Goal: Use online tool/utility: Use online tool/utility

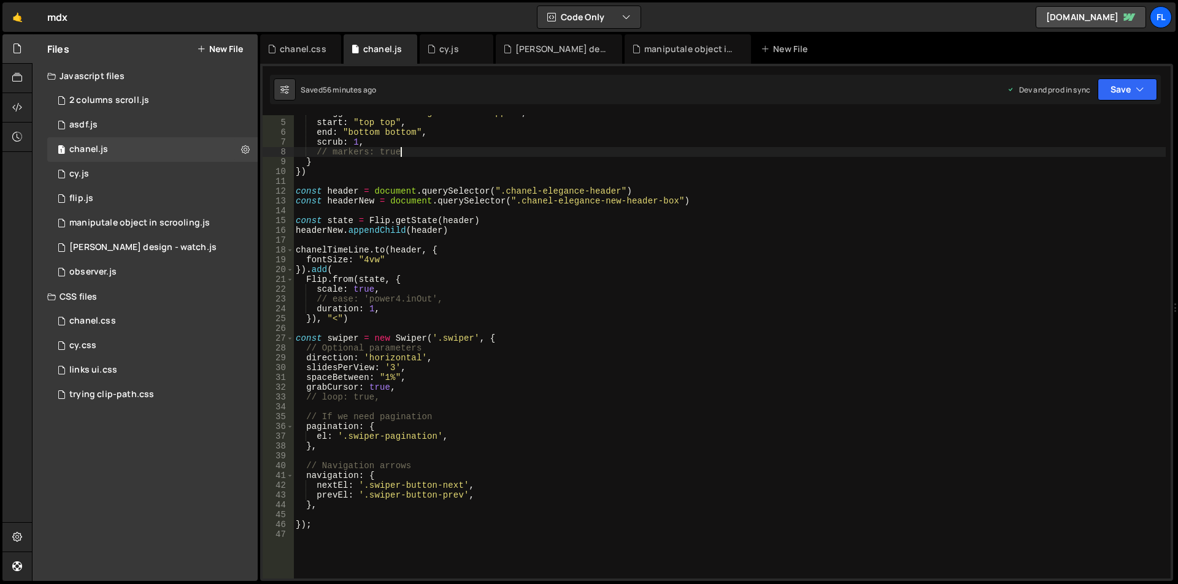
scroll to position [110, 0]
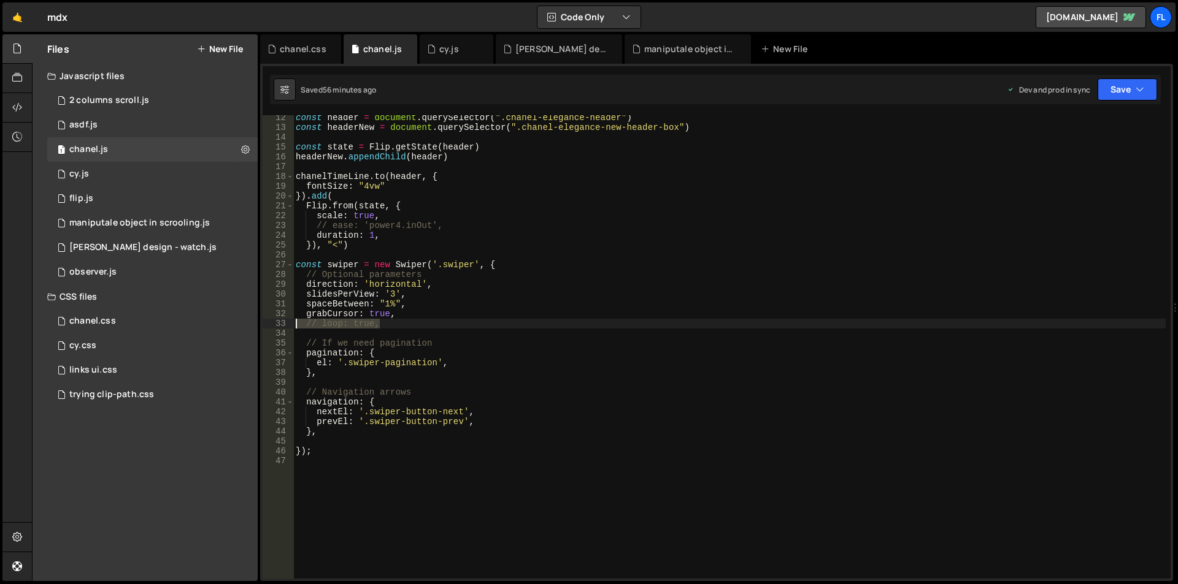
drag, startPoint x: 386, startPoint y: 324, endPoint x: 267, endPoint y: 324, distance: 119.0
click at [267, 324] on div "// markers: true 12 13 14 15 16 17 18 19 20 21 22 23 24 25 26 27 28 29 30 31 32…" at bounding box center [716, 347] width 908 height 464
type textarea "// loop: true,"
paste textarea "},"
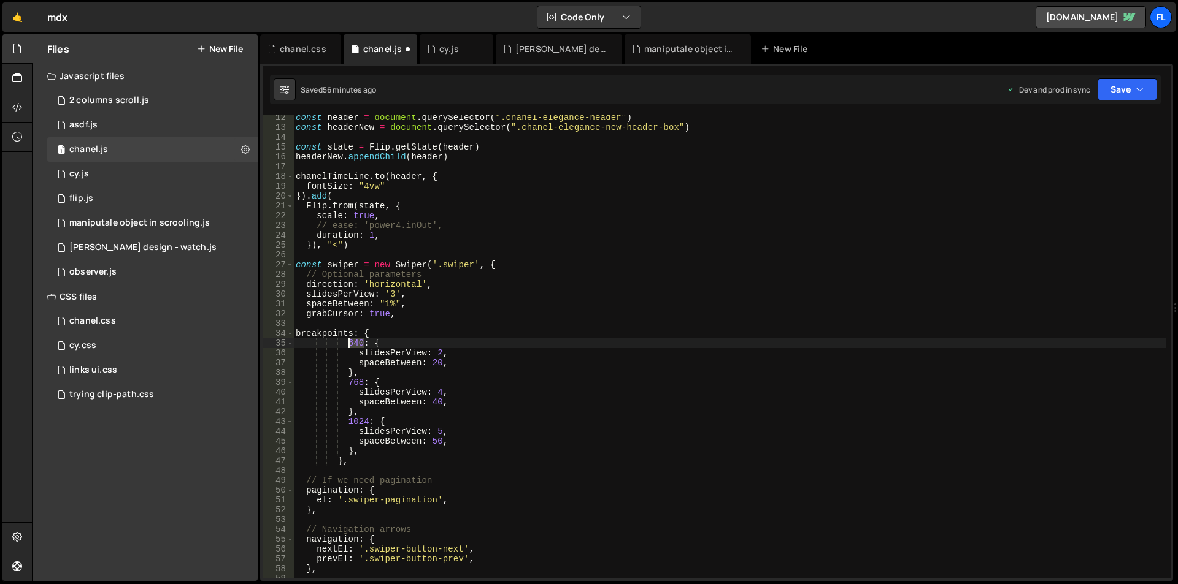
drag, startPoint x: 362, startPoint y: 341, endPoint x: 350, endPoint y: 340, distance: 11.7
click at [350, 340] on div "const header = document . querySelector ( ".chanel-elegance-header" ) const hea…" at bounding box center [729, 354] width 872 height 483
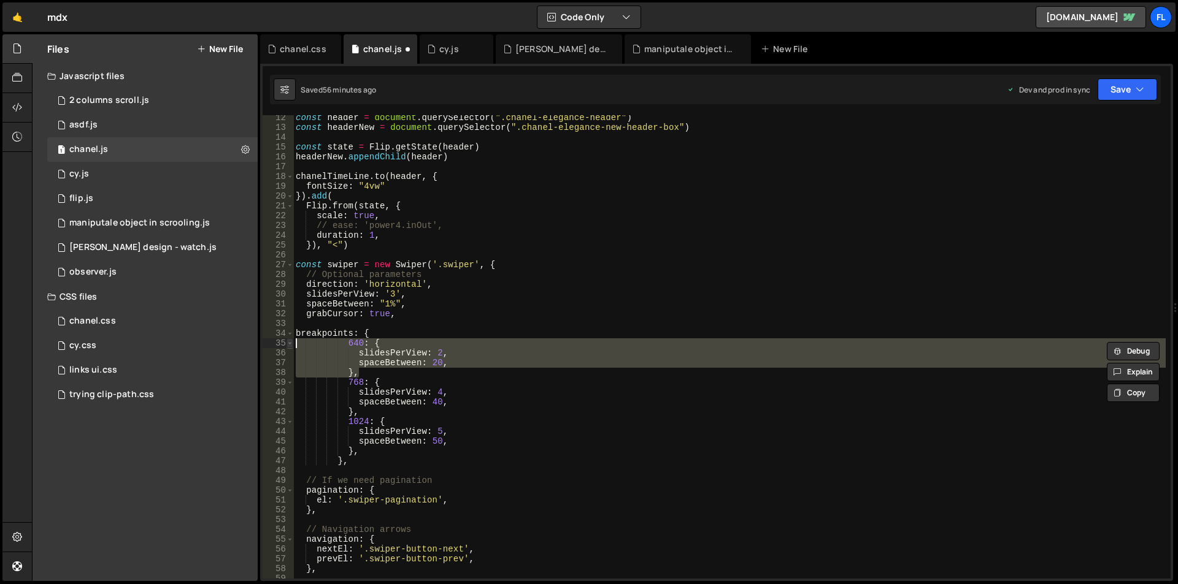
drag, startPoint x: 359, startPoint y: 374, endPoint x: 287, endPoint y: 343, distance: 78.3
click at [287, 343] on div "640: { 12 13 14 15 16 17 18 19 20 21 22 23 24 25 26 27 28 29 30 31 32 33 34 35 …" at bounding box center [716, 347] width 908 height 464
click at [365, 371] on div "const header = document . querySelector ( ".chanel-elegance-header" ) const hea…" at bounding box center [729, 347] width 872 height 464
type textarea "},"
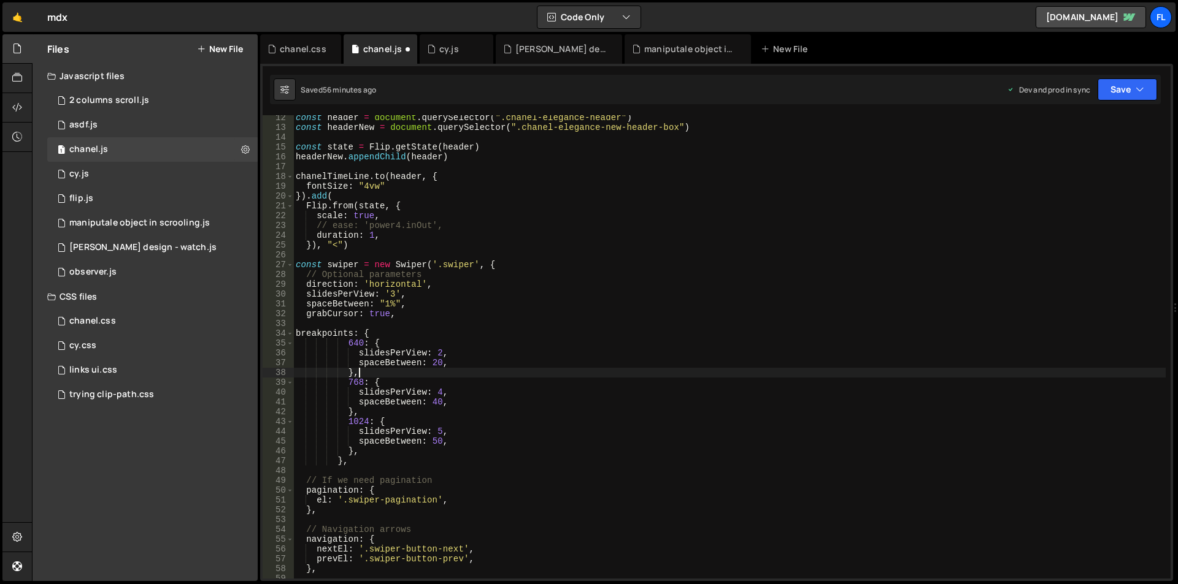
scroll to position [0, 3]
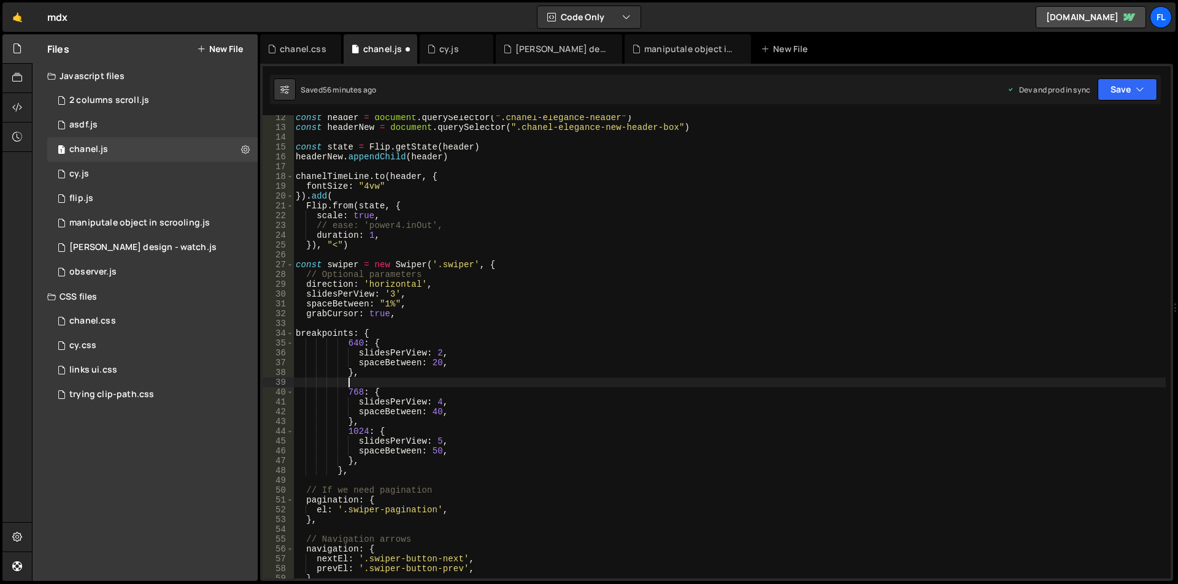
paste textarea "},"
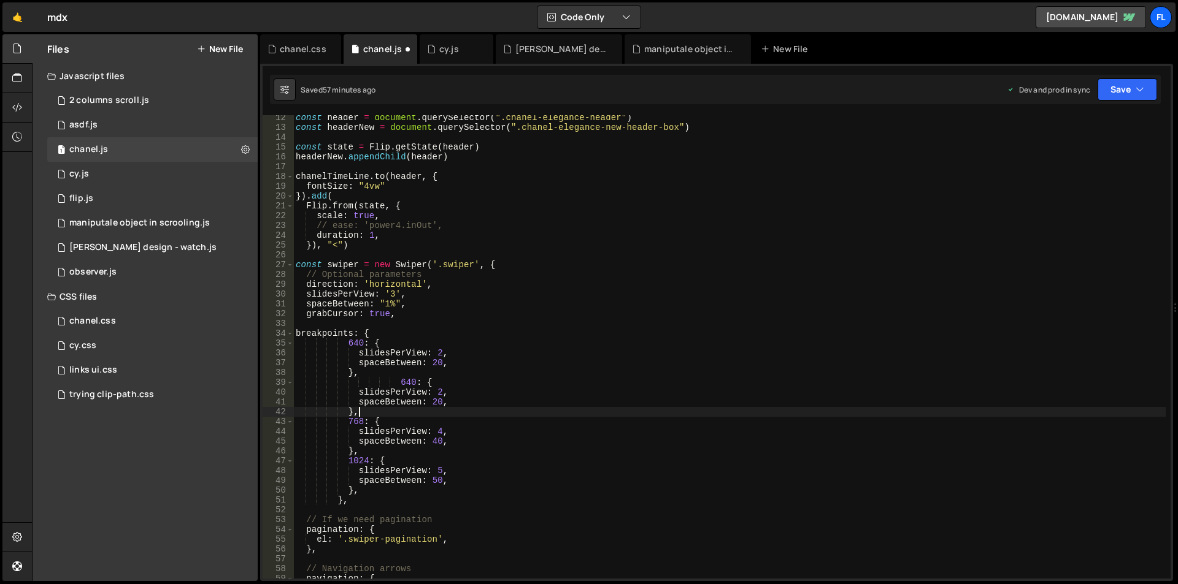
click at [402, 381] on div "const header = document . querySelector ( ".chanel-elegance-header" ) const hea…" at bounding box center [729, 354] width 872 height 483
drag, startPoint x: 363, startPoint y: 343, endPoint x: 351, endPoint y: 341, distance: 12.4
click at [351, 341] on div "const header = document . querySelector ( ".chanel-elegance-header" ) const hea…" at bounding box center [729, 354] width 872 height 483
click at [437, 352] on div "const header = document . querySelector ( ".chanel-elegance-header" ) const hea…" at bounding box center [729, 354] width 872 height 483
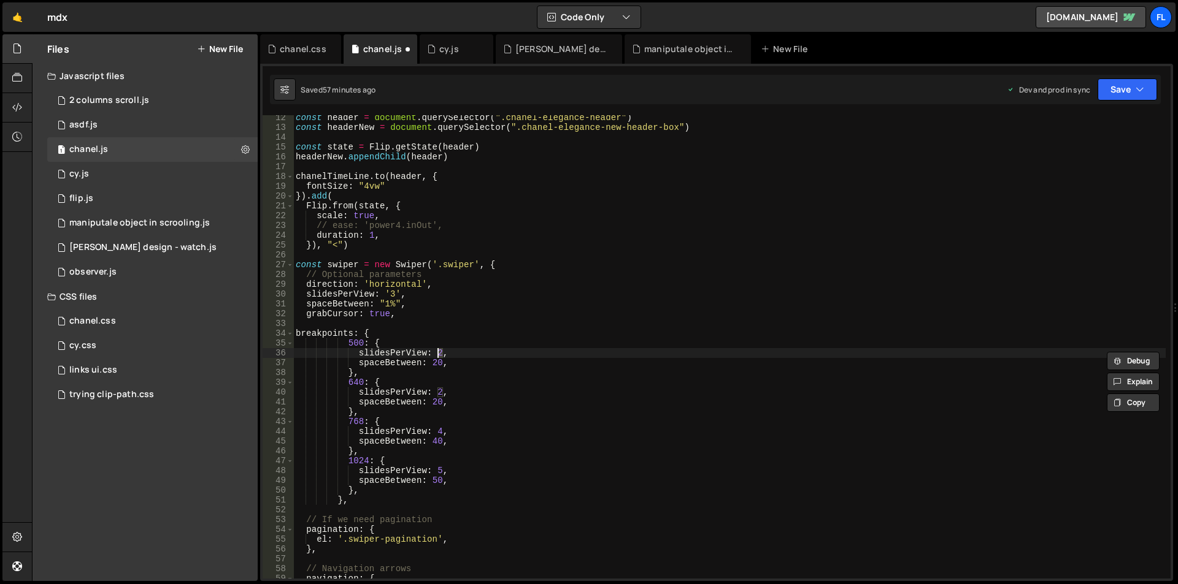
scroll to position [0, 10]
click at [482, 423] on div "const header = document . querySelector ( ".chanel-elegance-header" ) const hea…" at bounding box center [729, 354] width 872 height 483
click at [462, 362] on div "const header = document . querySelector ( ".chanel-elegance-header" ) const hea…" at bounding box center [729, 354] width 872 height 483
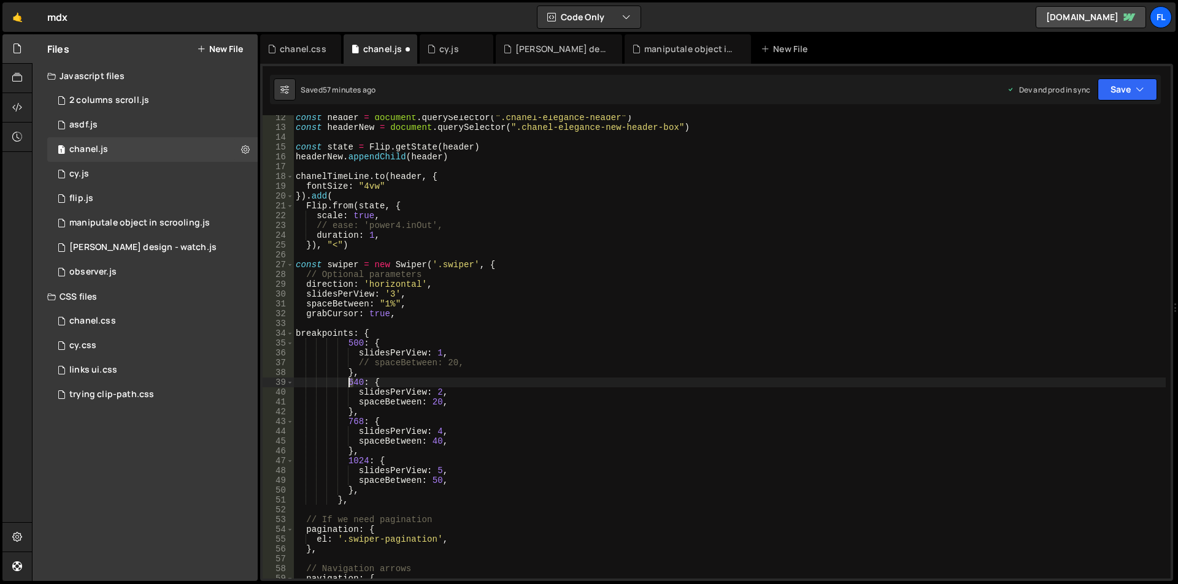
click at [350, 380] on div "const header = document . querySelector ( ".chanel-elegance-header" ) const hea…" at bounding box center [729, 354] width 872 height 483
click at [348, 381] on div "const header = document . querySelector ( ".chanel-elegance-header" ) const hea…" at bounding box center [729, 354] width 872 height 483
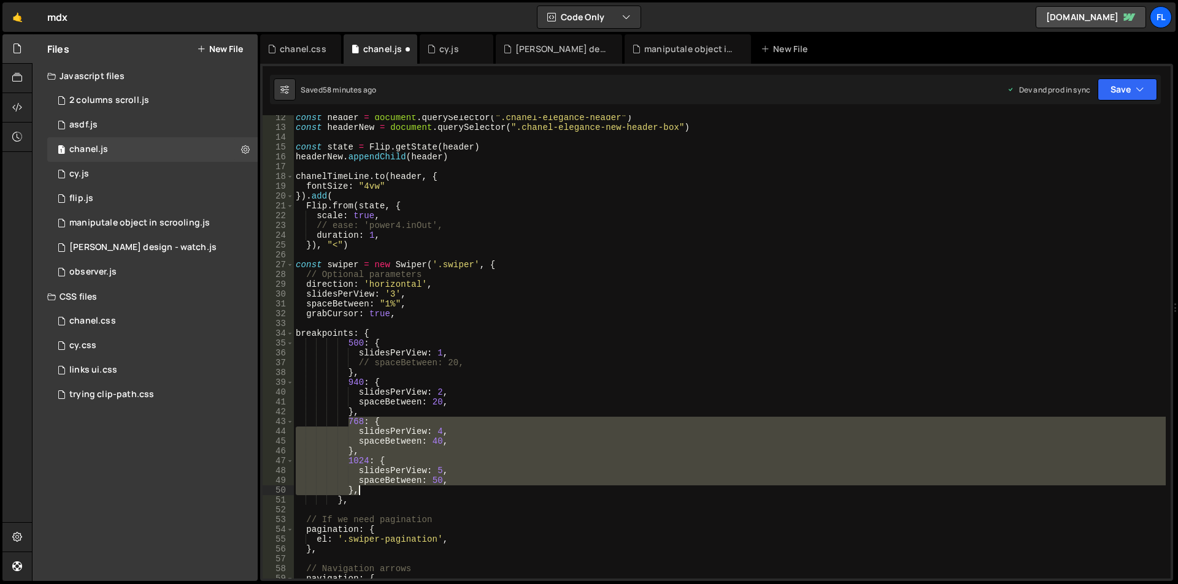
drag, startPoint x: 348, startPoint y: 421, endPoint x: 377, endPoint y: 489, distance: 74.5
click at [377, 489] on div "const header = document . querySelector ( ".chanel-elegance-header" ) const hea…" at bounding box center [729, 354] width 872 height 483
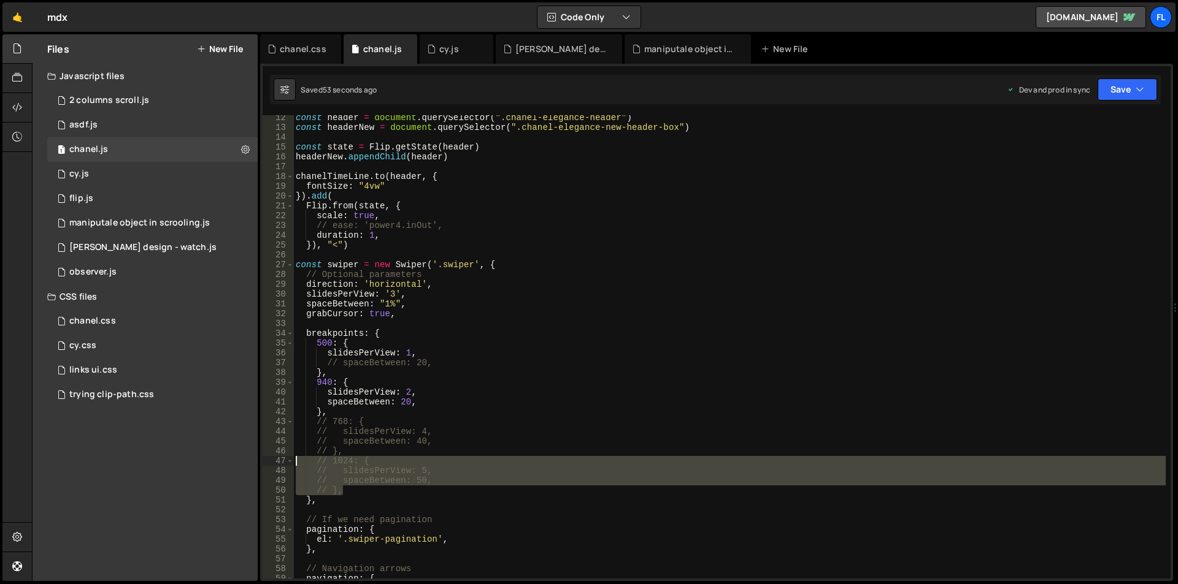
drag, startPoint x: 348, startPoint y: 490, endPoint x: 273, endPoint y: 465, distance: 79.5
click at [273, 465] on div "// }, 12 13 14 15 16 17 18 19 20 21 22 23 24 25 26 27 28 29 30 31 32 33 34 35 3…" at bounding box center [716, 347] width 908 height 464
click at [425, 405] on div "const header = document . querySelector ( ".chanel-elegance-header" ) const hea…" at bounding box center [729, 354] width 872 height 483
drag, startPoint x: 313, startPoint y: 485, endPoint x: 269, endPoint y: 462, distance: 49.1
click at [269, 462] on div "// spaceBetween: 20, 12 13 14 15 16 17 18 19 20 21 22 23 24 25 26 27 28 29 30 3…" at bounding box center [716, 347] width 908 height 464
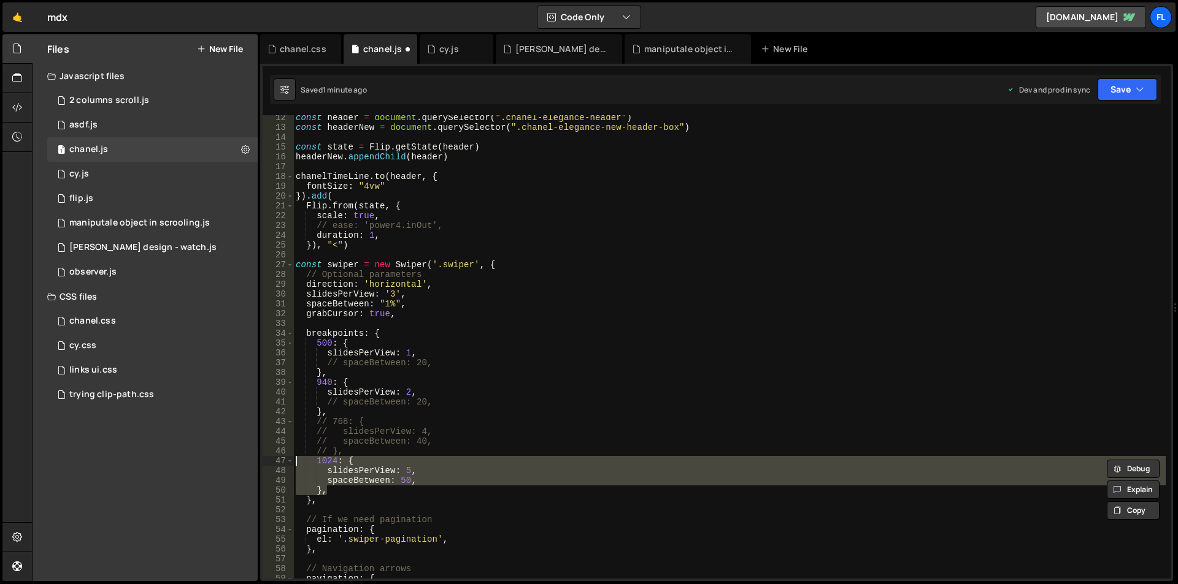
click at [421, 481] on div "const header = document . querySelector ( ".chanel-elegance-header" ) const hea…" at bounding box center [729, 347] width 872 height 464
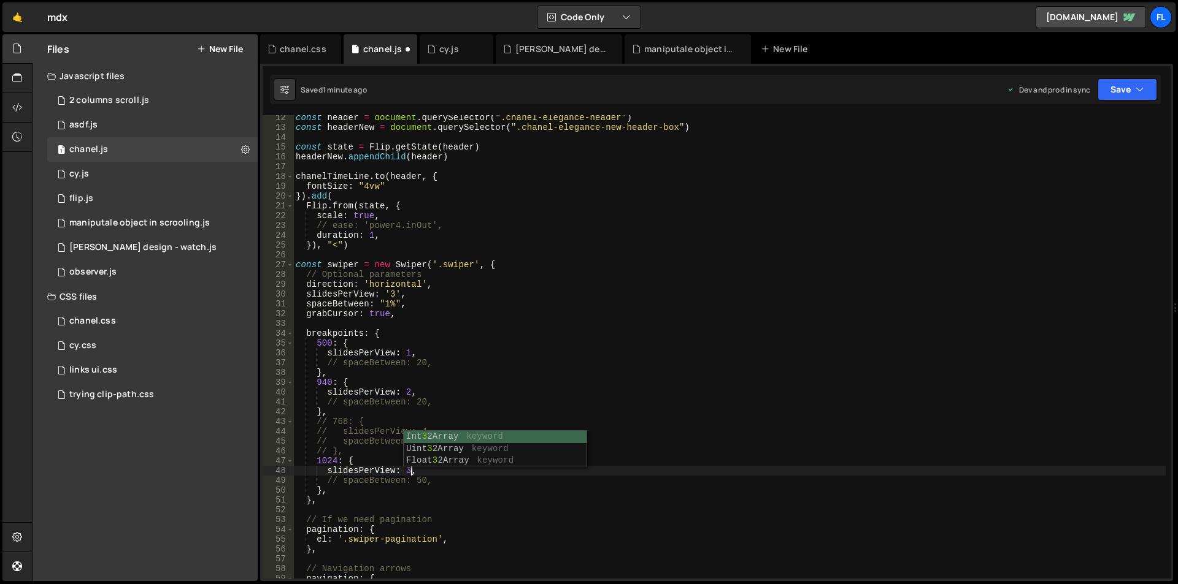
scroll to position [0, 7]
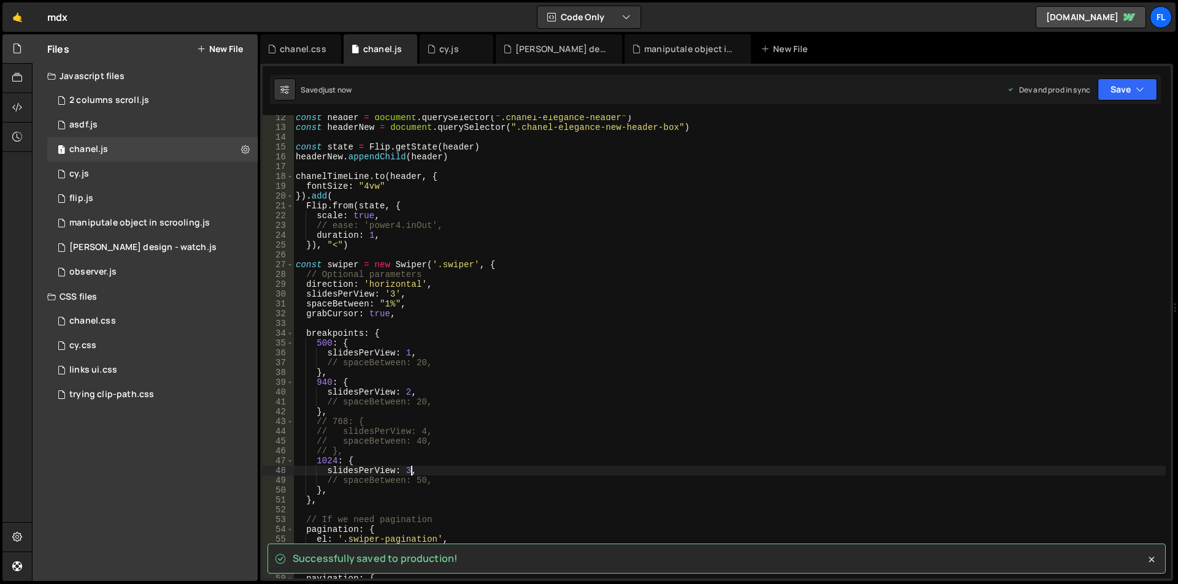
type textarea "slidesPerView: 3,"
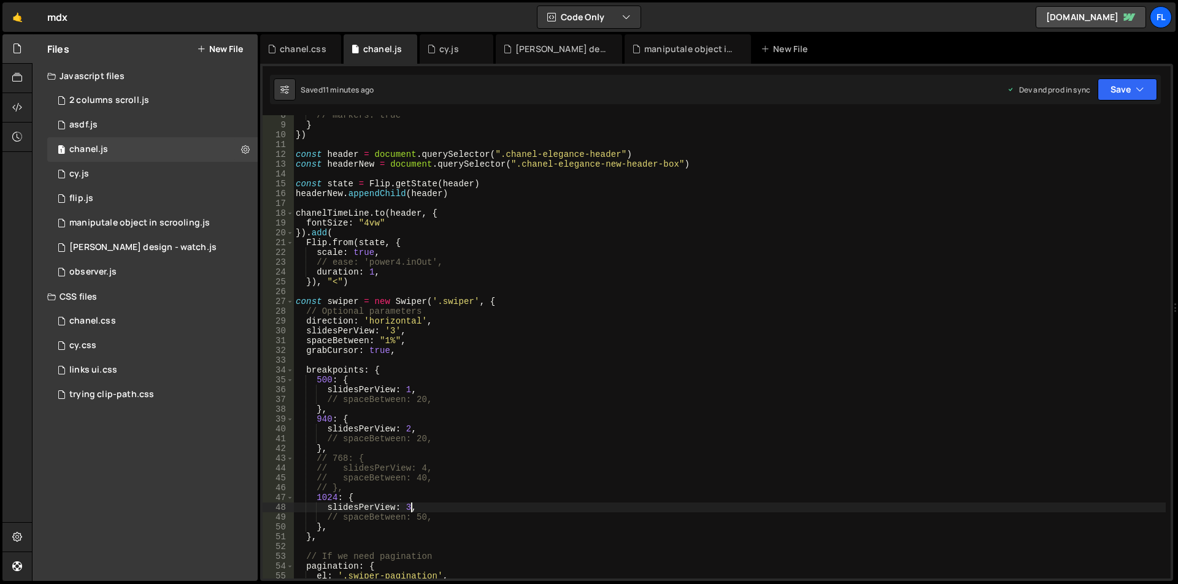
scroll to position [37, 0]
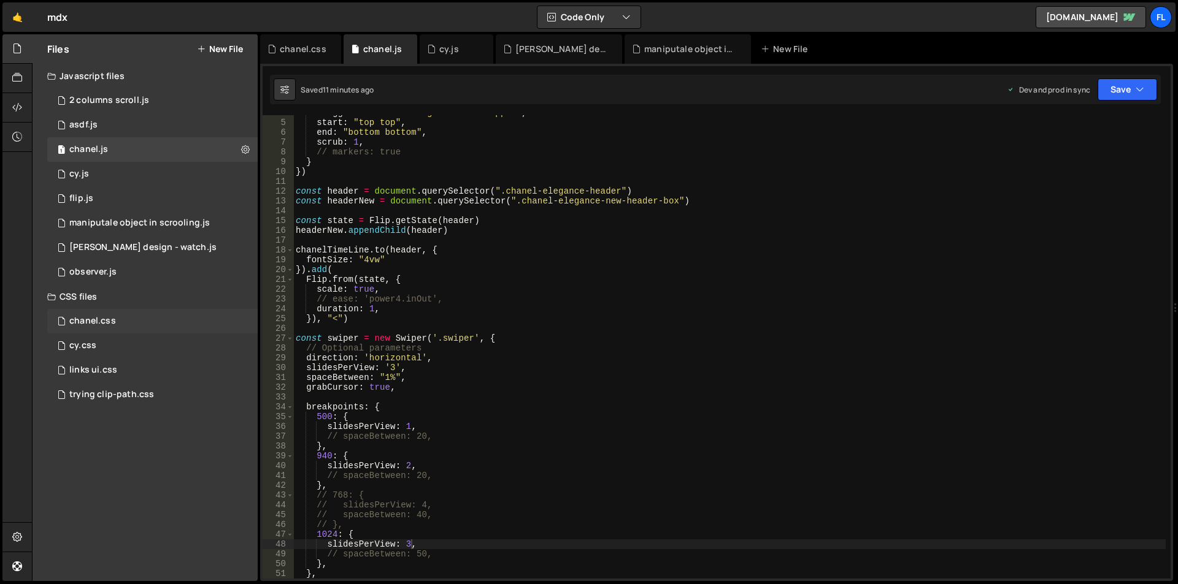
click at [119, 318] on div "chanel.css 0" at bounding box center [152, 321] width 210 height 25
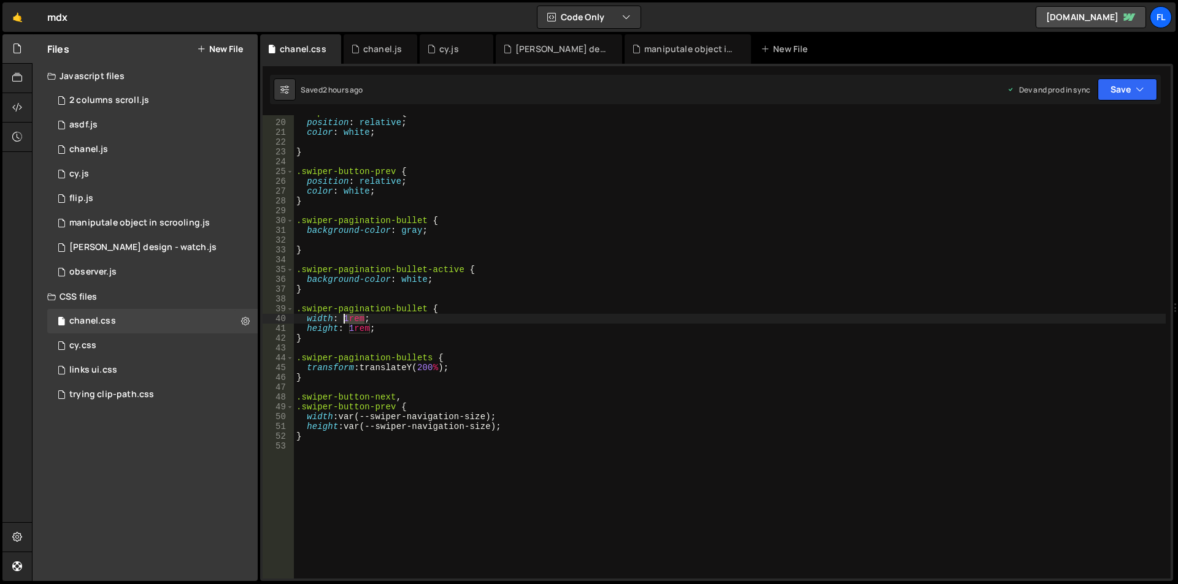
drag, startPoint x: 366, startPoint y: 318, endPoint x: 345, endPoint y: 318, distance: 20.2
click at [345, 318] on div ".swiper-button-next { position : relative ; color : white ; } .swiper-button-pr…" at bounding box center [729, 349] width 871 height 483
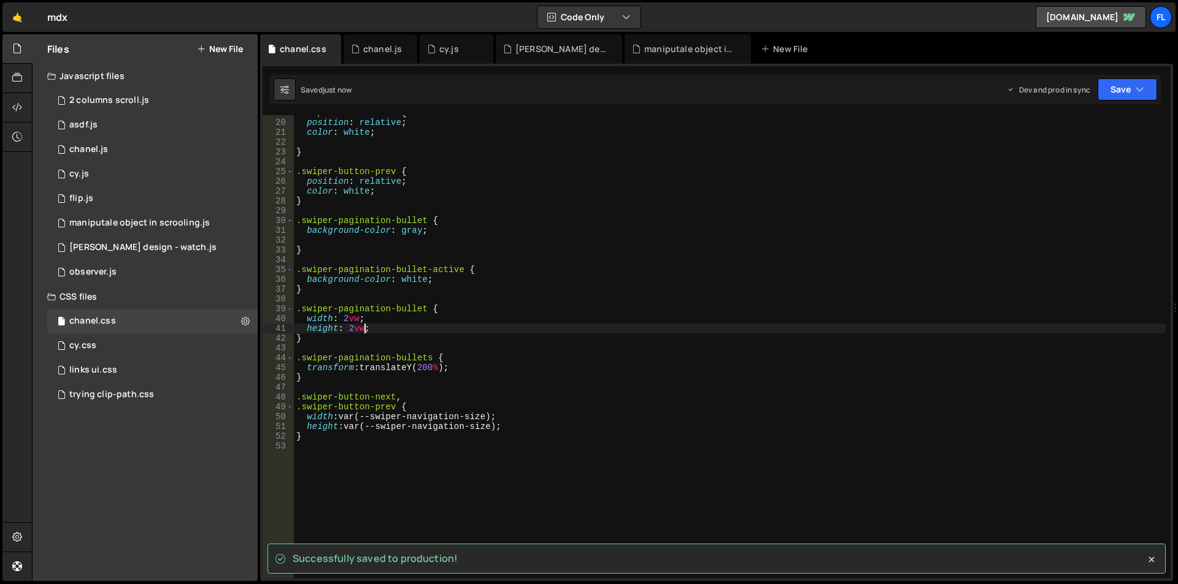
type textarea "height: 2vw;"
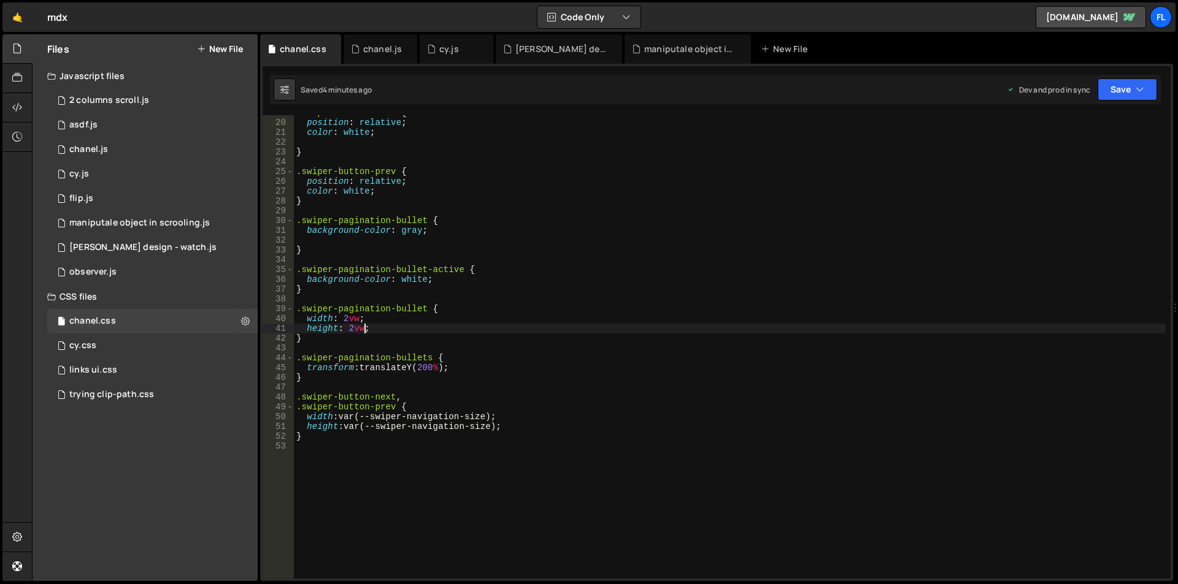
click at [394, 470] on div ".swiper-button-next { position : relative ; color : white ; } .swiper-button-pr…" at bounding box center [729, 349] width 871 height 483
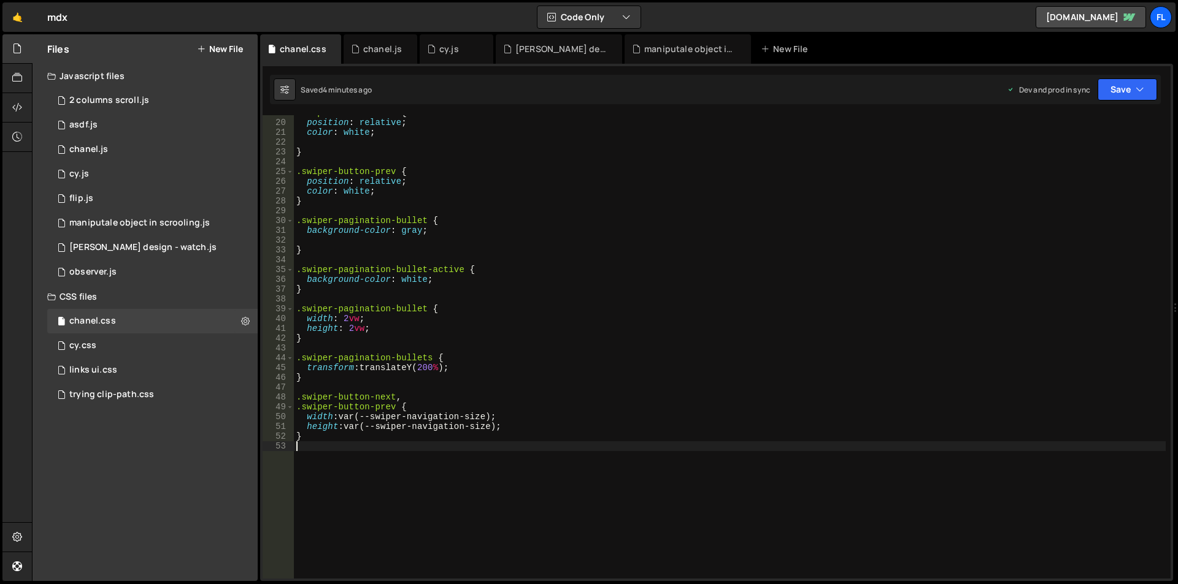
scroll to position [0, 0]
paste textarea "}"
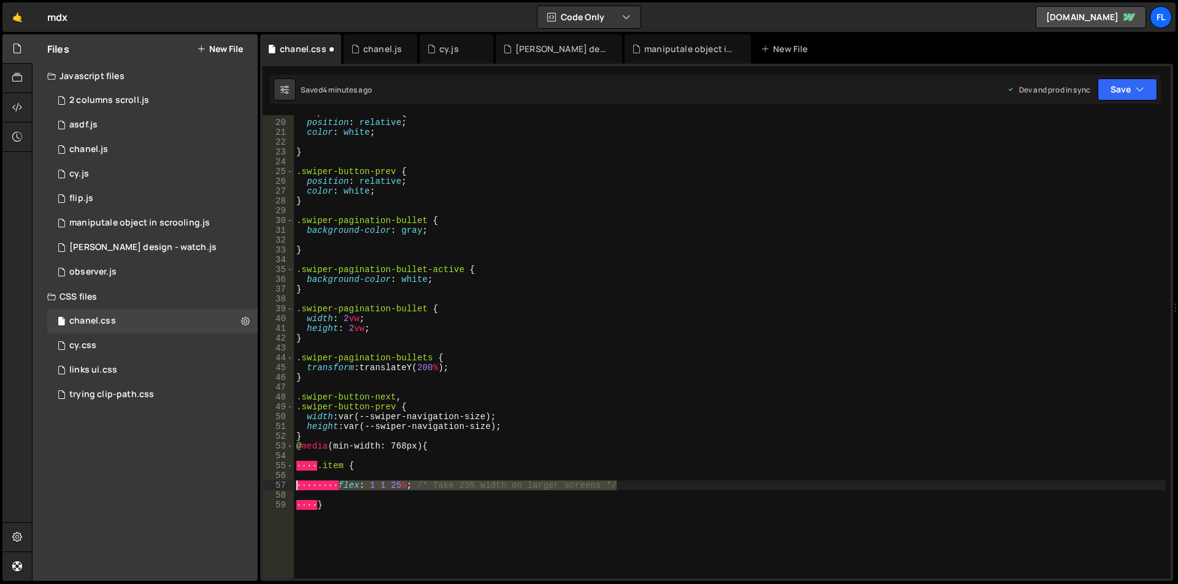
drag, startPoint x: 622, startPoint y: 488, endPoint x: 268, endPoint y: 484, distance: 354.5
click at [268, 484] on div "} 19 20 21 22 23 24 25 26 27 28 29 30 31 32 33 34 35 36 37 38 39 40 41 42 43 44…" at bounding box center [716, 347] width 908 height 464
click at [469, 501] on div ".swiper-button-next { position : relative ; color : white ; } .swiper-button-pr…" at bounding box center [729, 349] width 871 height 483
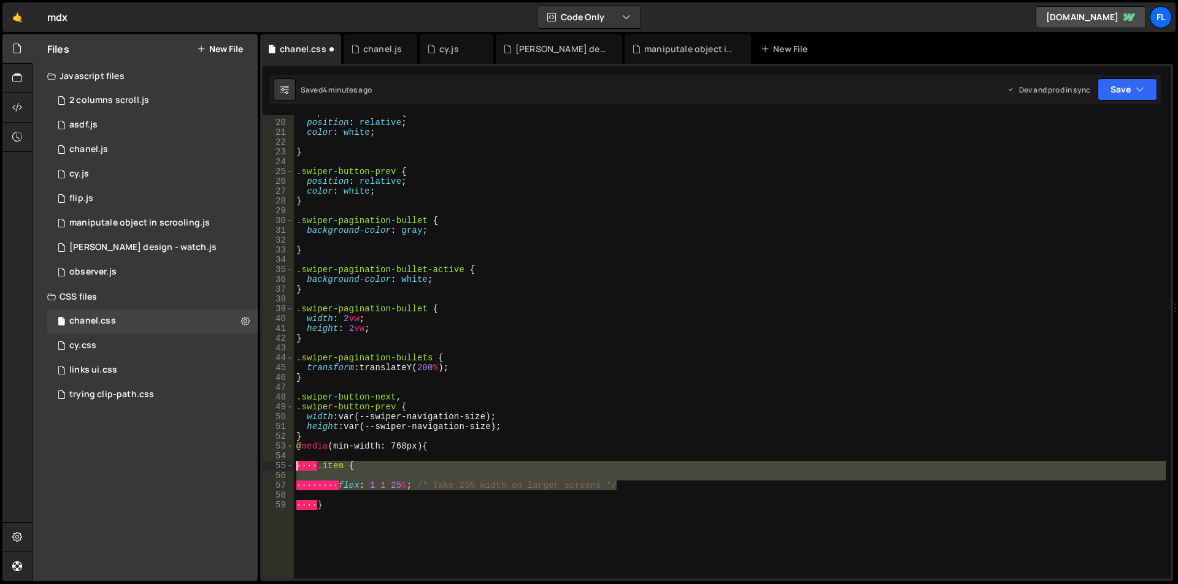
drag, startPoint x: 562, startPoint y: 483, endPoint x: 227, endPoint y: 463, distance: 336.1
click at [227, 463] on div "Files New File Javascript files 1 2 columns scroll.js 0 1 asdf.js 0 1 chanel.js…" at bounding box center [605, 308] width 1146 height 548
type textarea ".item {"
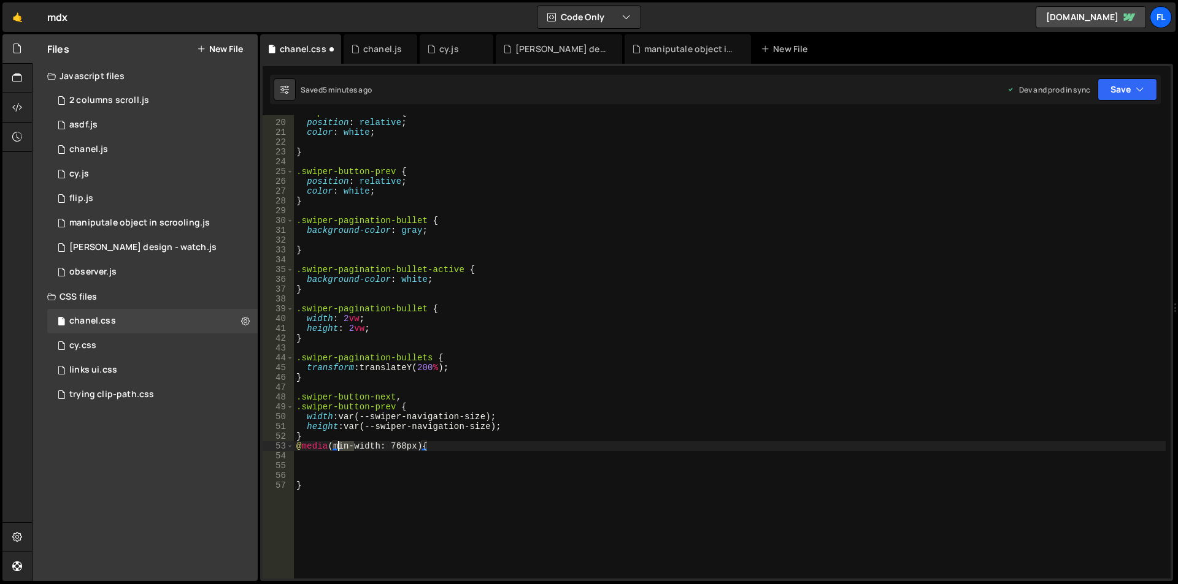
drag, startPoint x: 353, startPoint y: 446, endPoint x: 340, endPoint y: 446, distance: 12.9
click at [340, 446] on div ".swiper-button-next { position : relative ; color : white ; } .swiper-button-pr…" at bounding box center [729, 349] width 871 height 483
click at [372, 47] on div "chanel.js" at bounding box center [382, 49] width 39 height 12
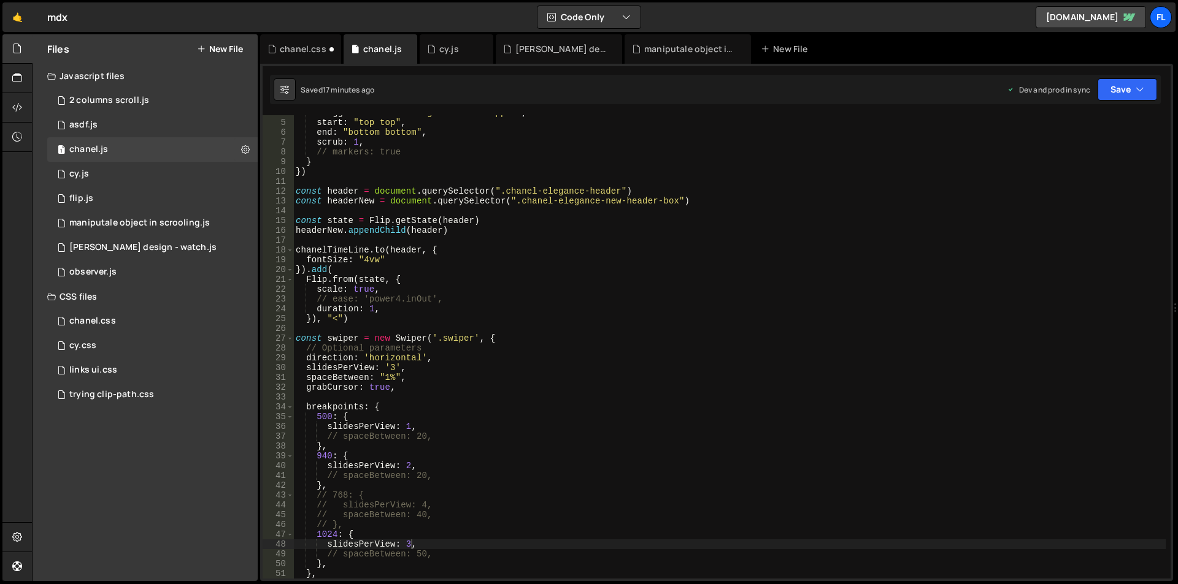
scroll to position [74, 0]
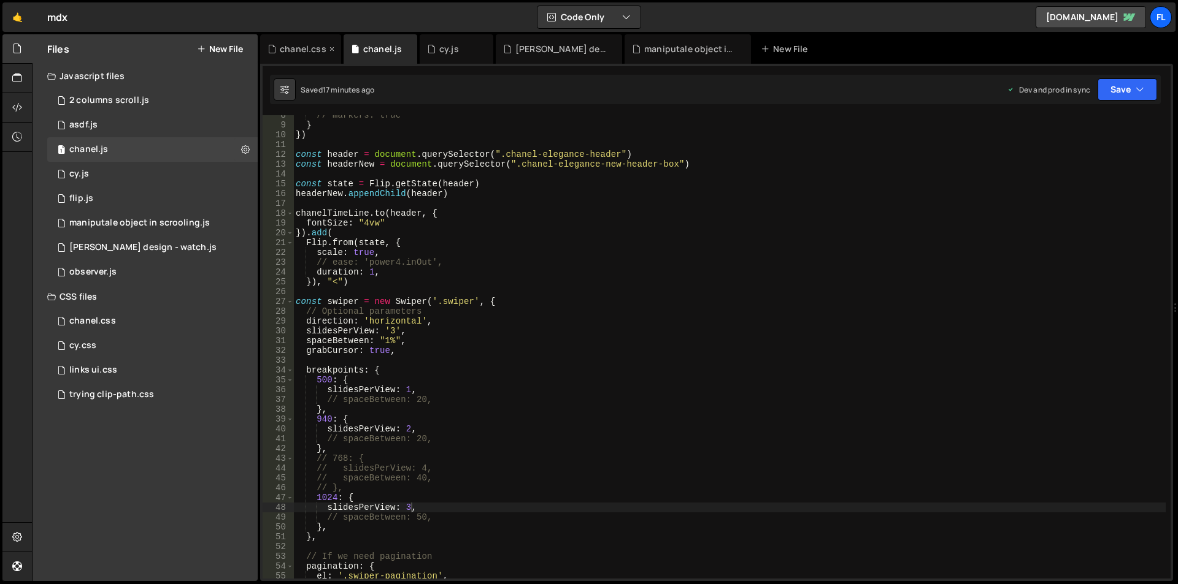
click at [297, 45] on div "chanel.css" at bounding box center [303, 49] width 47 height 12
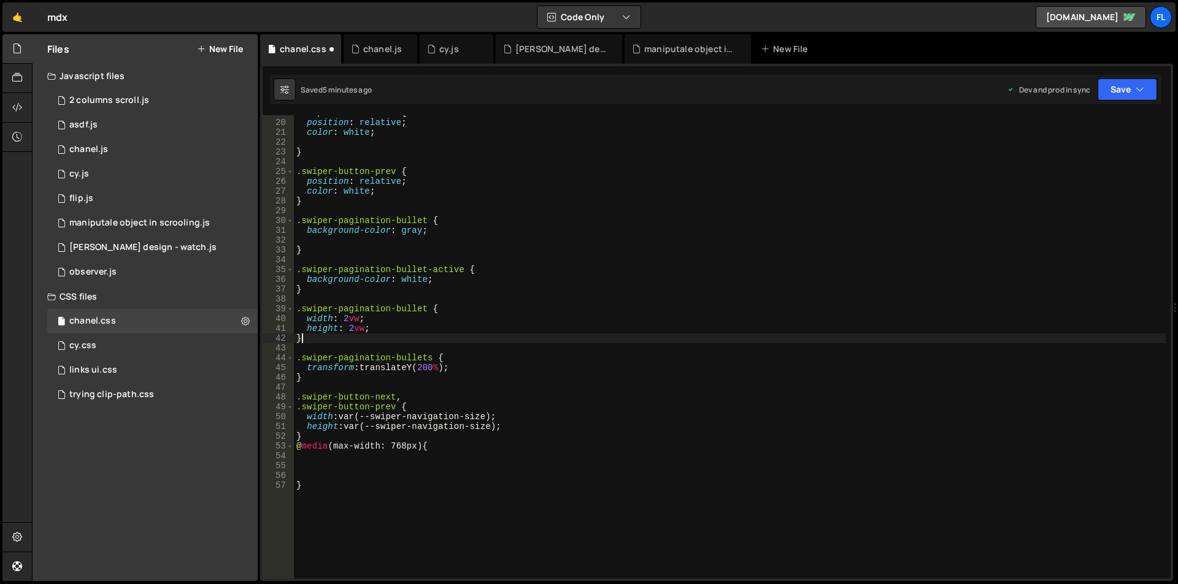
scroll to position [0, 0]
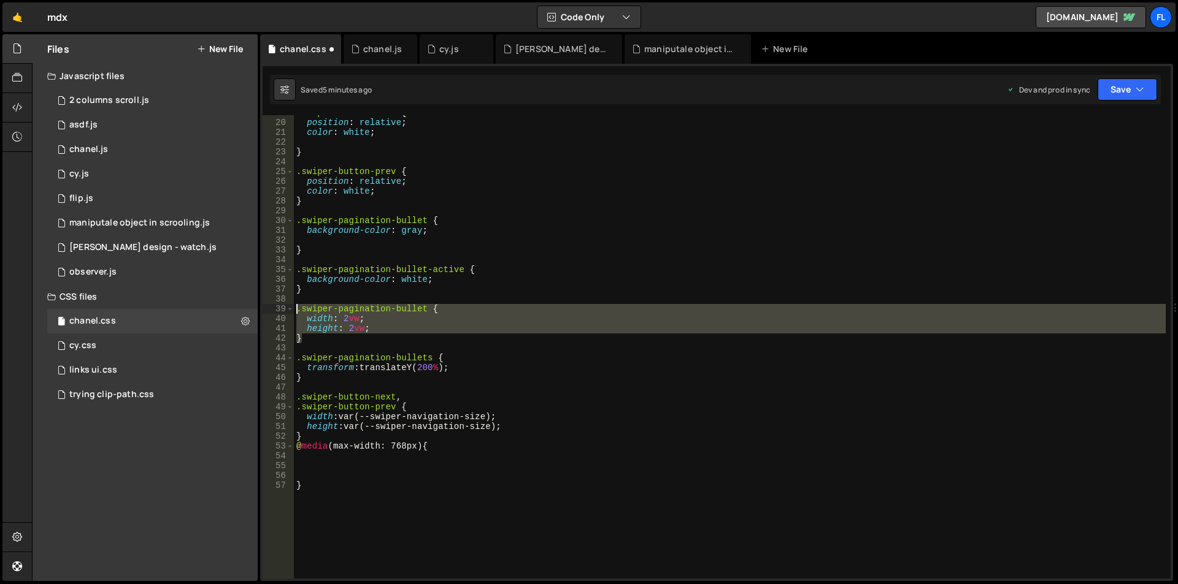
drag, startPoint x: 329, startPoint y: 340, endPoint x: 296, endPoint y: 307, distance: 47.3
click at [296, 307] on div ".swiper-button-next { position : relative ; color : white ; } .swiper-button-pr…" at bounding box center [729, 349] width 871 height 483
type textarea ".swiper-pagination-bullet { width: 2vw;"
click at [338, 462] on div ".swiper-button-next { position : relative ; color : white ; } .swiper-button-pr…" at bounding box center [729, 349] width 871 height 483
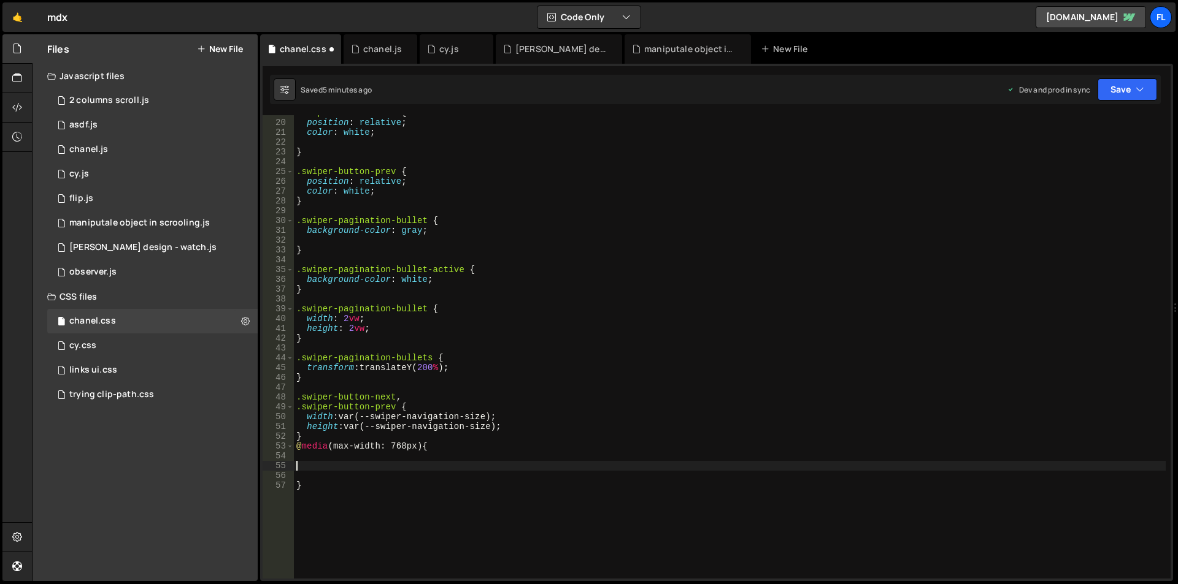
paste textarea "}"
type textarea "}"
click at [316, 456] on div ".swiper-button-next { position : relative ; color : white ; } .swiper-button-pr…" at bounding box center [729, 349] width 871 height 483
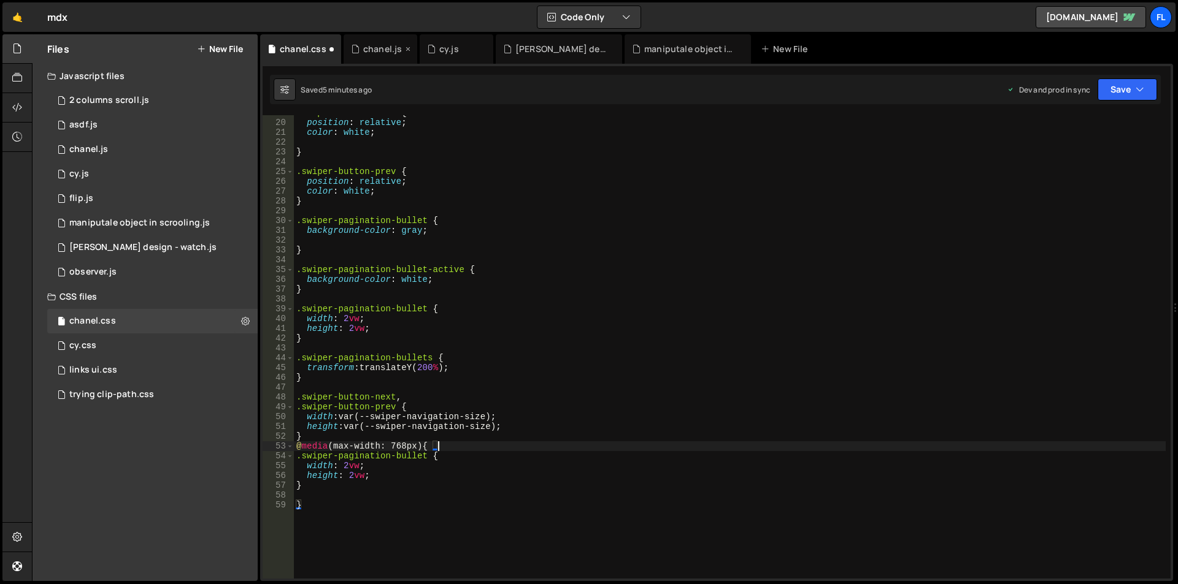
click at [369, 44] on div "chanel.js" at bounding box center [382, 49] width 39 height 12
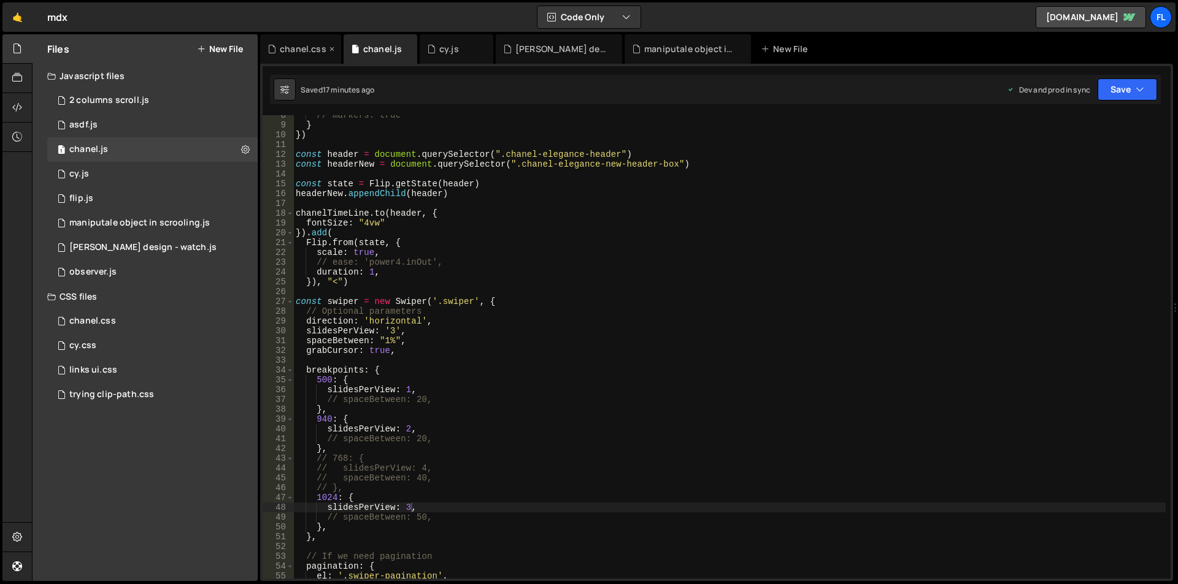
click at [308, 48] on div "chanel.css" at bounding box center [303, 49] width 47 height 12
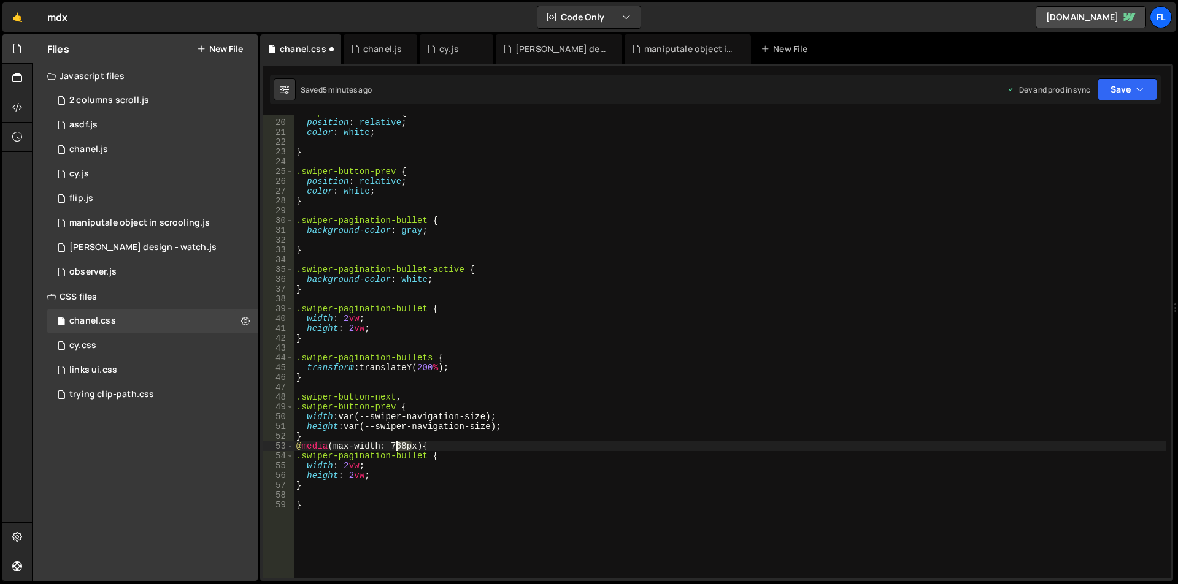
drag, startPoint x: 410, startPoint y: 446, endPoint x: 397, endPoint y: 446, distance: 12.9
click at [397, 446] on div ".swiper-button-next { position : relative ; color : white ; } .swiper-button-pr…" at bounding box center [729, 349] width 871 height 483
type textarea "@media (max-width: 500px) {"
click at [303, 500] on div ".swiper-button-next { position : relative ; color : white ; } .swiper-button-pr…" at bounding box center [729, 349] width 871 height 483
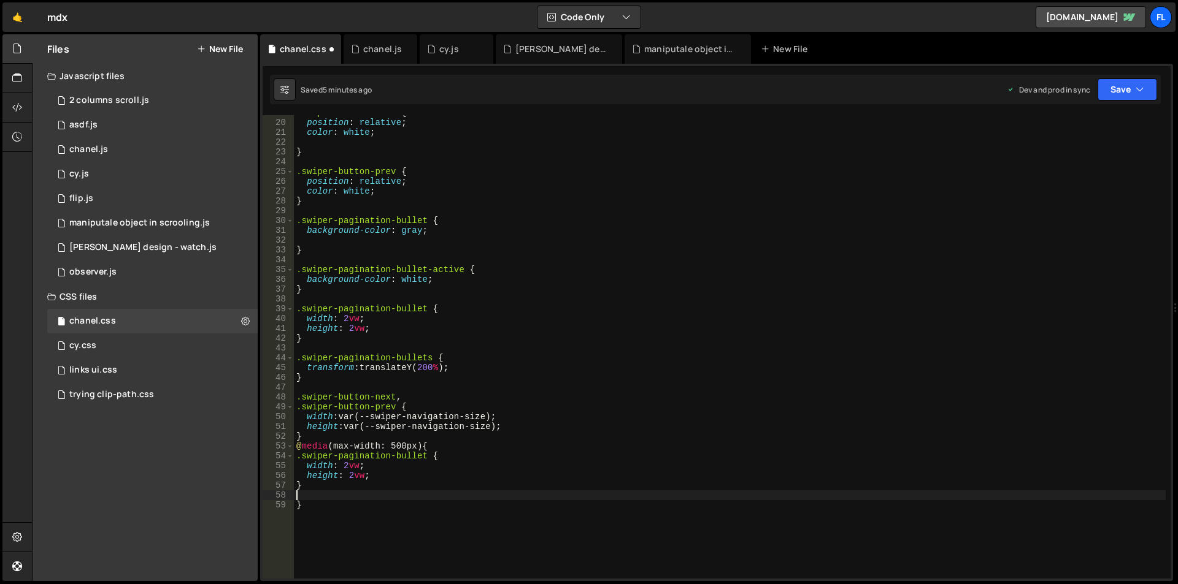
scroll to position [0, 0]
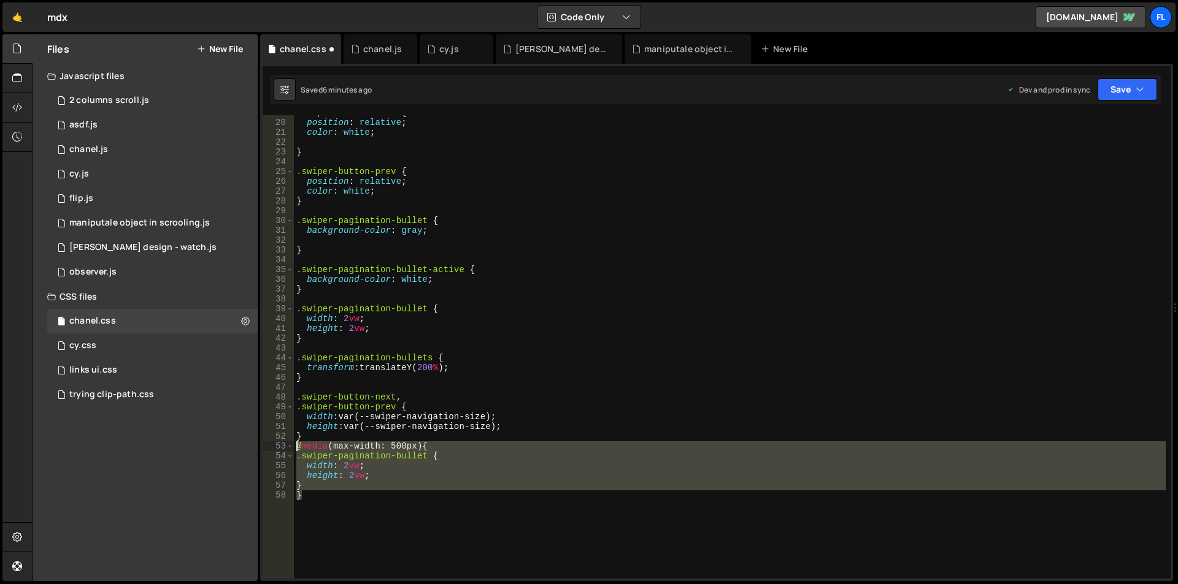
drag, startPoint x: 310, startPoint y: 500, endPoint x: 280, endPoint y: 446, distance: 62.0
click at [280, 446] on div "} 19 20 21 22 23 24 25 26 27 28 29 30 31 32 33 34 35 36 37 38 39 40 41 42 43 44…" at bounding box center [716, 347] width 908 height 464
click at [315, 515] on div ".swiper-button-next { position : relative ; color : white ; } .swiper-button-pr…" at bounding box center [729, 347] width 871 height 464
type textarea "}"
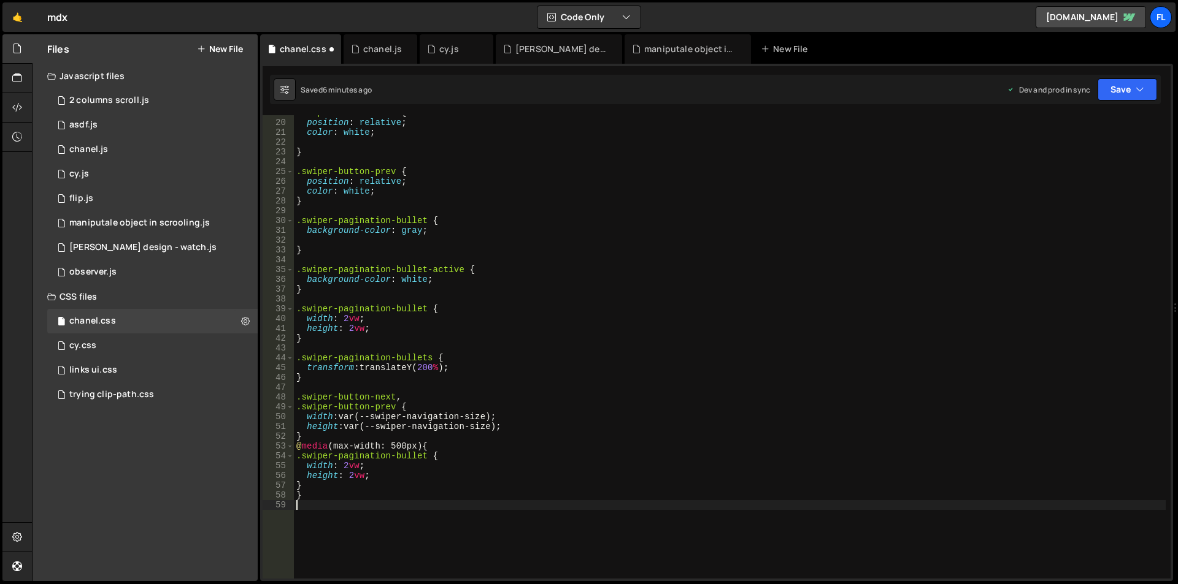
paste textarea "}"
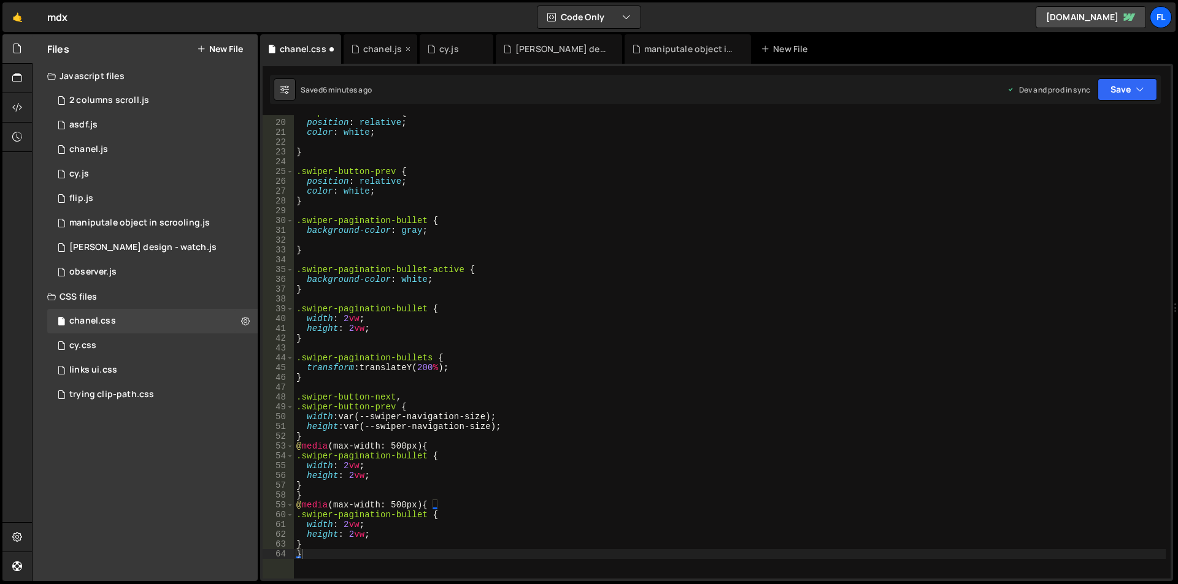
click at [378, 53] on div "chanel.js" at bounding box center [382, 49] width 39 height 12
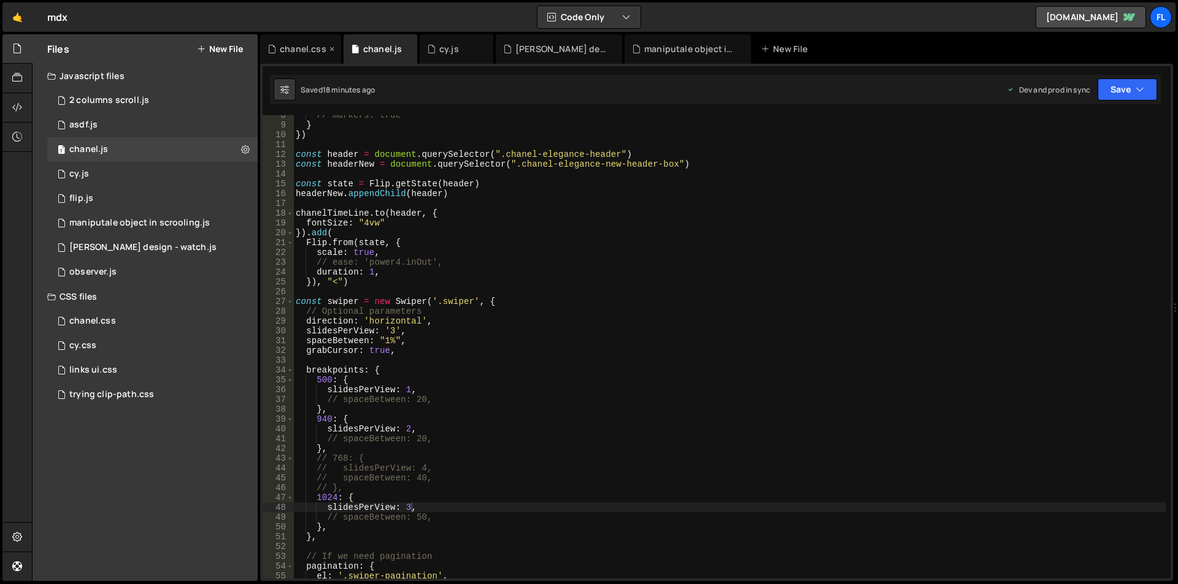
click at [302, 52] on div "chanel.css" at bounding box center [303, 49] width 47 height 12
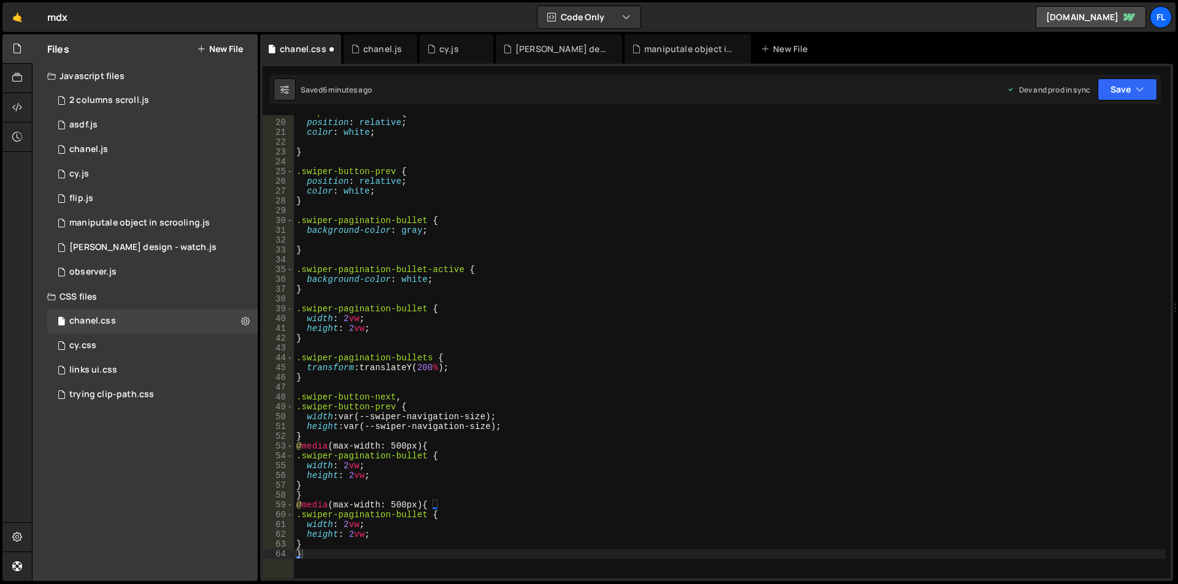
scroll to position [258, 0]
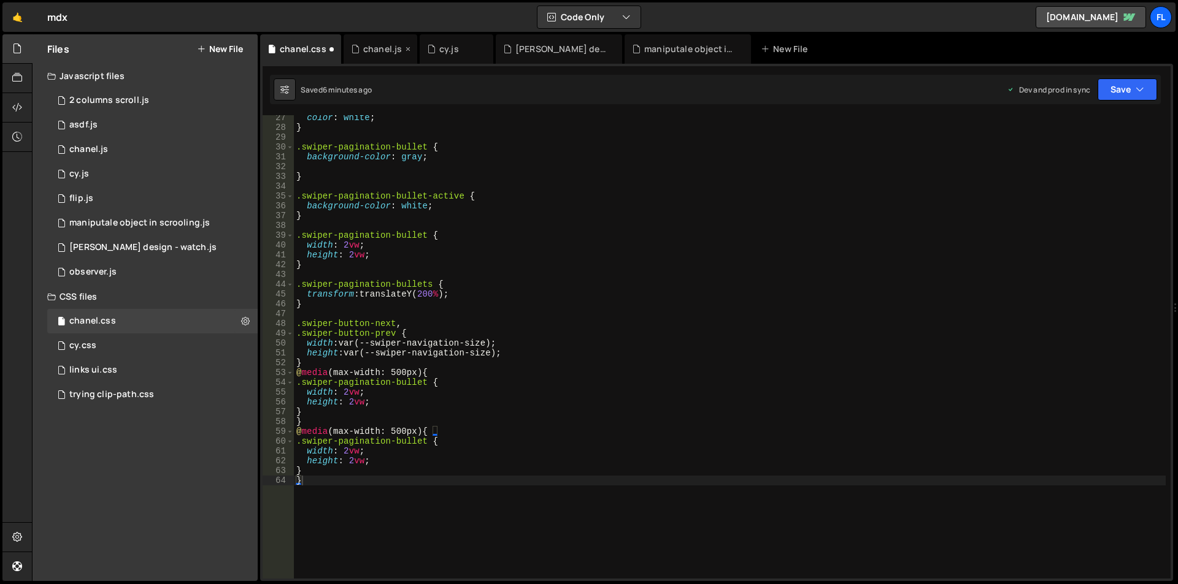
click at [367, 52] on div "chanel.js" at bounding box center [382, 49] width 39 height 12
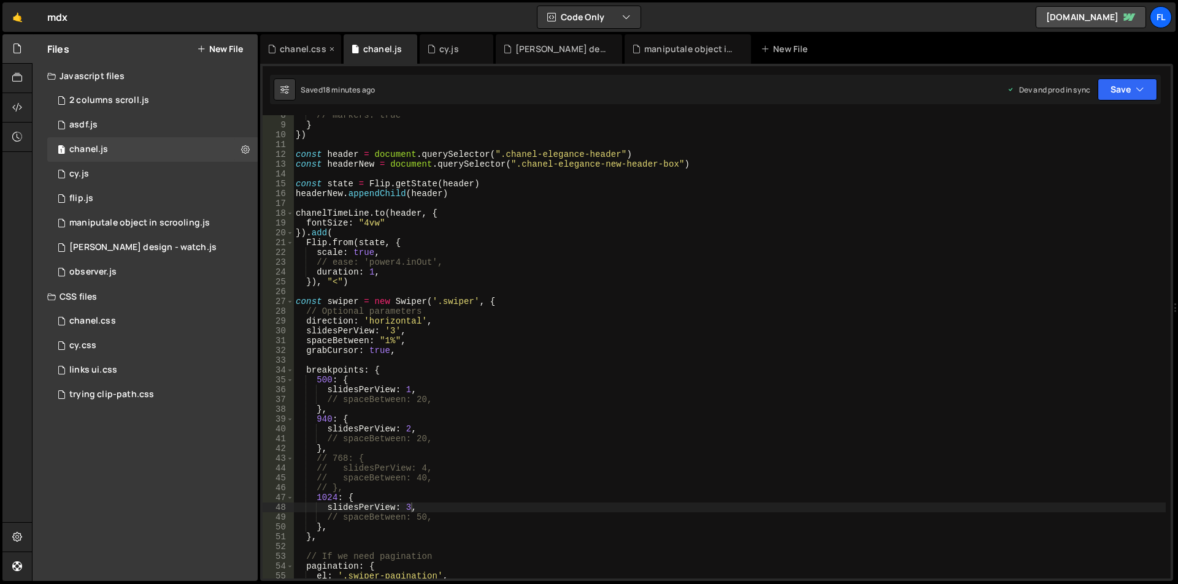
click at [288, 47] on div "chanel.css" at bounding box center [303, 49] width 47 height 12
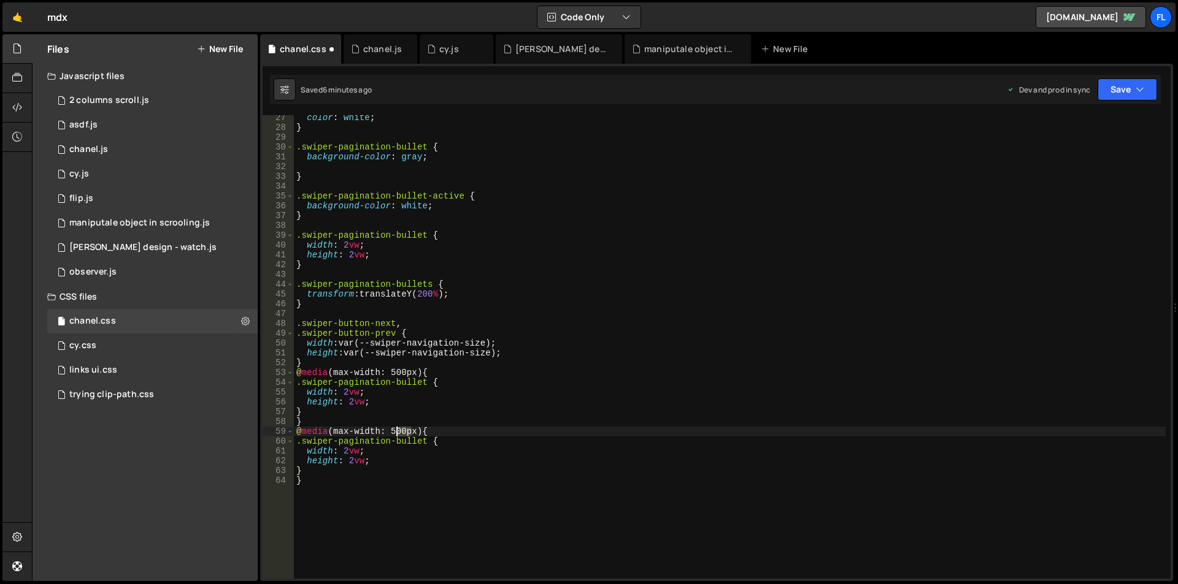
drag, startPoint x: 412, startPoint y: 431, endPoint x: 396, endPoint y: 429, distance: 15.4
click at [396, 429] on div "color : white ; } .swiper-pagination-bullet { background-color : gray ; } .swip…" at bounding box center [729, 354] width 871 height 483
click at [345, 453] on div "color : white ; } .swiper-pagination-bullet { background-color : gray ; } .swip…" at bounding box center [729, 354] width 871 height 483
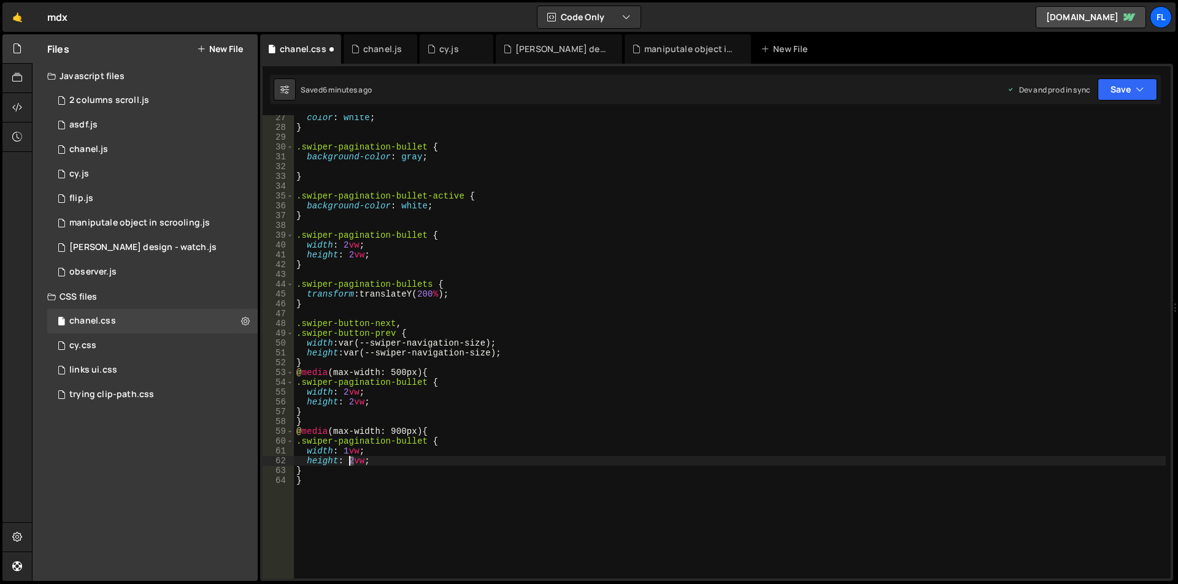
click at [350, 462] on div "color : white ; } .swiper-pagination-bullet { background-color : gray ; } .swip…" at bounding box center [729, 354] width 871 height 483
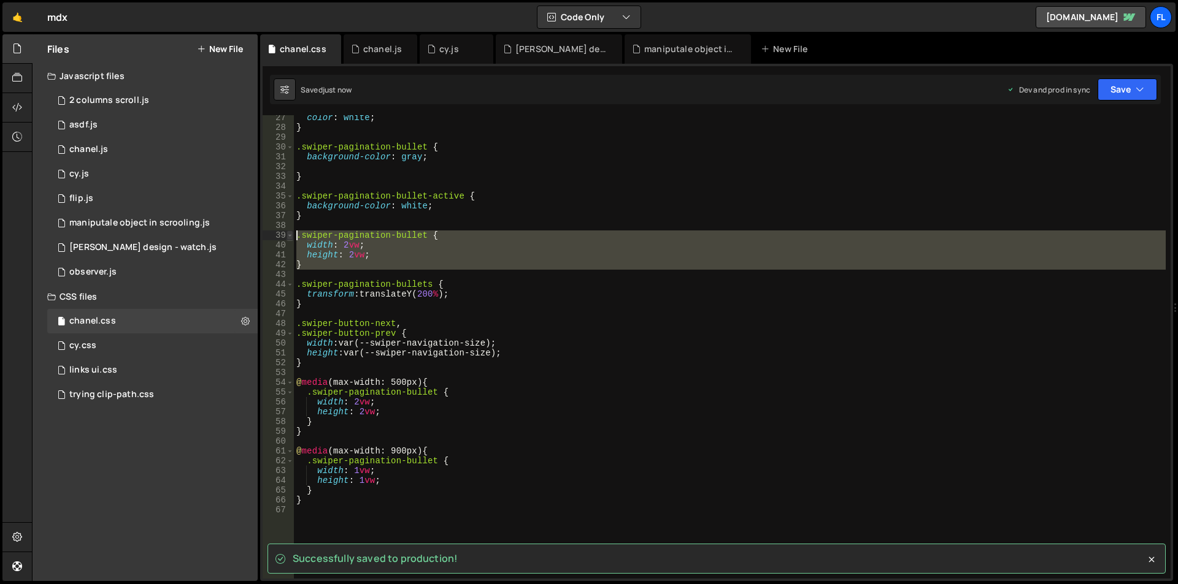
drag, startPoint x: 321, startPoint y: 272, endPoint x: 287, endPoint y: 231, distance: 53.2
click at [287, 231] on div ".swiper-pagination-bullet { 27 28 29 30 31 32 33 34 35 36 37 38 39 40 41 42 43 …" at bounding box center [716, 347] width 908 height 464
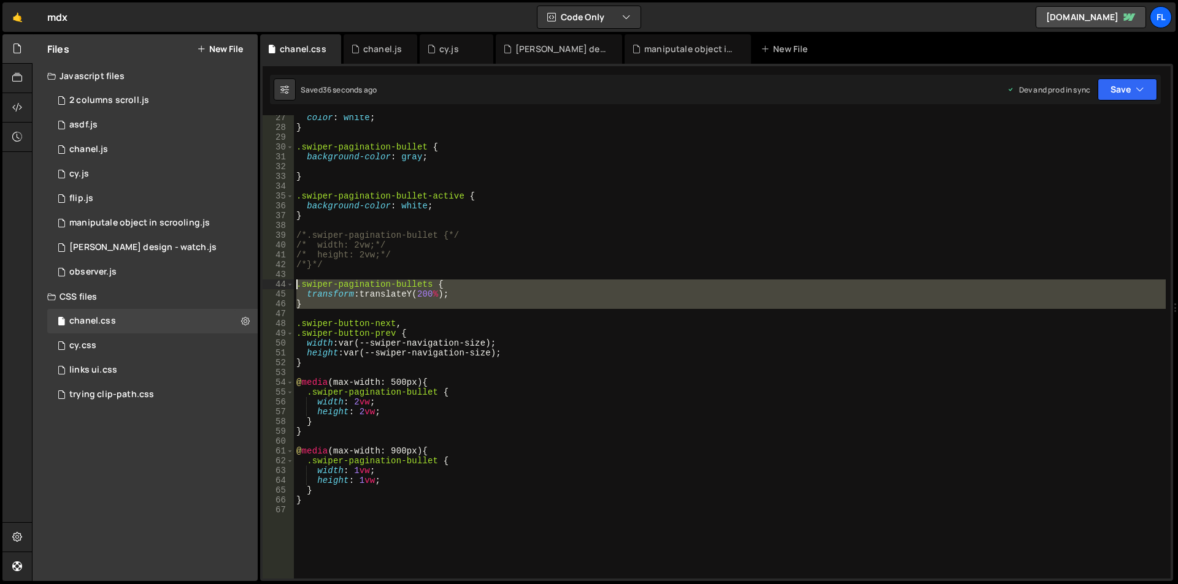
drag, startPoint x: 315, startPoint y: 309, endPoint x: 286, endPoint y: 287, distance: 36.8
click at [286, 287] on div "/*.swiper-pagination-bullet {*/ 27 28 29 30 31 32 33 34 35 36 37 38 39 40 41 42…" at bounding box center [716, 347] width 908 height 464
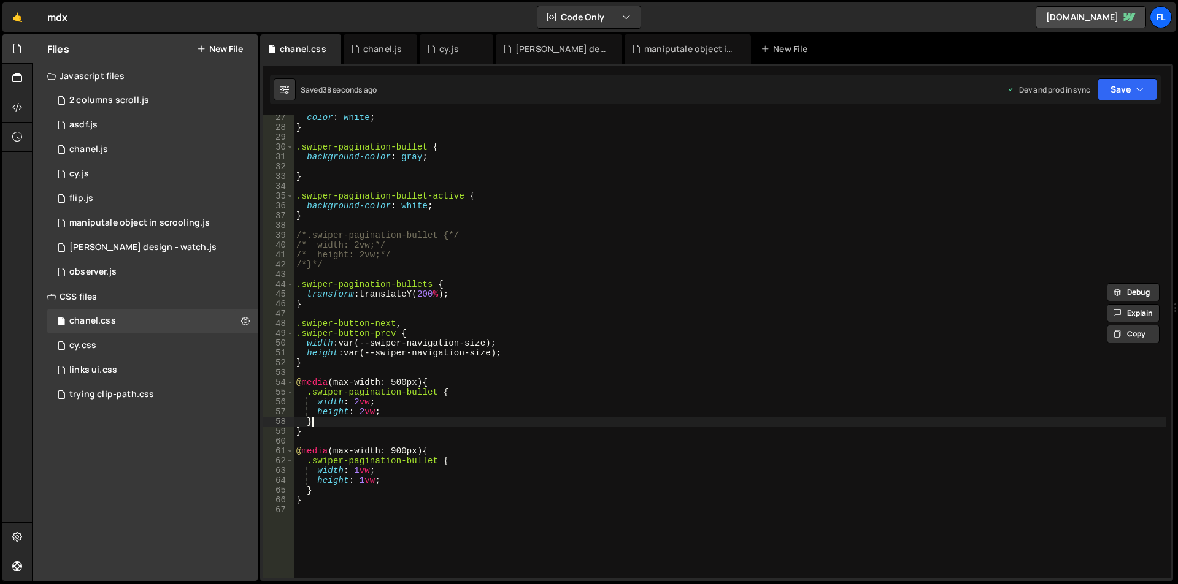
click at [330, 424] on div "color : white ; } .swiper-pagination-bullet { background-color : gray ; } .swip…" at bounding box center [729, 354] width 871 height 483
type textarea "}"
paste textarea
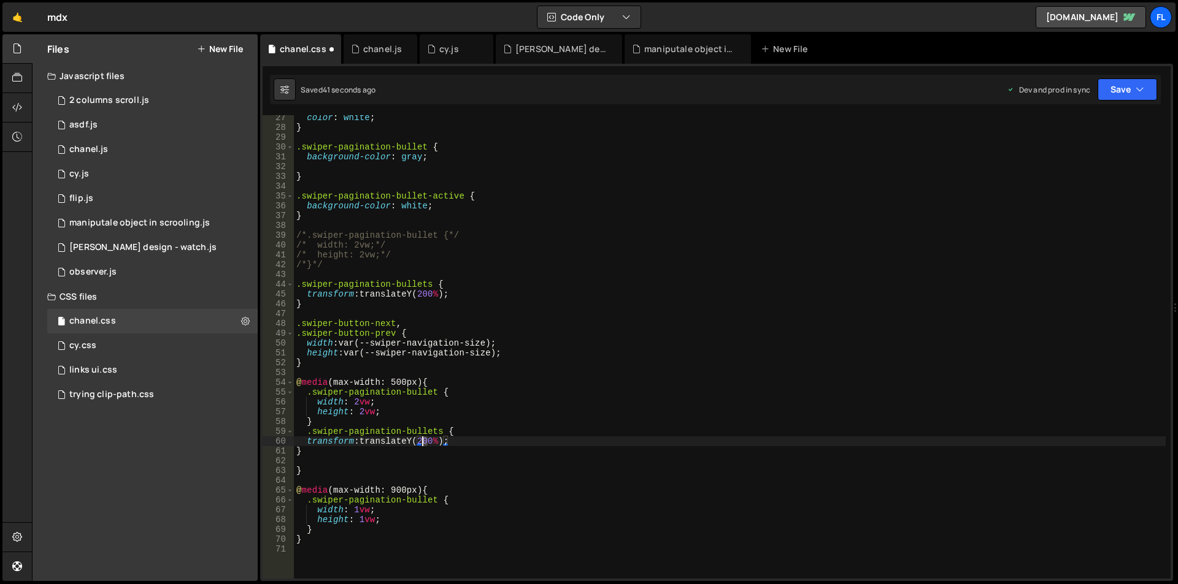
click at [424, 440] on div "color : white ; } .swiper-pagination-bullet { background-color : gray ; } .swip…" at bounding box center [729, 354] width 871 height 483
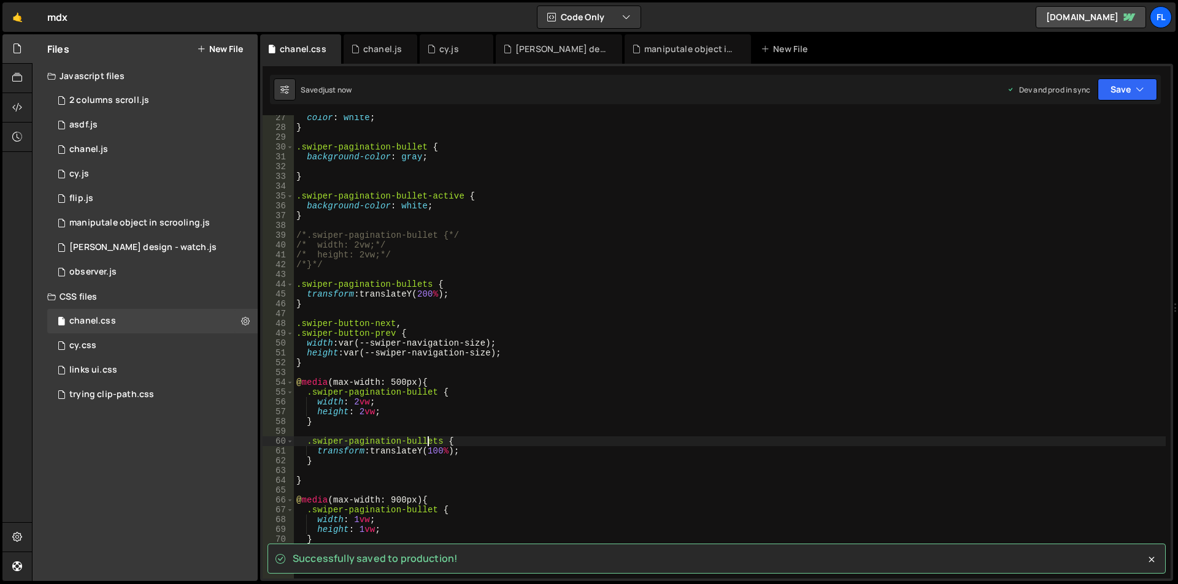
type textarea ".swiper-pagination-bullets {"
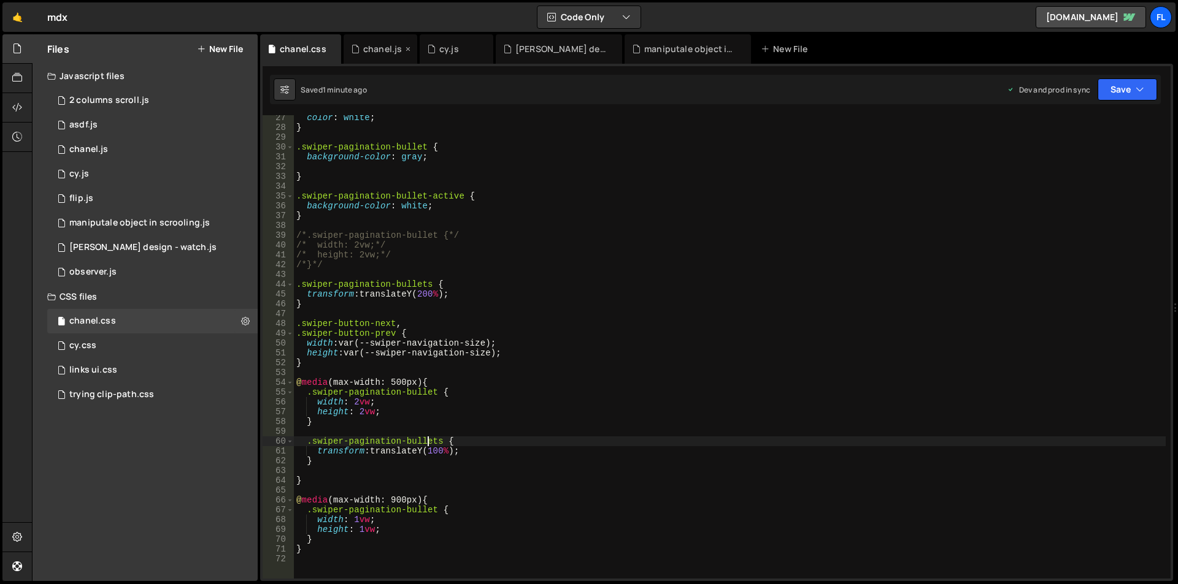
click at [366, 55] on div "chanel.js" at bounding box center [380, 48] width 74 height 29
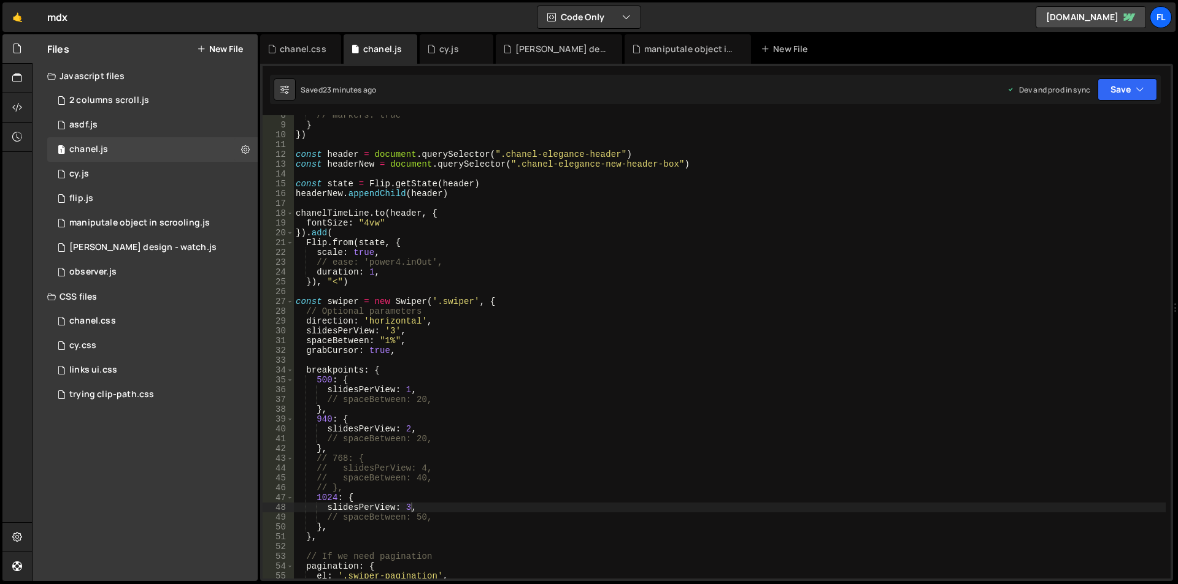
scroll to position [147, 0]
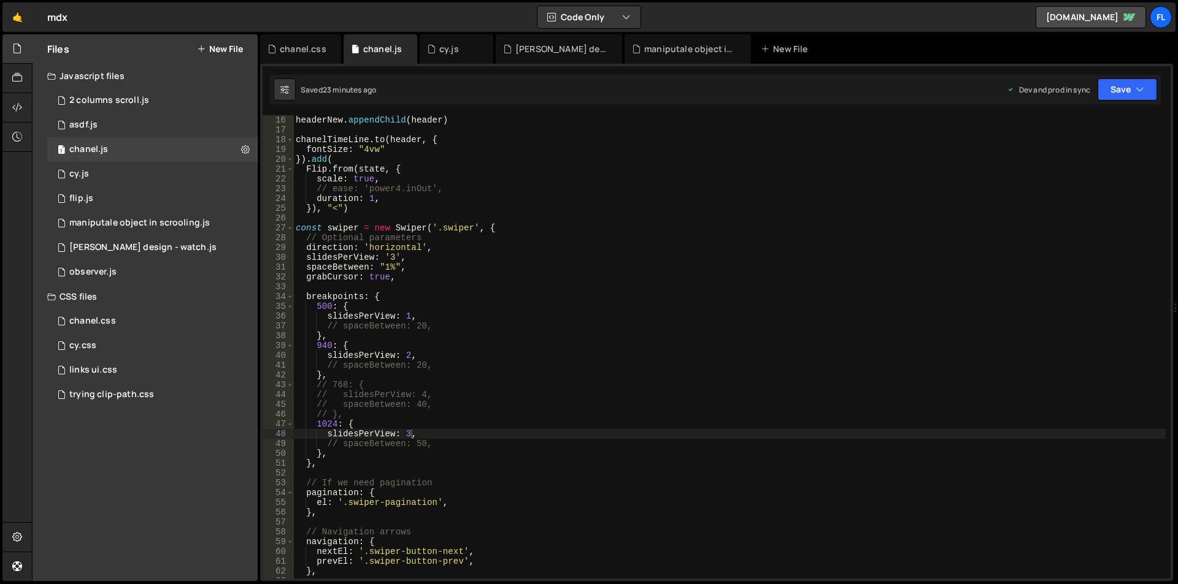
click at [416, 253] on div "headerNew . appendChild ( header ) chanelTimeLine . to ( header , { fontSize : …" at bounding box center [729, 356] width 872 height 483
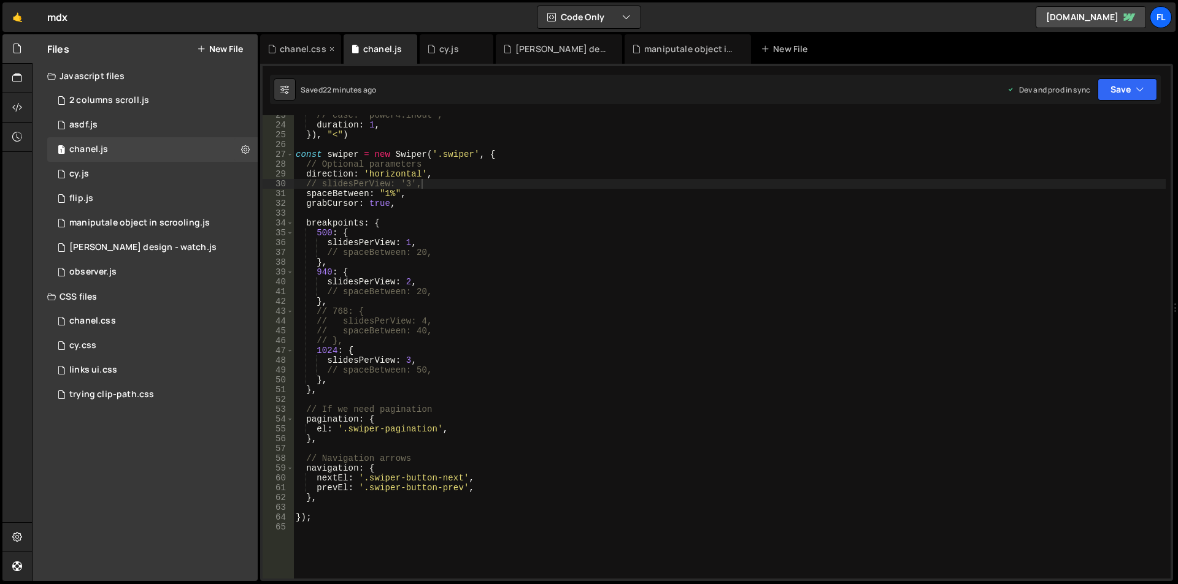
click at [295, 57] on div "chanel.css" at bounding box center [300, 48] width 81 height 29
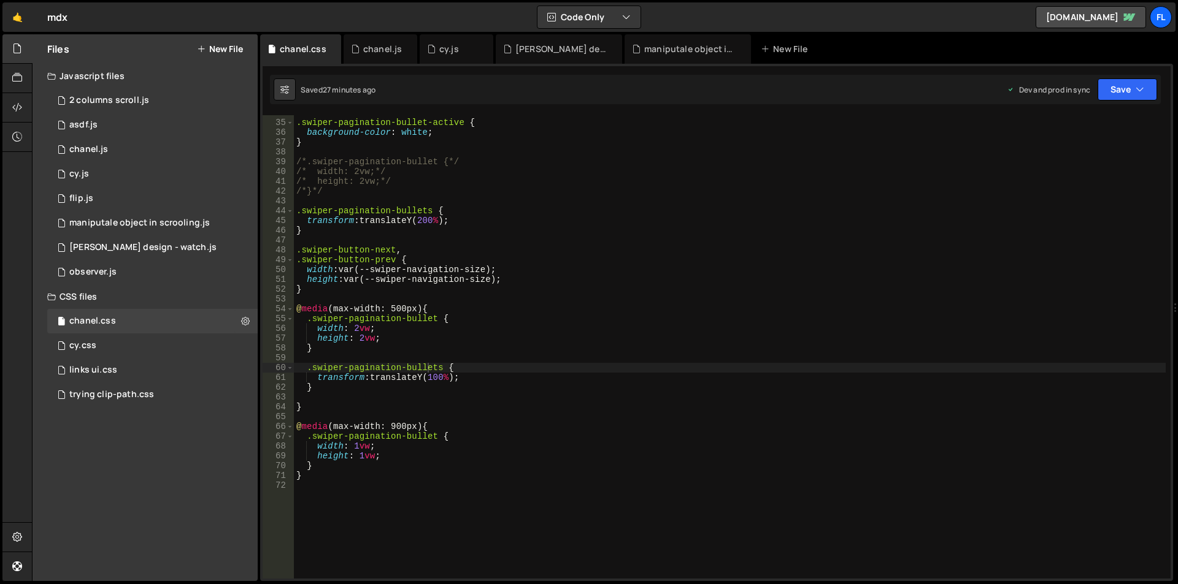
scroll to position [331, 0]
click at [365, 51] on div "chanel.js" at bounding box center [382, 49] width 39 height 12
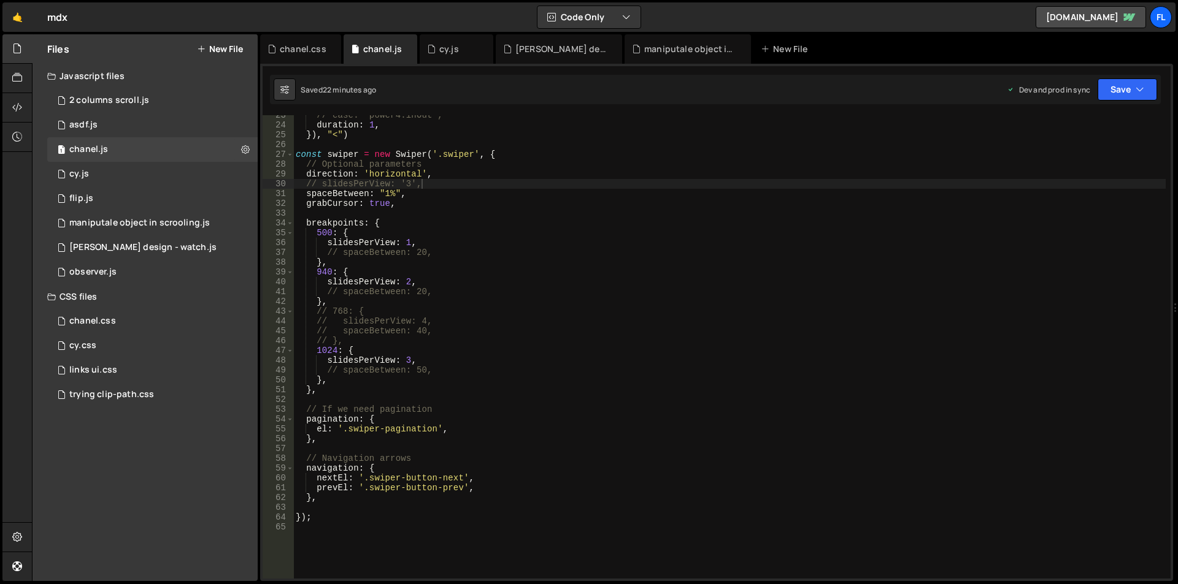
type textarea "// spaceBetween: 20,"
click at [436, 251] on div "// ease: 'power4.inOut', duration : 1 , }) , "<" ) const swiper = new Swiper ( …" at bounding box center [729, 351] width 872 height 483
click at [296, 48] on div "chanel.css" at bounding box center [303, 49] width 47 height 12
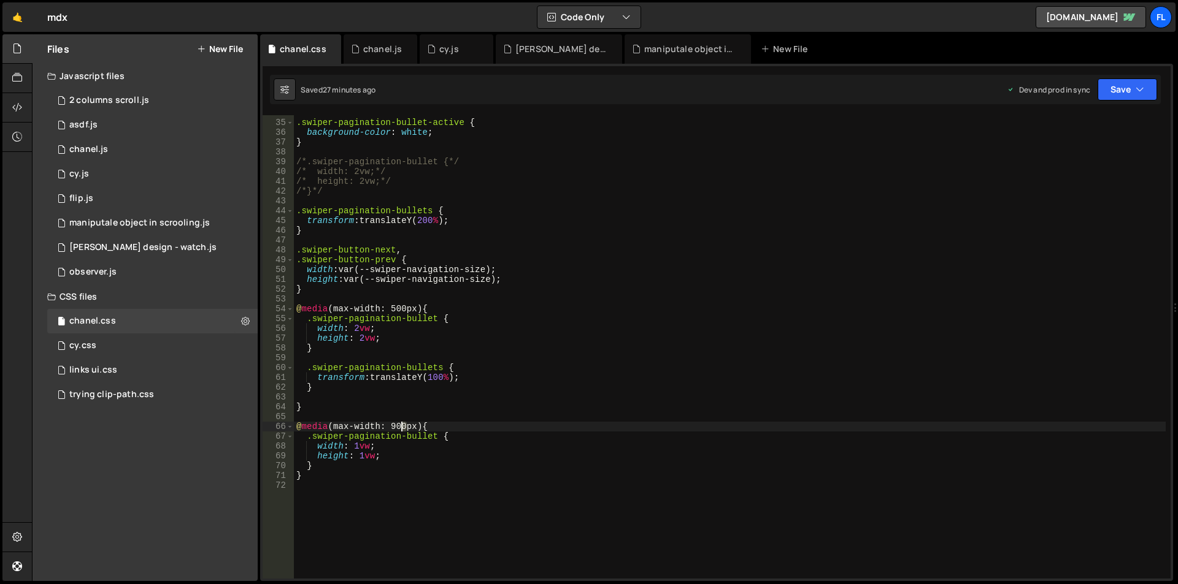
click at [403, 427] on div ".swiper-pagination-bullet-active { background-color : white ; } /*.swiper-pagin…" at bounding box center [729, 349] width 871 height 483
click at [343, 390] on div ".swiper-pagination-bullet-active { background-color : white ; } /*.swiper-pagin…" at bounding box center [729, 349] width 871 height 483
type textarea "}"
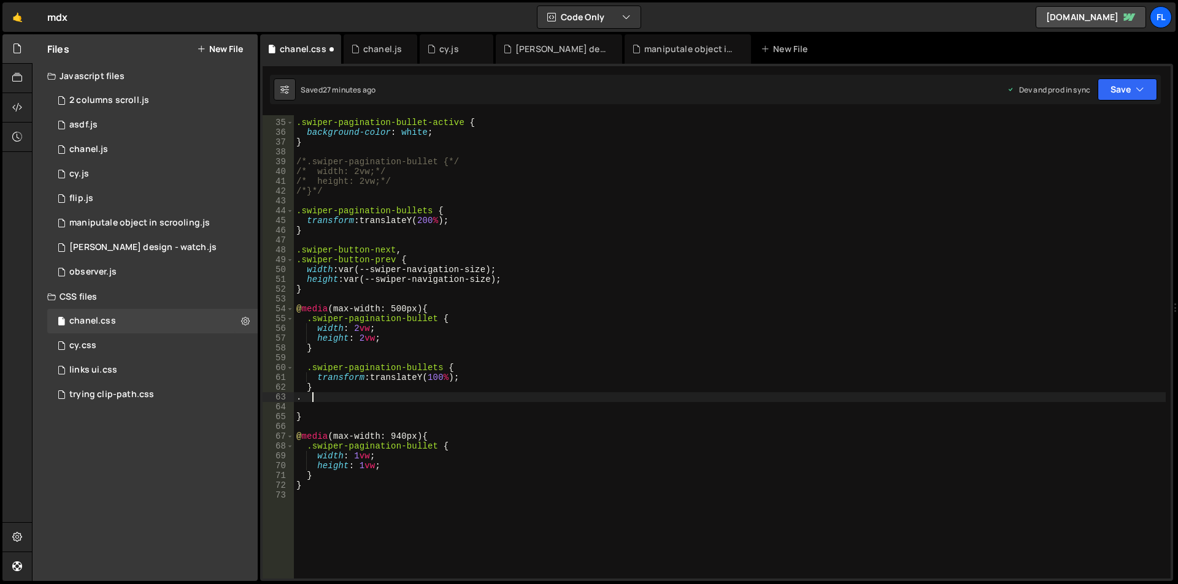
paste textarea "chanel-product-position-slide2"
type textarea ".chanel-product-position-slide2 {"
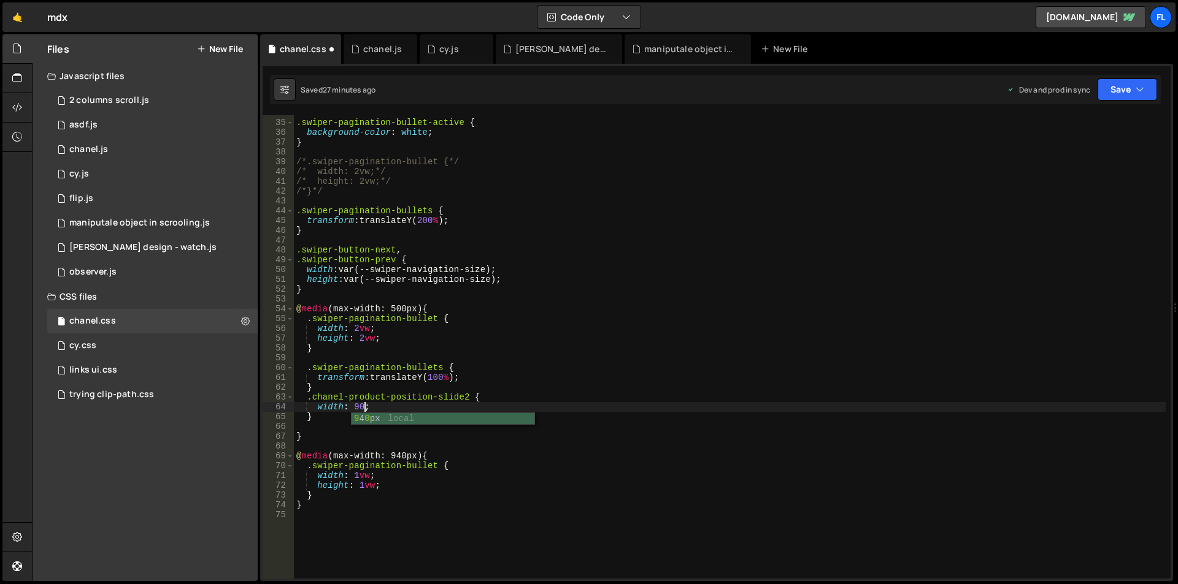
scroll to position [0, 4]
click at [353, 407] on div ".swiper-pagination-bullet-active { background-color : white ; } /*.swiper-pagin…" at bounding box center [729, 349] width 871 height 483
type textarea "width: 100vw;"
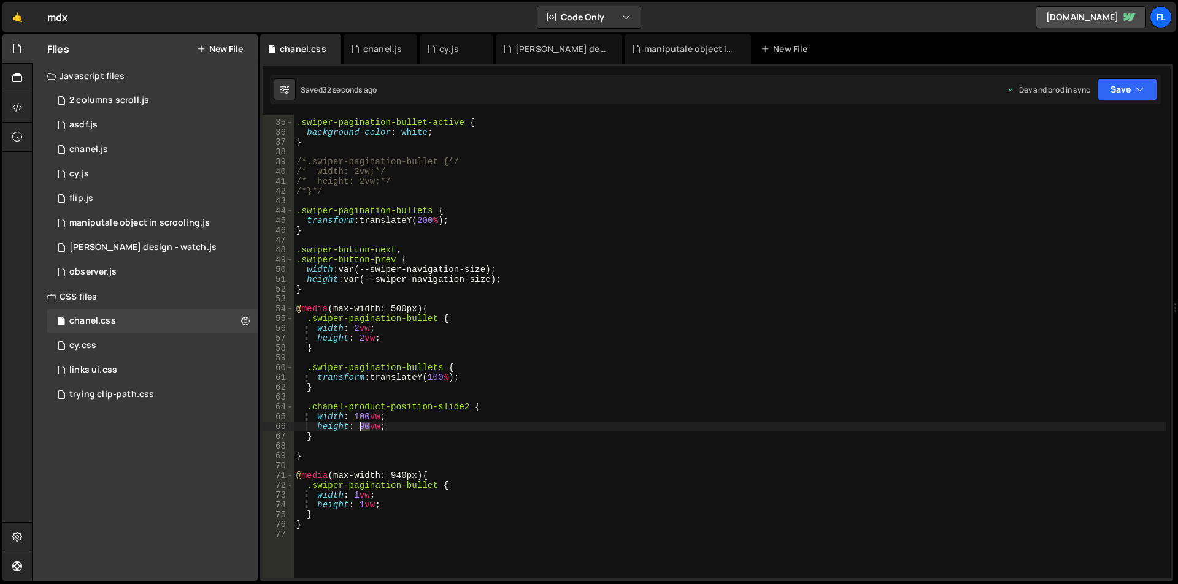
drag, startPoint x: 369, startPoint y: 426, endPoint x: 358, endPoint y: 424, distance: 11.8
click at [358, 424] on div ".swiper-pagination-bullet-active { background-color : white ; } /*.swiper-pagin…" at bounding box center [729, 349] width 871 height 483
drag, startPoint x: 368, startPoint y: 419, endPoint x: 358, endPoint y: 419, distance: 10.4
click at [358, 419] on div ".swiper-pagination-bullet-active { background-color : white ; } /*.swiper-pagin…" at bounding box center [729, 349] width 871 height 483
click at [364, 417] on div ".swiper-pagination-bullet-active { background-color : white ; } /*.swiper-pagin…" at bounding box center [729, 349] width 871 height 483
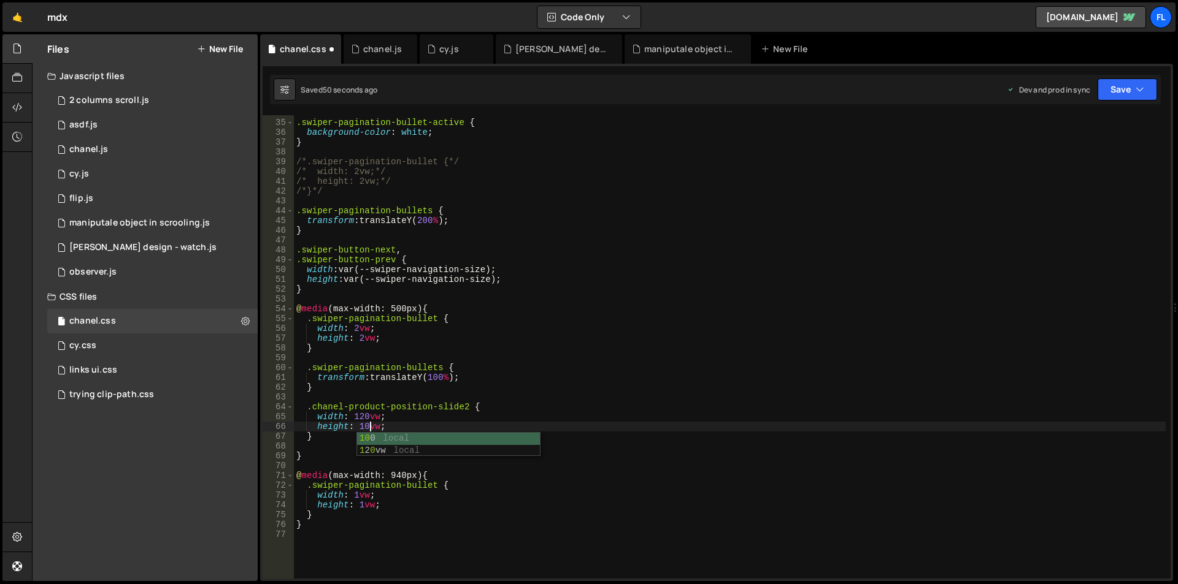
scroll to position [0, 6]
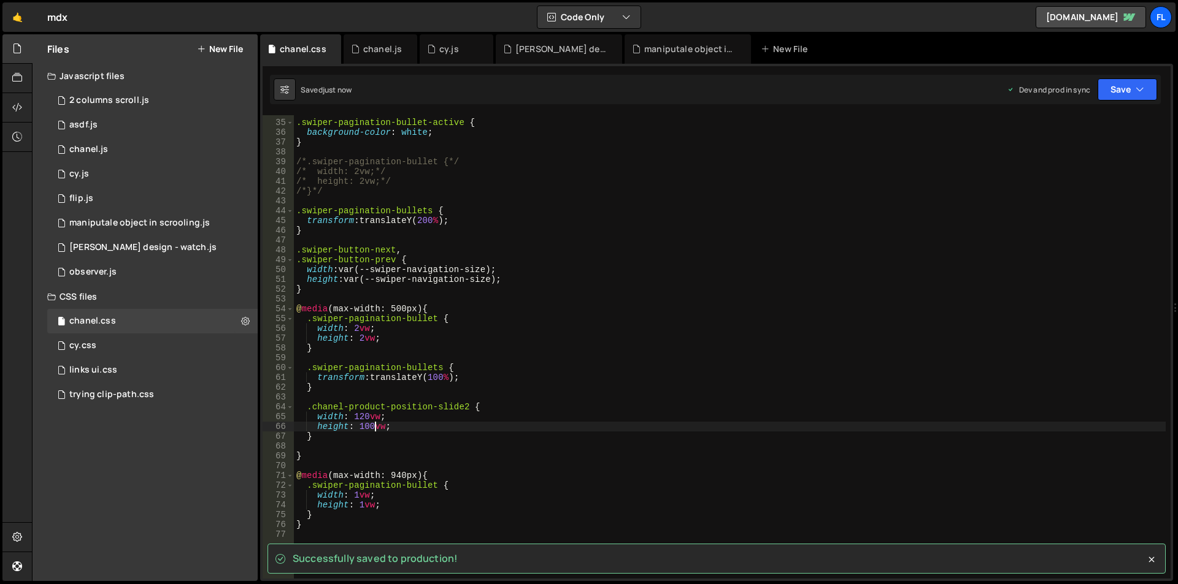
type textarea "height: 100vw;"
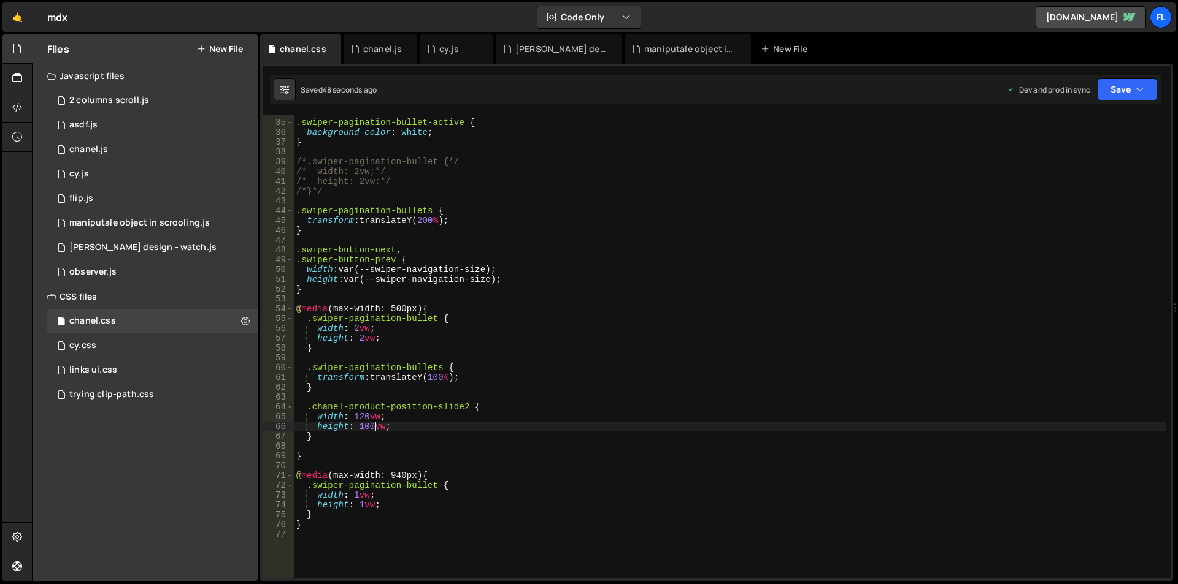
click at [402, 423] on div ".swiper-pagination-bullet-active { background-color : white ; } /*.swiper-pagin…" at bounding box center [729, 349] width 871 height 483
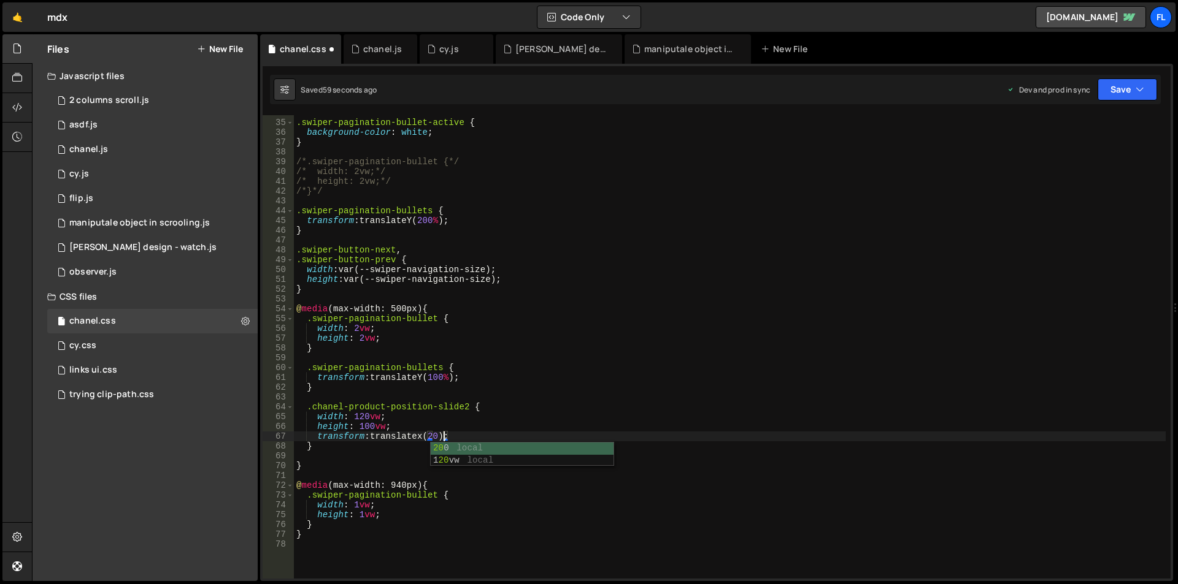
scroll to position [0, 10]
click at [434, 437] on div ".swiper-pagination-bullet-active { background-color : white ; } /*.swiper-pagin…" at bounding box center [729, 349] width 871 height 483
type textarea "}"
click at [469, 407] on div ".swiper-pagination-bullet-active { background-color : white ; } /*.swiper-pagin…" at bounding box center [729, 349] width 871 height 483
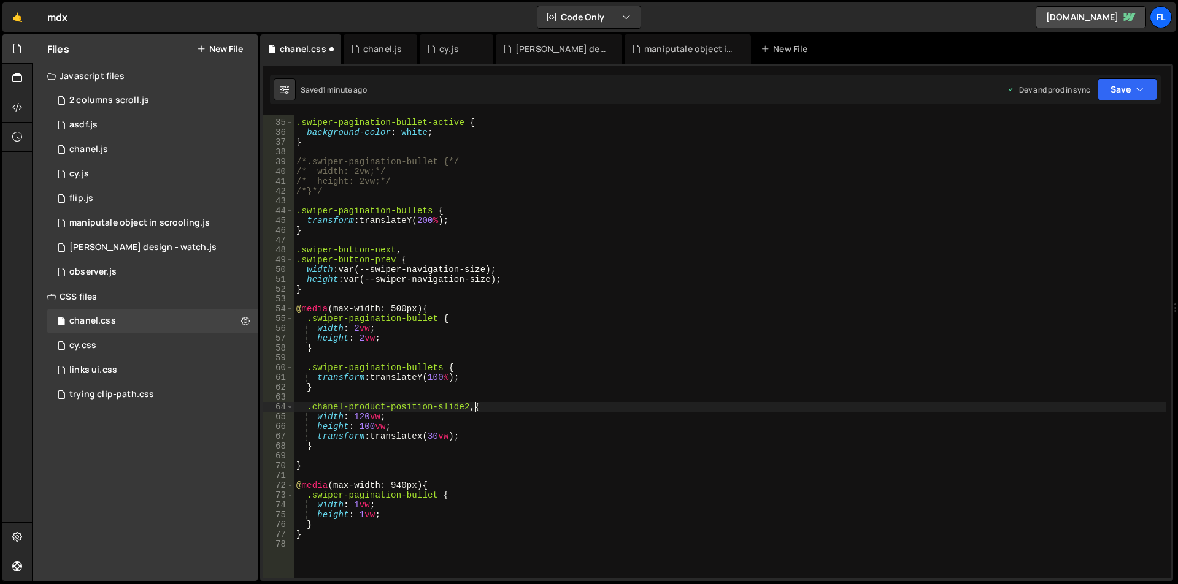
scroll to position [0, 12]
paste textarea "chanel-product-position-slide3"
click at [475, 405] on div ".swiper-pagination-bullet-active { background-color : white ; } /*.swiper-pagin…" at bounding box center [729, 349] width 871 height 483
drag, startPoint x: 470, startPoint y: 407, endPoint x: 276, endPoint y: 409, distance: 193.8
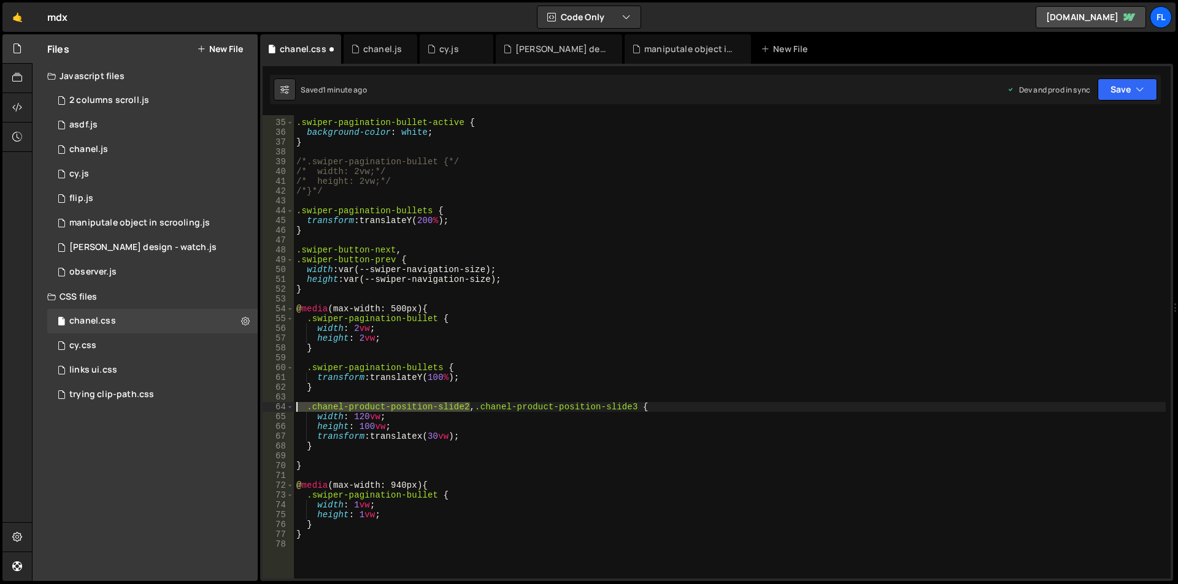
click at [276, 409] on div ".chanel-product-position-slide2, .chanel-product-position-slide3 { 34 35 36 37 …" at bounding box center [716, 347] width 908 height 464
click at [320, 447] on div ".swiper-pagination-bullet-active { background-color : white ; } /*.swiper-pagin…" at bounding box center [729, 349] width 871 height 483
type textarea "}"
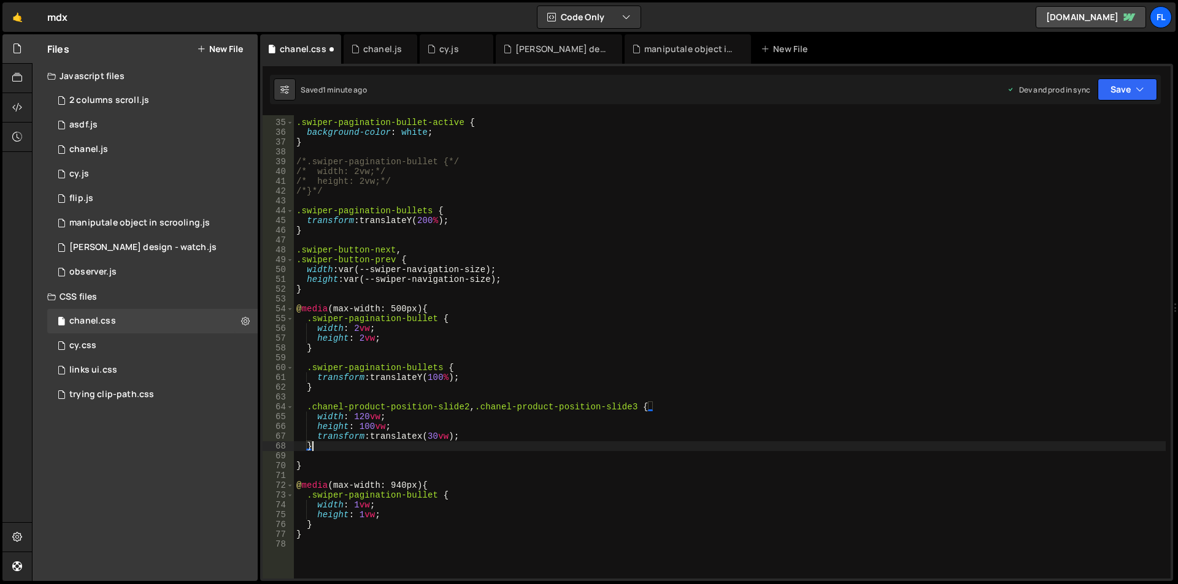
scroll to position [0, 0]
paste textarea ".chanel-product-position-slide2"
type textarea ".chanel-product-position-slide2 {"
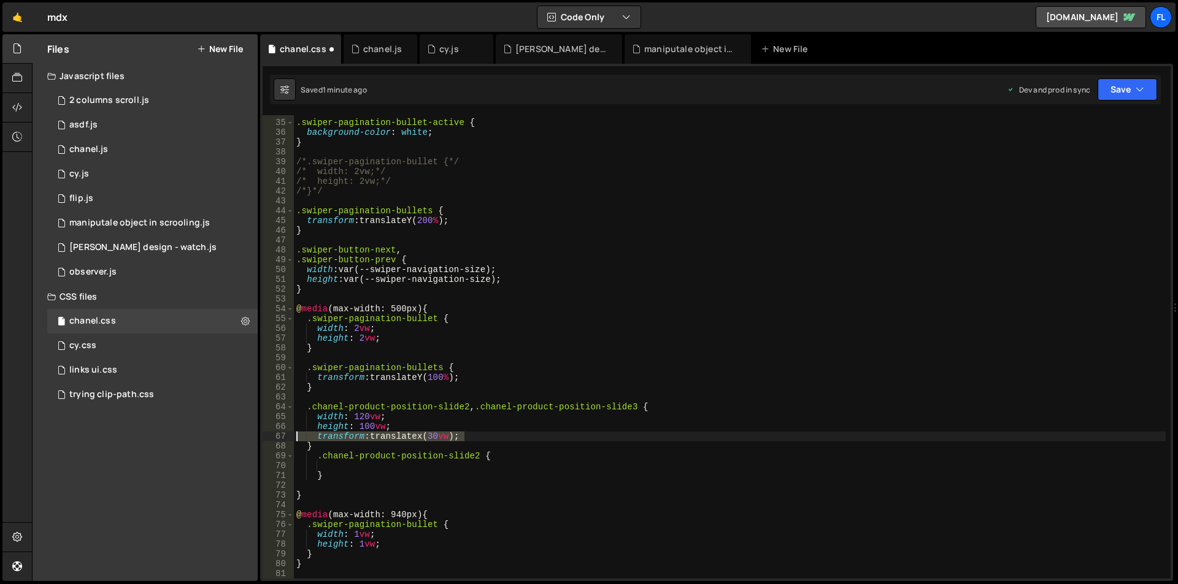
drag, startPoint x: 473, startPoint y: 434, endPoint x: 206, endPoint y: 435, distance: 267.4
click at [206, 435] on div "Files New File Javascript files 1 2 columns scroll.js 0 1 asdf.js 0 1 chanel.js…" at bounding box center [605, 308] width 1146 height 548
type textarea "transform: translatex(30vw);"
click at [337, 465] on div ".swiper-pagination-bullet-active { background-color : white ; } /*.swiper-pagin…" at bounding box center [729, 349] width 871 height 483
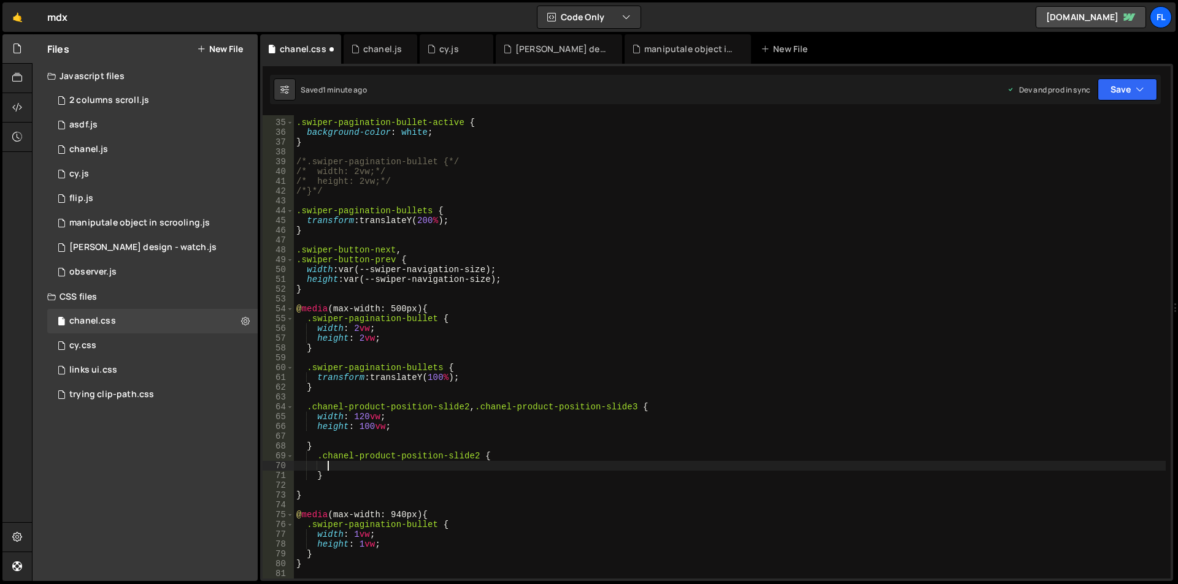
paste textarea "transform: translatex(30vw);"
drag, startPoint x: 643, startPoint y: 407, endPoint x: 481, endPoint y: 404, distance: 161.9
click at [481, 404] on div ".swiper-pagination-bullet-active { background-color : white ; } /*.swiper-pagin…" at bounding box center [729, 349] width 871 height 483
type textarea ".chanel-product-position-slide2, .chanel-product-position-slide3 {"
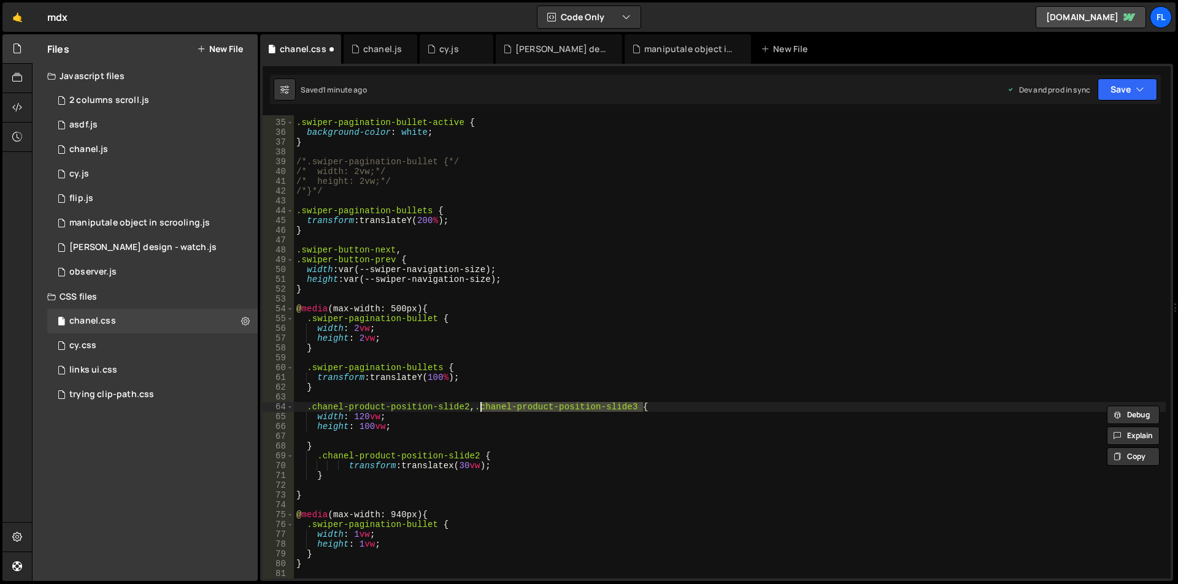
click at [371, 481] on div ".swiper-pagination-bullet-active { background-color : white ; } /*.swiper-pagin…" at bounding box center [729, 349] width 871 height 483
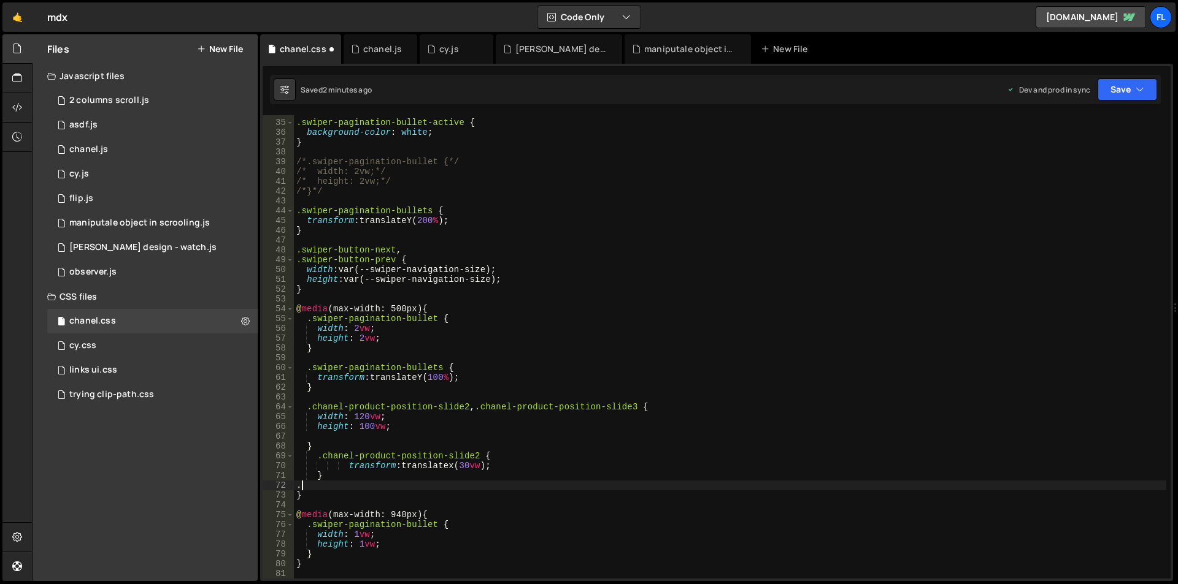
paste textarea ".chanel-product-position-slide3"
click at [302, 484] on div ".swiper-pagination-bullet-active { background-color : white ; } /*.swiper-pagin…" at bounding box center [729, 349] width 871 height 483
click at [485, 488] on div ".swiper-pagination-bullet-active { background-color : white ; } /*.swiper-pagin…" at bounding box center [729, 349] width 871 height 483
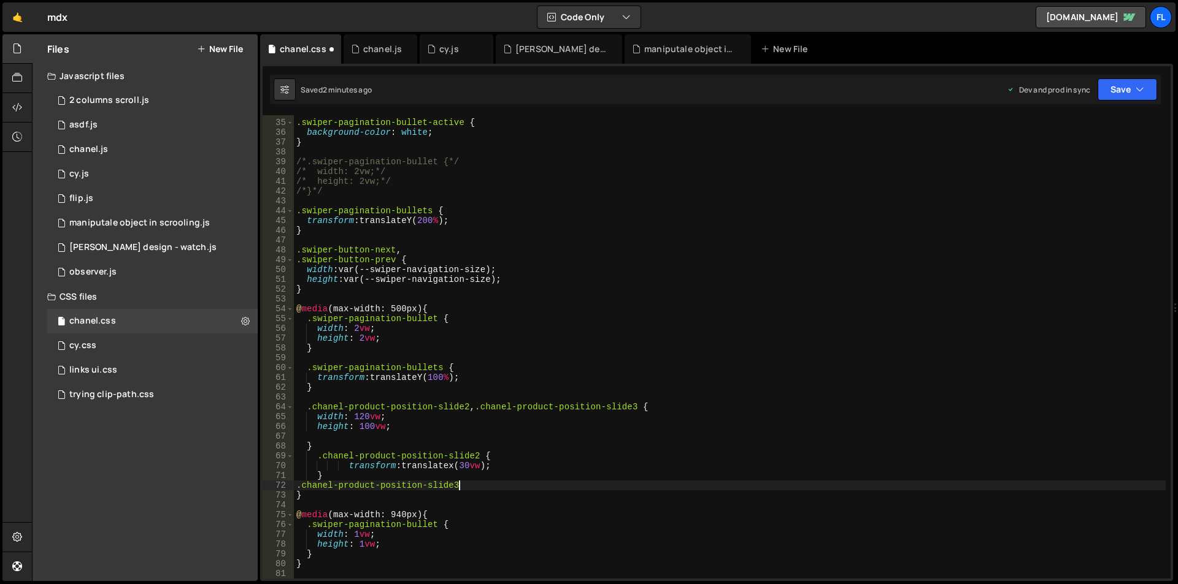
scroll to position [0, 11]
type textarea ".chanel-product-position-slide3 {"
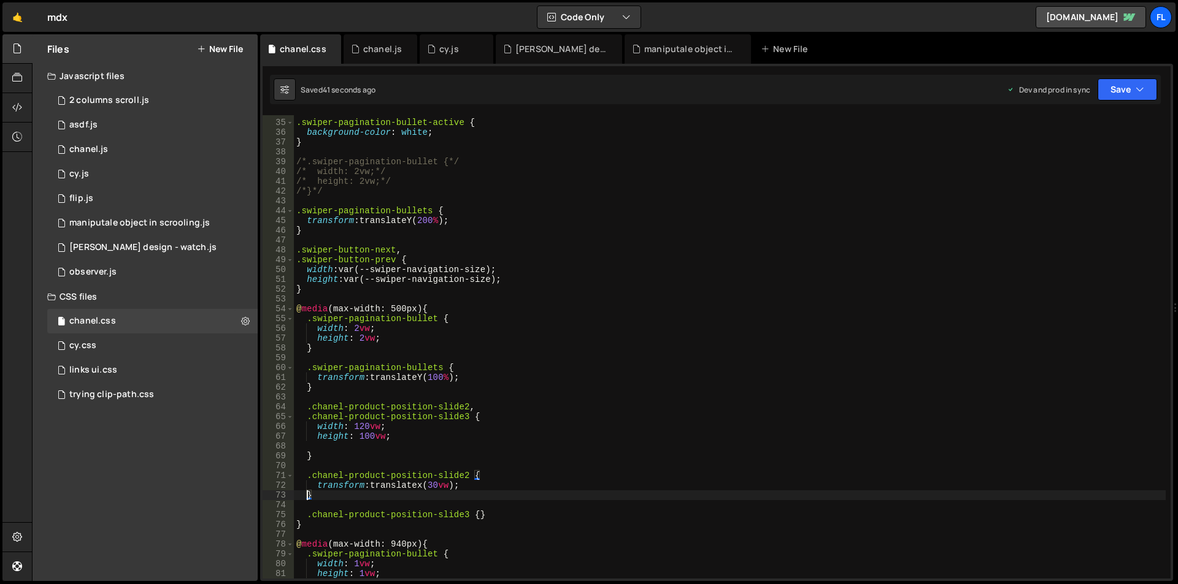
scroll to position [478, 0]
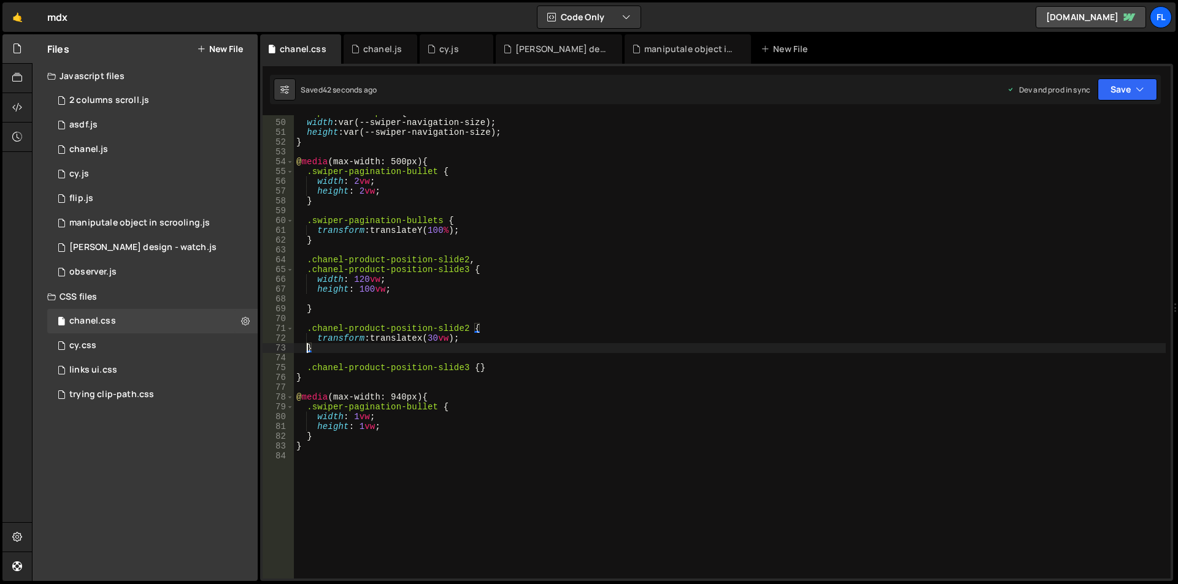
click at [470, 269] on div ".swiper-button-prev { width : var(--swiper-navigation-size) ; height : var(--sw…" at bounding box center [729, 349] width 871 height 483
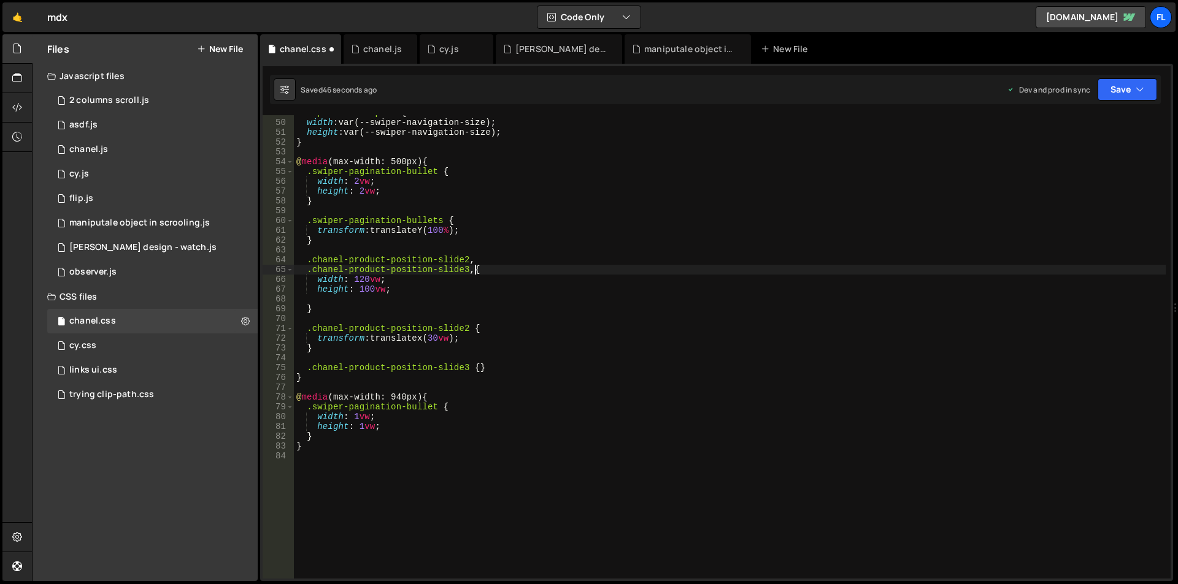
scroll to position [0, 13]
paste textarea "chanel-product-position-slide5"
click at [328, 380] on div ".swiper-button-prev { width : var(--swiper-navigation-size) ; height : var(--sw…" at bounding box center [729, 349] width 871 height 483
type textarea "}"
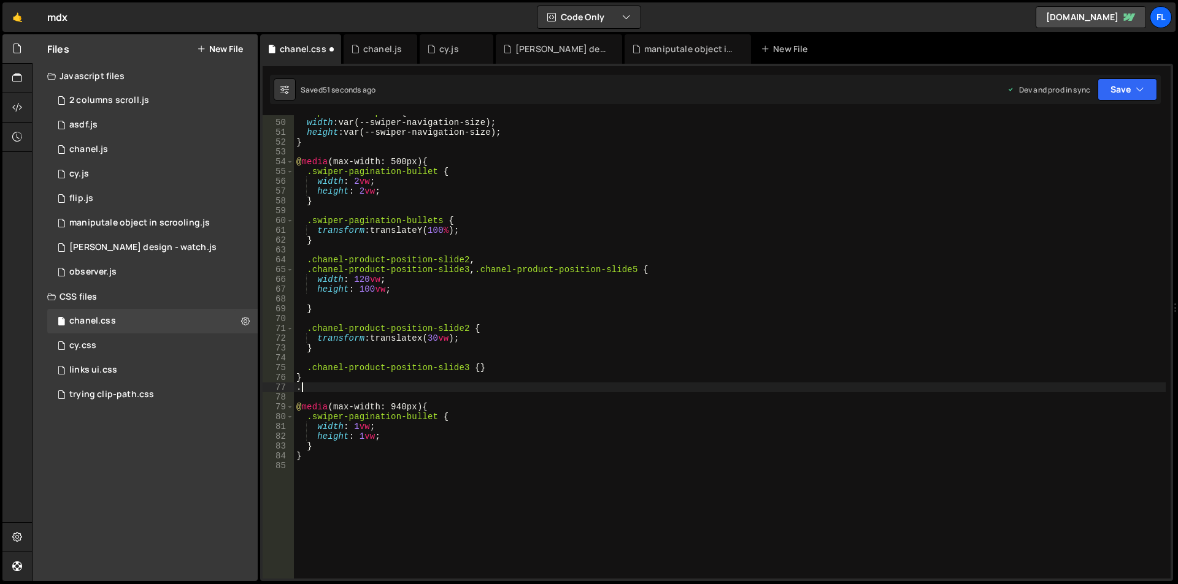
paste textarea "chanel-product-position-slide5"
type textarea ".chanel-product-position-slide5 {"
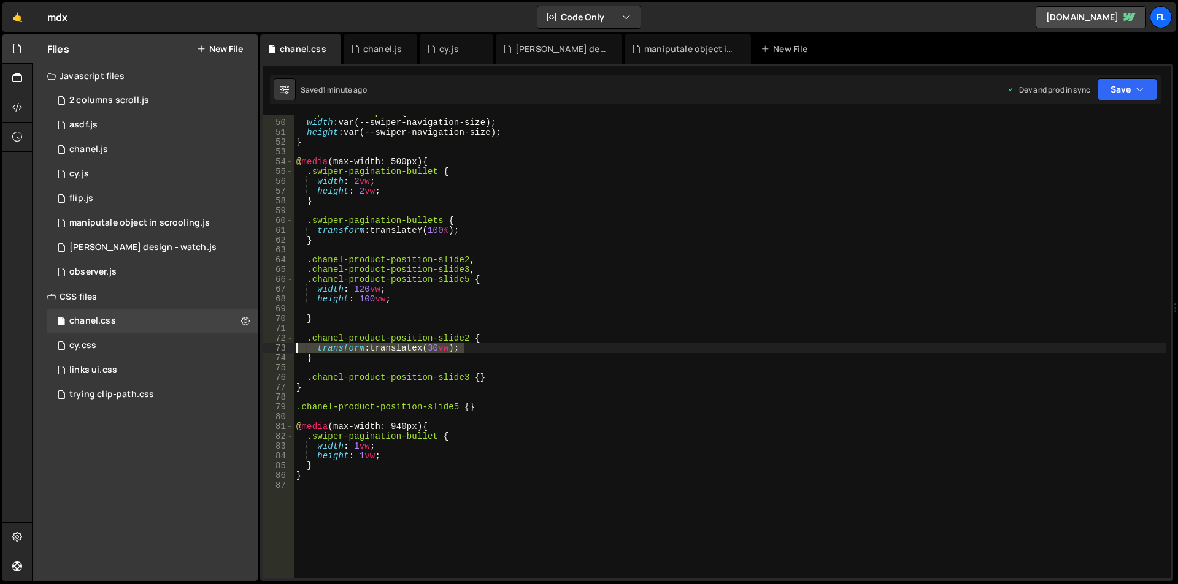
drag, startPoint x: 469, startPoint y: 351, endPoint x: 261, endPoint y: 348, distance: 207.3
click at [261, 348] on div "XXXXXXXXXXXXXXXXXXXXXXXXXXXXXXXXXXXXXXXXXXXXXXXXXXXXXXXXXXXXXXXXXXXXXXXXXXXXXXX…" at bounding box center [716, 323] width 913 height 518
click at [469, 406] on div ".swiper-button-prev { width : var(--swiper-navigation-size) ; height : var(--sw…" at bounding box center [729, 349] width 871 height 483
type textarea ".chanel-product-position-slide5 {}"
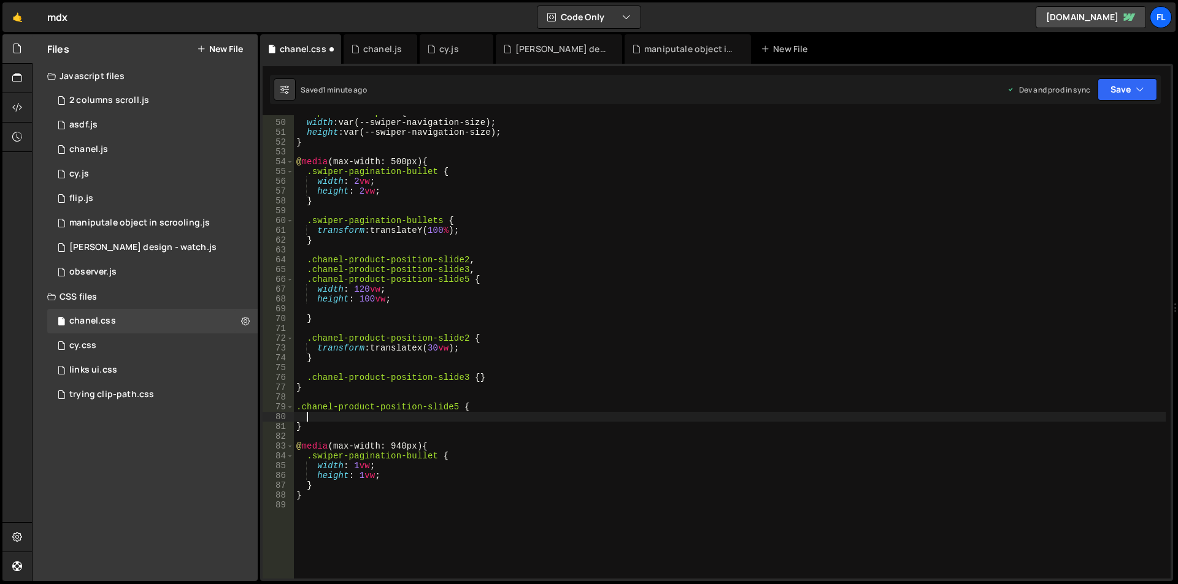
paste textarea "transform: translatex(30vw);"
click at [434, 418] on div ".swiper-button-prev { width : var(--swiper-navigation-size) ; height : var(--sw…" at bounding box center [729, 349] width 871 height 483
type textarea ".chanel-product-position-slide5 {"
type textarea ".chanel-product-position-slide3 {}"
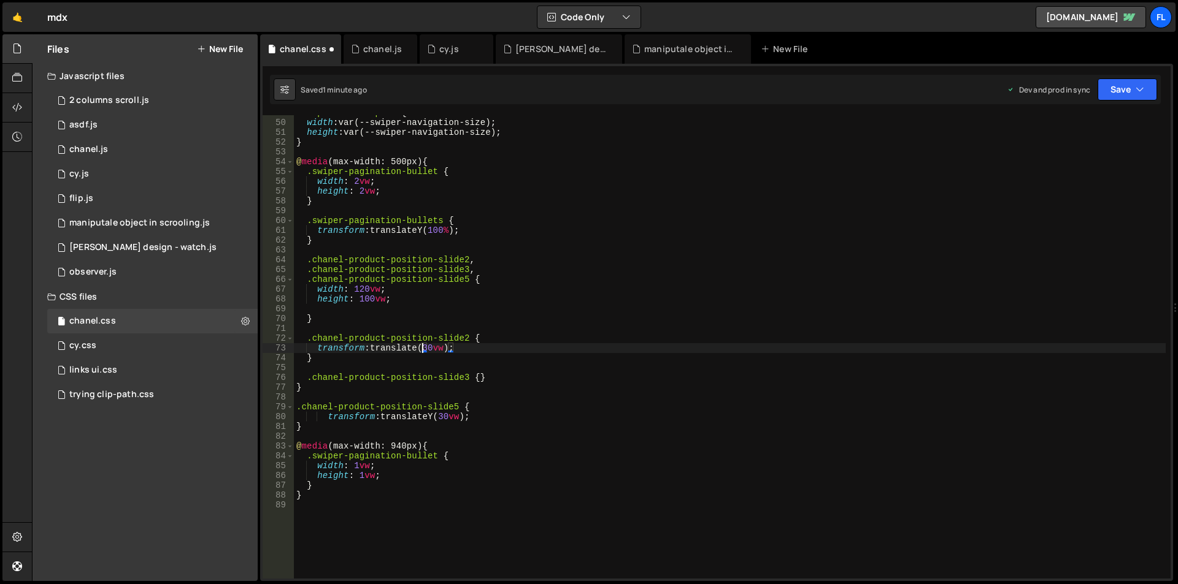
scroll to position [0, 9]
drag, startPoint x: 464, startPoint y: 417, endPoint x: 442, endPoint y: 417, distance: 22.1
click at [442, 417] on div ".swiper-button-prev { width : var(--swiper-navigation-size) ; height : var(--sw…" at bounding box center [729, 349] width 871 height 483
click at [416, 418] on div ".swiper-button-prev { width : var(--swiper-navigation-size) ; height : var(--sw…" at bounding box center [729, 349] width 871 height 483
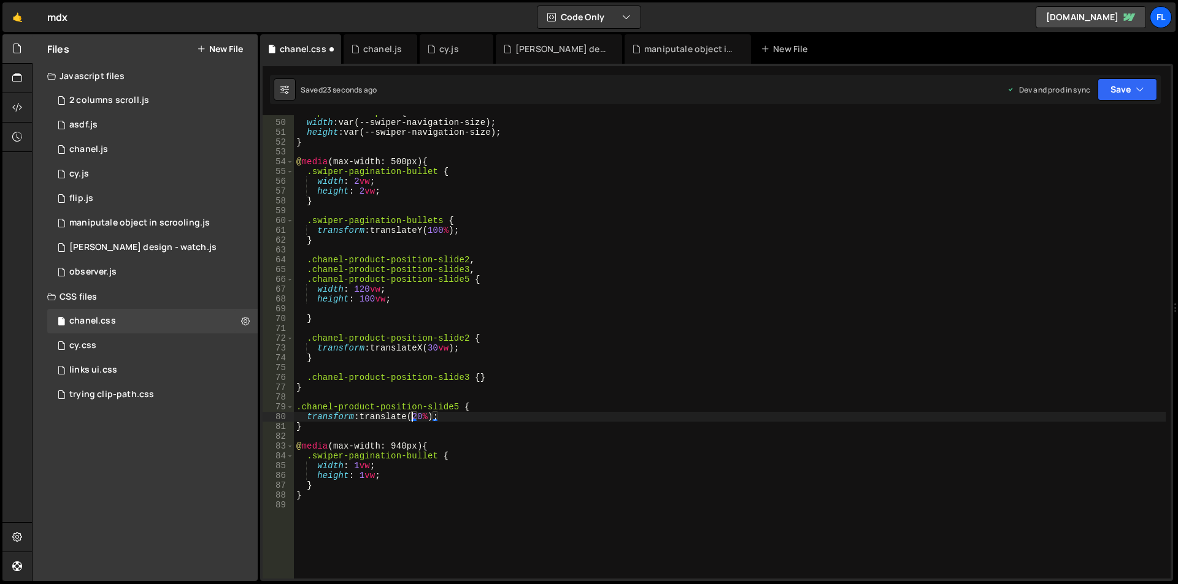
click at [423, 415] on div ".swiper-button-prev { width : var(--swiper-navigation-size) ; height : var(--sw…" at bounding box center [729, 349] width 871 height 483
drag, startPoint x: 470, startPoint y: 279, endPoint x: 259, endPoint y: 278, distance: 211.0
click at [259, 278] on div "Files New File Javascript files 1 2 columns scroll.js 0 1 asdf.js 0 1 chanel.js…" at bounding box center [605, 308] width 1146 height 548
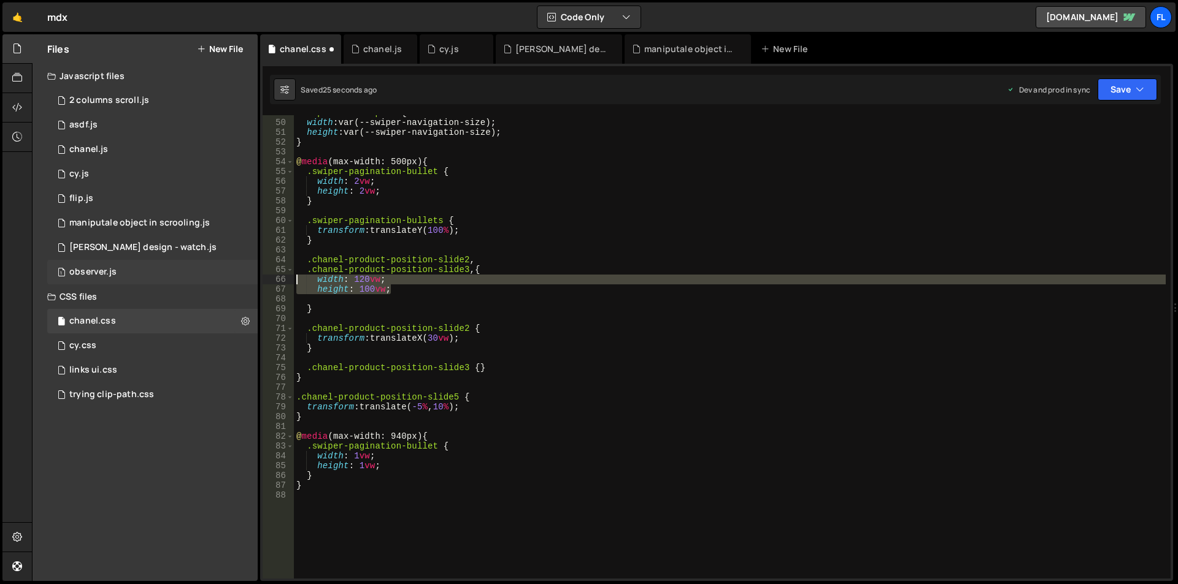
drag, startPoint x: 407, startPoint y: 289, endPoint x: 243, endPoint y: 280, distance: 163.4
click at [243, 280] on div "Files New File Javascript files 1 2 columns scroll.js 0 1 asdf.js 0 1 chanel.js…" at bounding box center [605, 308] width 1146 height 548
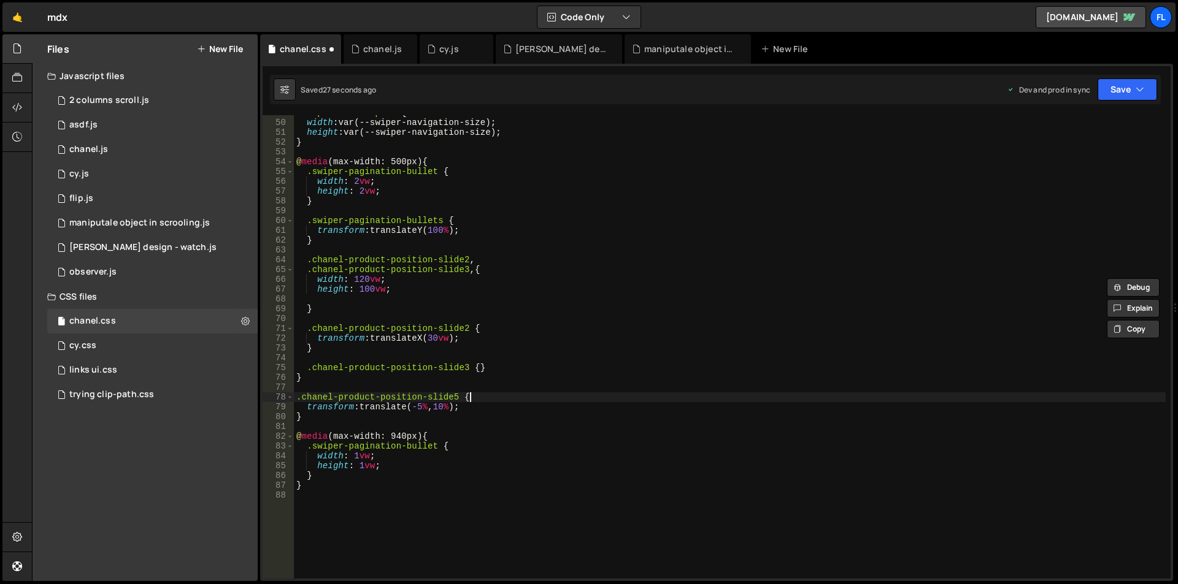
click at [470, 394] on div ".swiper-button-prev { width : var(--swiper-navigation-size) ; height : var(--sw…" at bounding box center [729, 349] width 871 height 483
type textarea ".chanel-product-position-slide5 {"
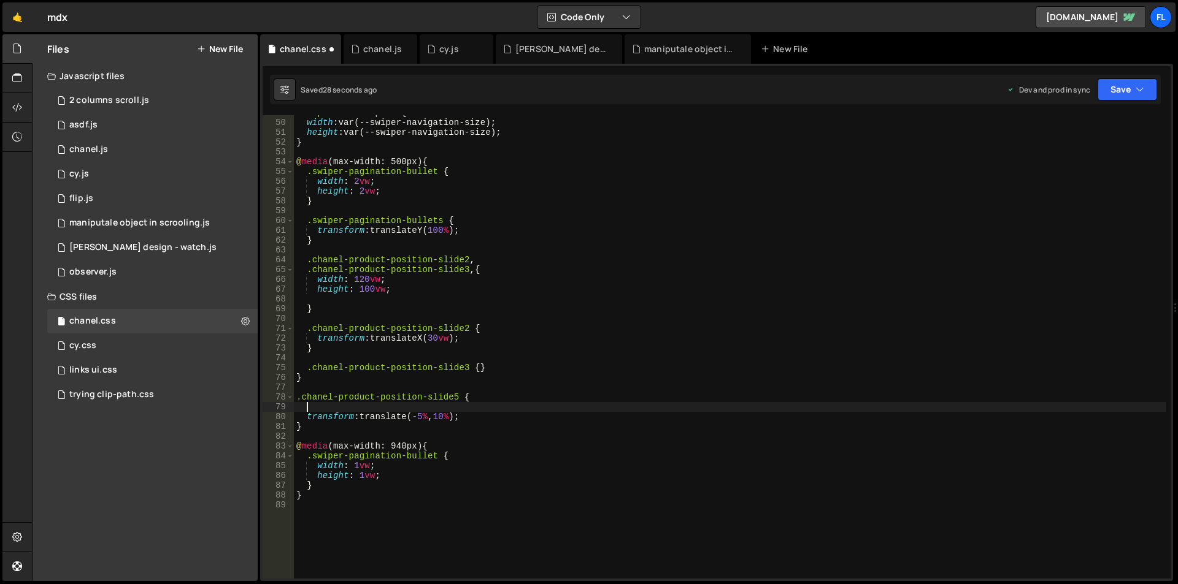
paste textarea "height: 100vw;"
click at [370, 406] on div ".swiper-button-prev { width : var(--swiper-navigation-size) ; height : var(--sw…" at bounding box center [729, 349] width 871 height 483
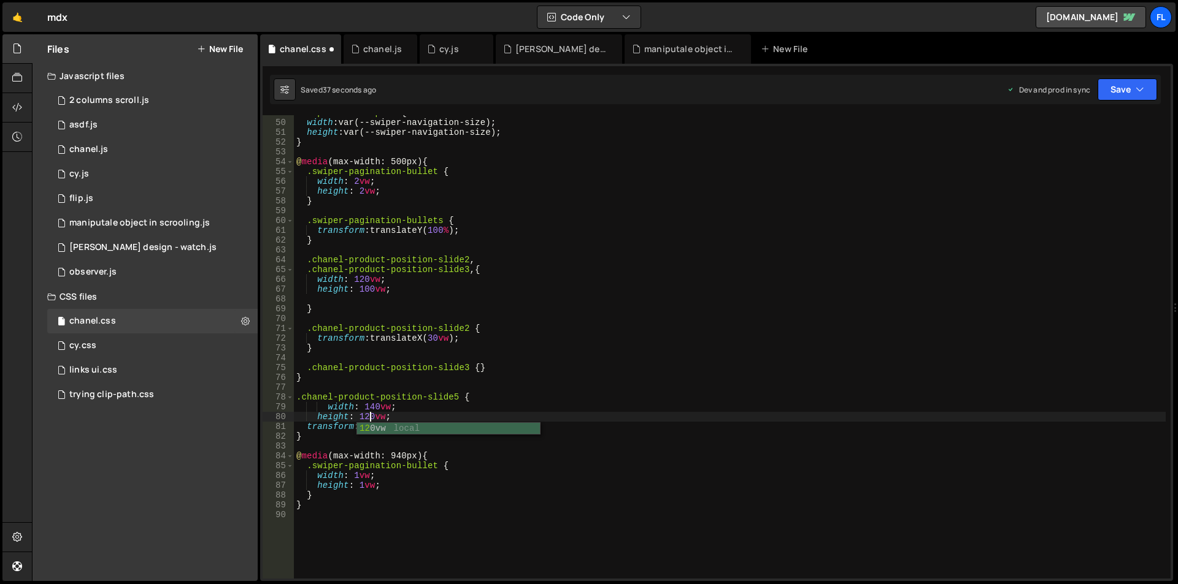
scroll to position [0, 5]
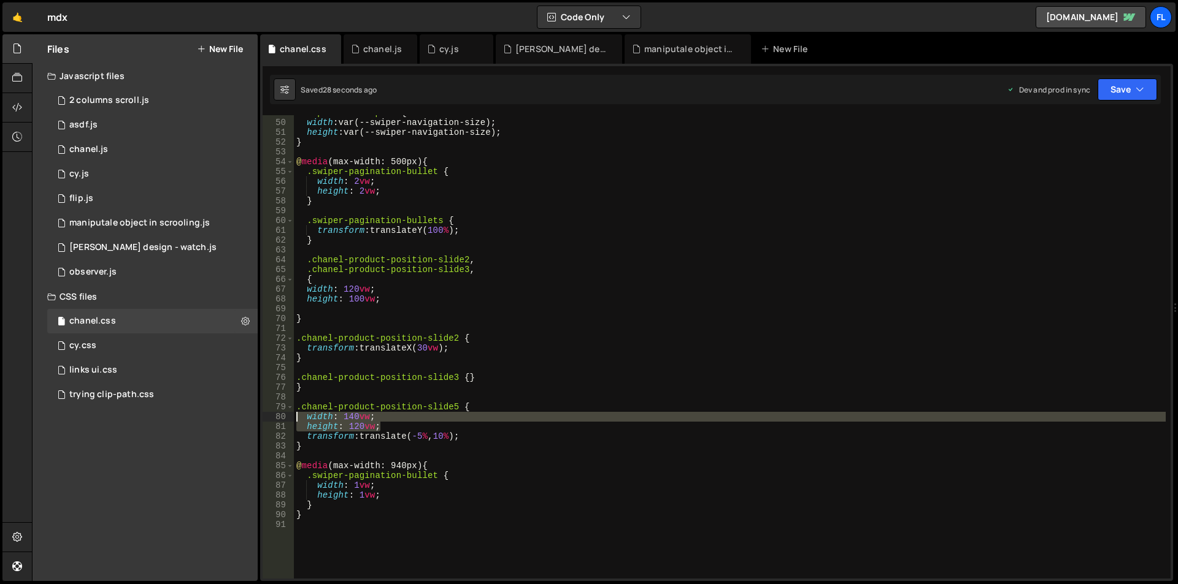
drag, startPoint x: 386, startPoint y: 424, endPoint x: 259, endPoint y: 419, distance: 126.4
click at [259, 419] on div "Files New File Javascript files 1 2 columns scroll.js 0 1 asdf.js 0 1 chanel.js…" at bounding box center [605, 308] width 1146 height 548
type textarea "width: 140vw; height: 120vw;"
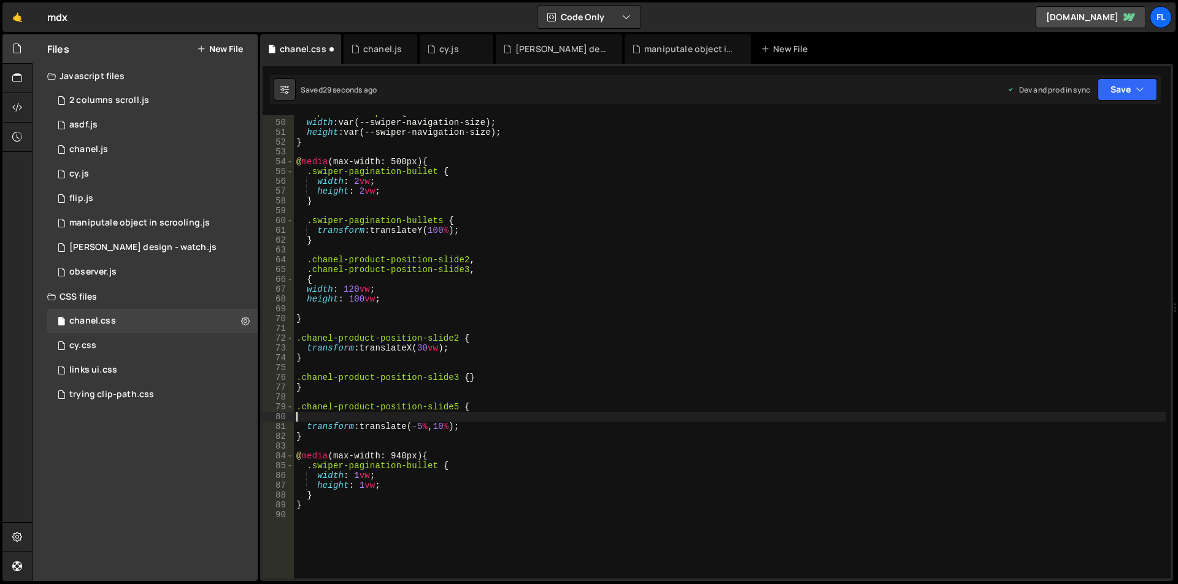
scroll to position [0, 0]
click at [481, 270] on div ".swiper-button-prev { width : var(--swiper-navigation-size) ; height : var(--sw…" at bounding box center [729, 349] width 871 height 483
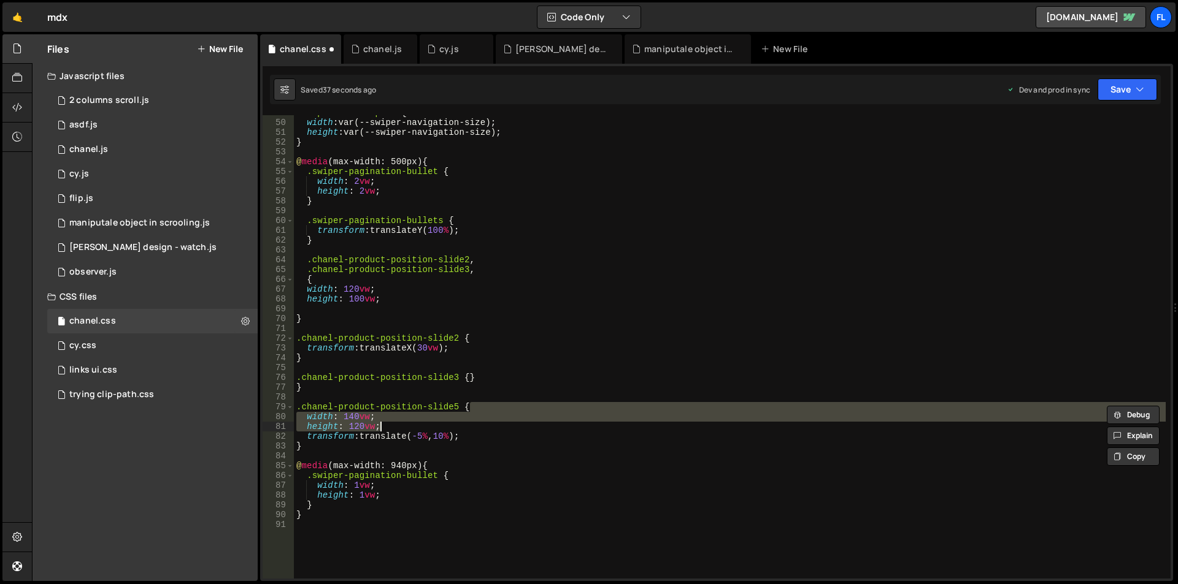
click at [480, 269] on div ".swiper-button-prev { width : var(--swiper-navigation-size) ; height : var(--sw…" at bounding box center [729, 349] width 871 height 483
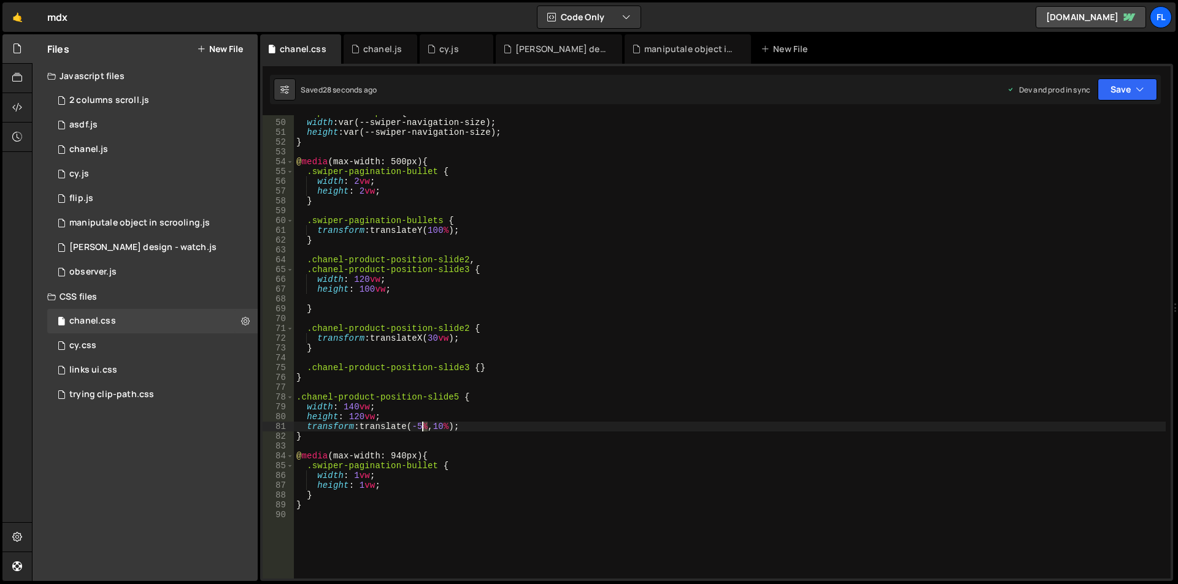
click at [421, 427] on div ".swiper-button-prev { width : var(--swiper-navigation-size) ; height : var(--sw…" at bounding box center [729, 349] width 871 height 483
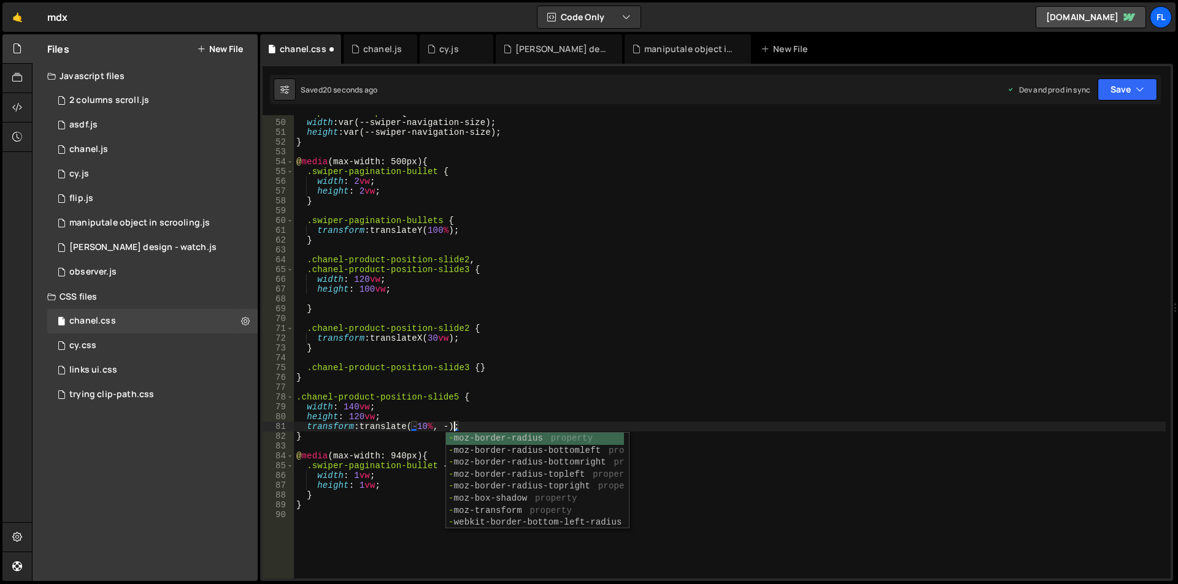
scroll to position [0, 12]
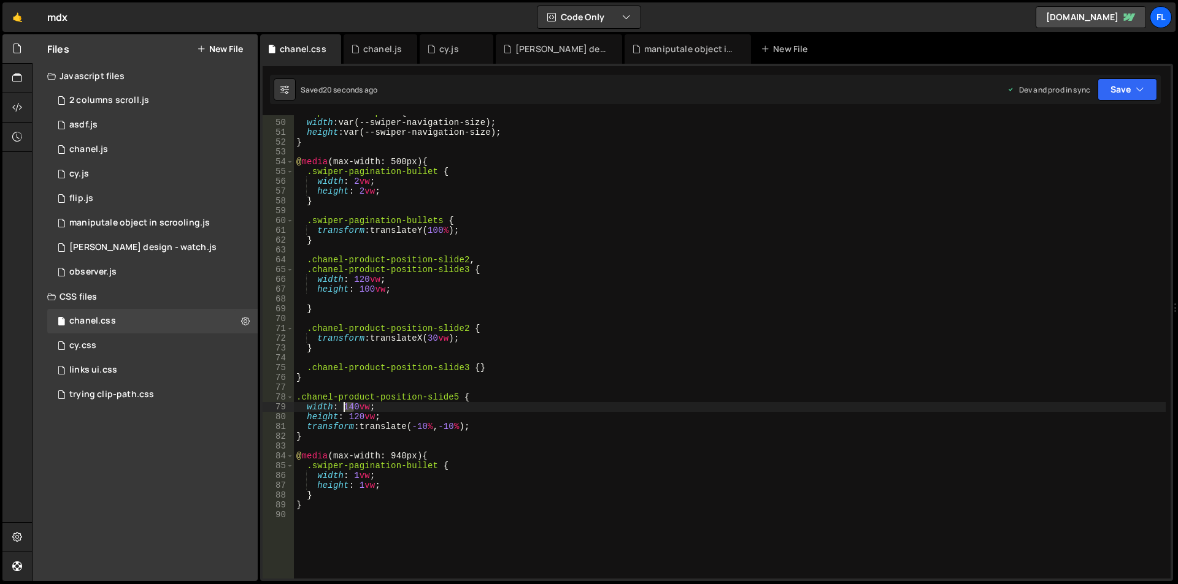
drag, startPoint x: 353, startPoint y: 406, endPoint x: 346, endPoint y: 406, distance: 7.4
click at [346, 406] on div ".swiper-button-prev { width : var(--swiper-navigation-size) ; height : var(--sw…" at bounding box center [729, 349] width 871 height 483
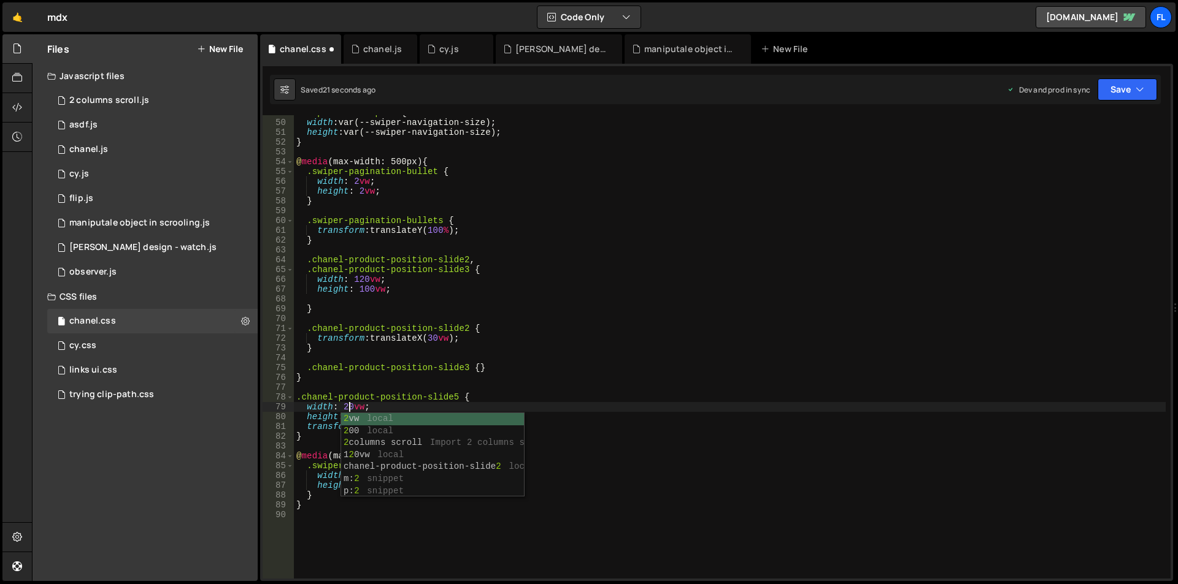
scroll to position [0, 4]
type textarea "width: 200vw;"
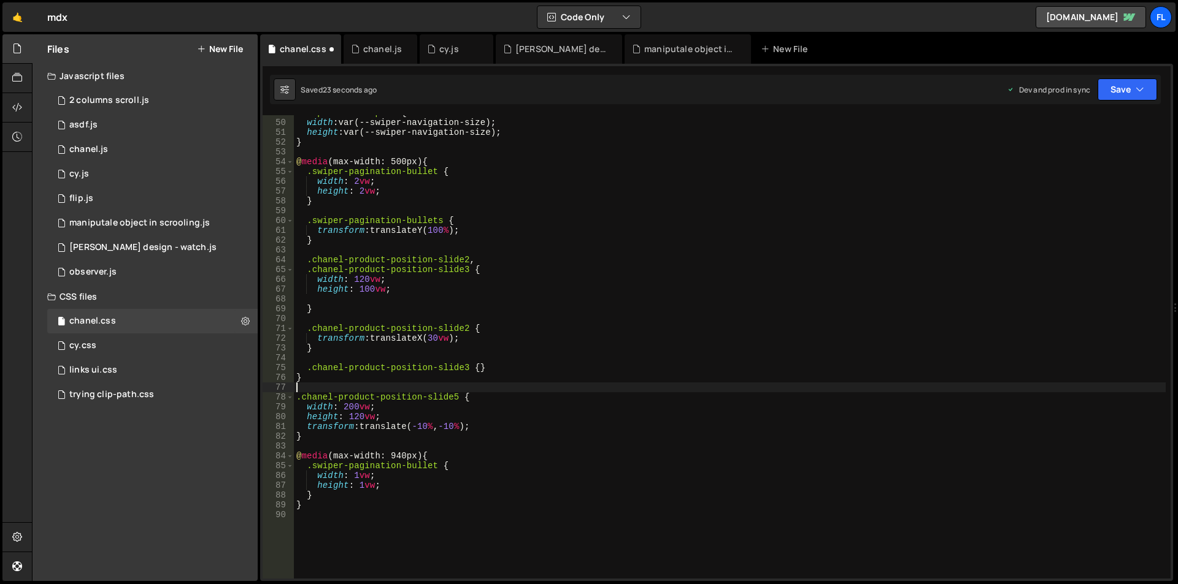
click at [347, 383] on div ".swiper-button-prev { width : var(--swiper-navigation-size) ; height : var(--sw…" at bounding box center [729, 349] width 871 height 483
click at [356, 417] on div ".swiper-button-prev { width : var(--swiper-navigation-size) ; height : var(--sw…" at bounding box center [729, 349] width 871 height 483
click at [508, 427] on div ".swiper-button-prev { width : var(--swiper-navigation-size) ; height : var(--sw…" at bounding box center [729, 349] width 871 height 483
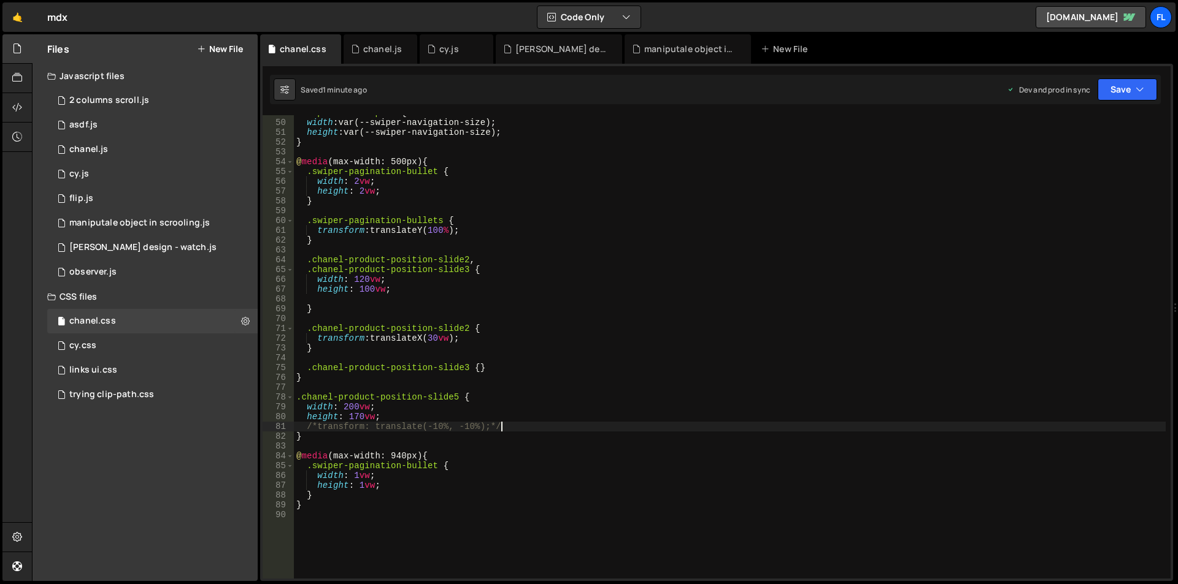
click at [470, 269] on div ".swiper-button-prev { width : var(--swiper-navigation-size) ; height : var(--sw…" at bounding box center [729, 349] width 871 height 483
paste textarea "chanel-product-position-slide"
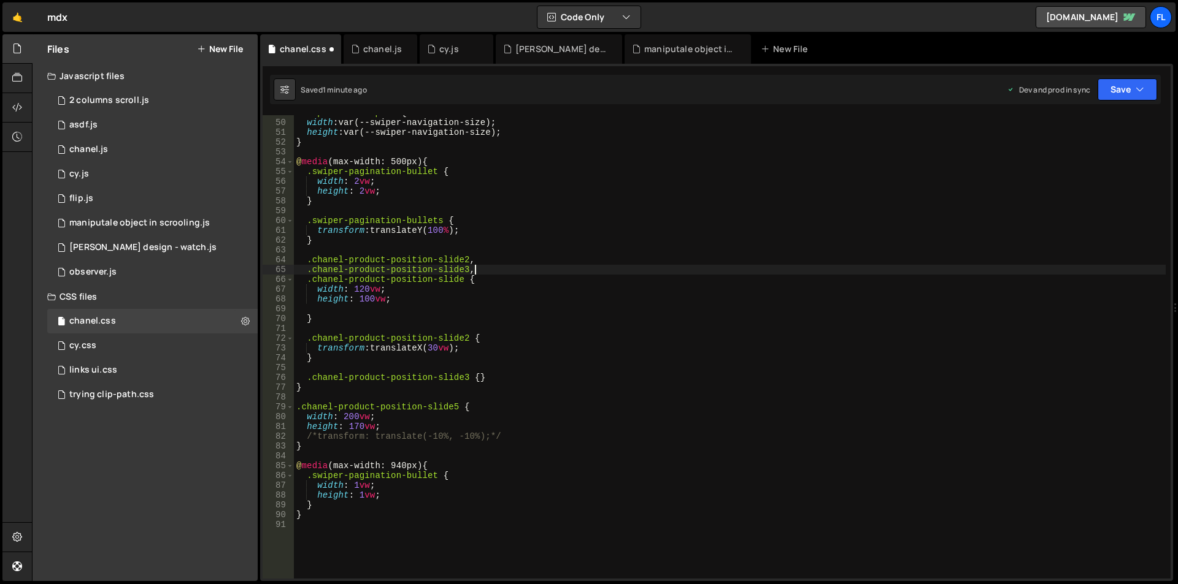
scroll to position [0, 12]
drag, startPoint x: 466, startPoint y: 280, endPoint x: 272, endPoint y: 274, distance: 194.5
click at [272, 274] on div ".chanel-product-position-slide3, 49 50 51 52 53 54 55 56 57 58 59 60 61 62 63 6…" at bounding box center [716, 347] width 908 height 464
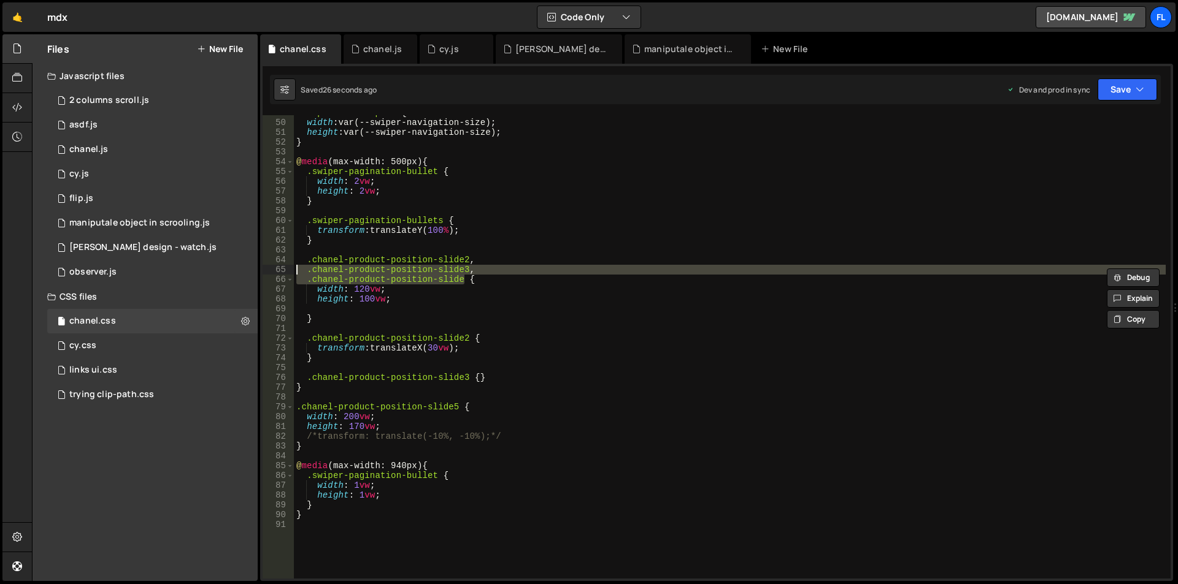
click at [475, 281] on div ".swiper-button-prev { width : var(--swiper-navigation-size) ; height : var(--sw…" at bounding box center [729, 349] width 871 height 483
type textarea ".chanel-product-position-slide {"
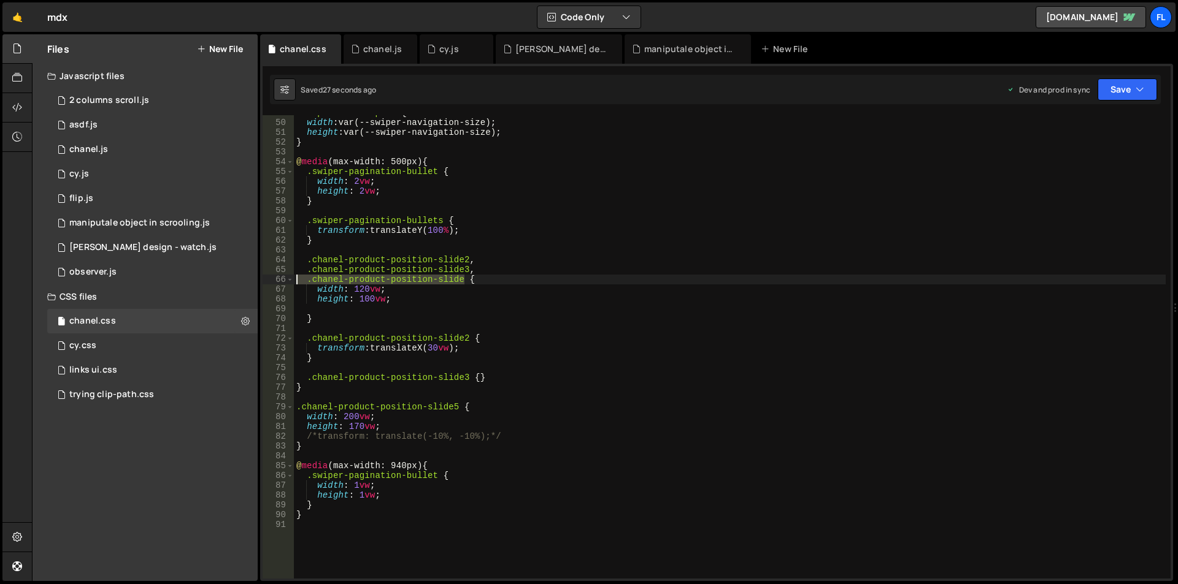
drag, startPoint x: 467, startPoint y: 282, endPoint x: 278, endPoint y: 282, distance: 188.9
click at [278, 282] on div ".[PERSON_NAME]-product-position-slide { 49 50 51 52 53 54 55 56 57 58 59 60 61 …" at bounding box center [716, 347] width 908 height 464
click at [324, 327] on div ".swiper-button-prev { width : var(--swiper-navigation-size) ; height : var(--sw…" at bounding box center [729, 349] width 871 height 483
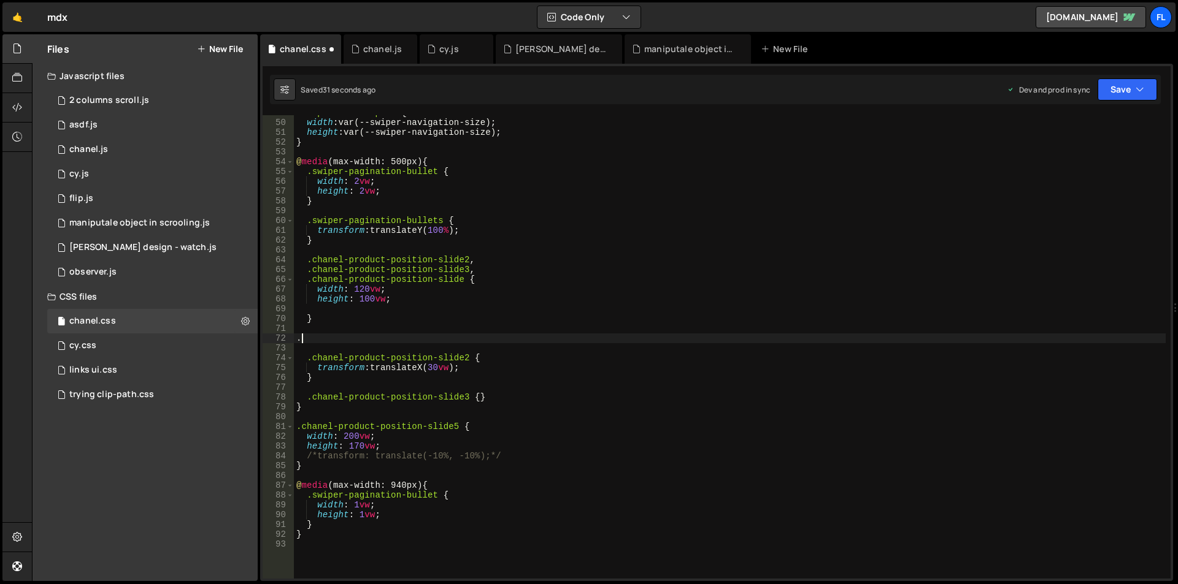
paste textarea ".chanel-product-position-slide"
type textarea ". .chanel-product-position-slide {"
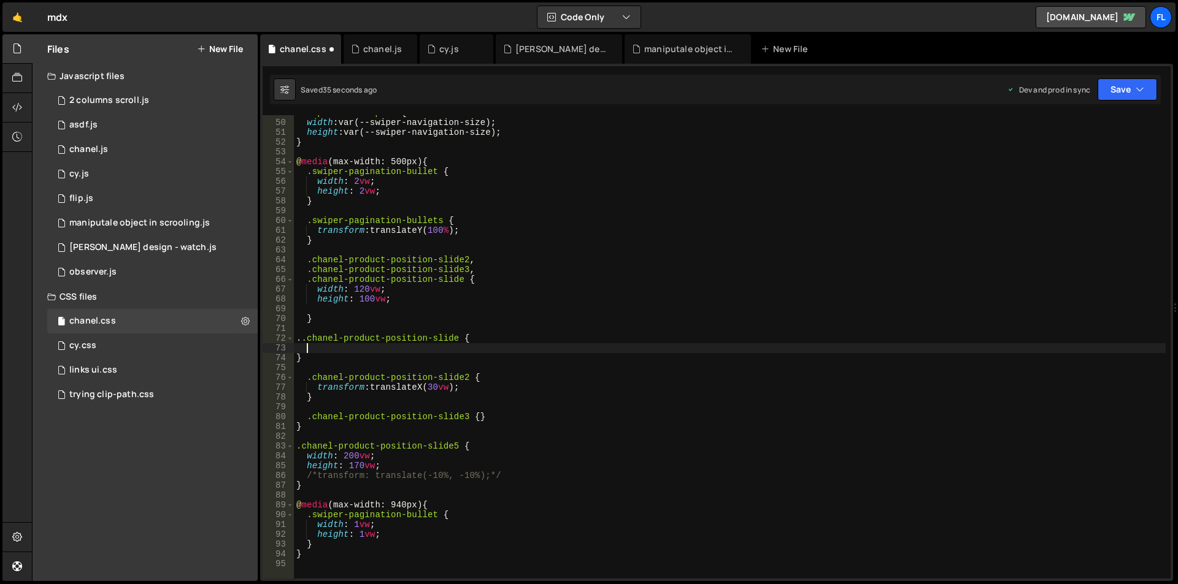
click at [303, 339] on div ".swiper-button-prev { width : var(--swiper-navigation-size) ; height : var(--sw…" at bounding box center [729, 349] width 871 height 483
type textarea ".chanel-product-position-slide {"
click at [315, 348] on div ".swiper-button-prev { width : var(--swiper-navigation-size) ; height : var(--sw…" at bounding box center [729, 349] width 871 height 483
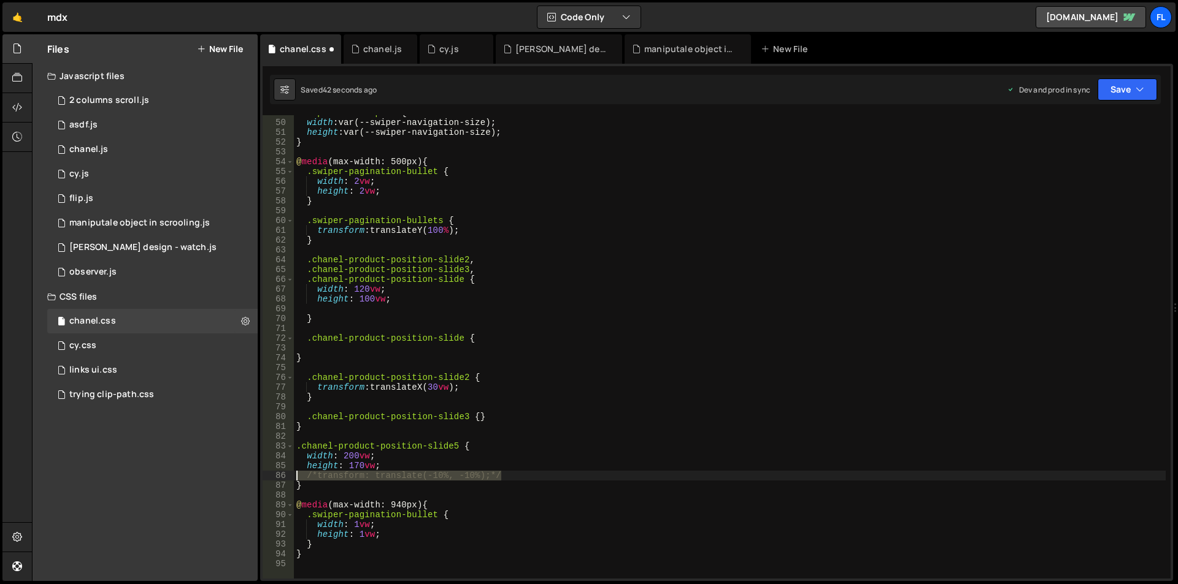
drag, startPoint x: 502, startPoint y: 475, endPoint x: 239, endPoint y: 475, distance: 263.7
click at [239, 475] on div "Files New File Javascript files 1 2 columns scroll.js 0 1 asdf.js 0 1 chanel.js…" at bounding box center [605, 308] width 1146 height 548
type textarea "/*transform: translate(-10%, -10%);*/"
click at [348, 350] on div ".swiper-button-prev { width : var(--swiper-navigation-size) ; height : var(--sw…" at bounding box center [729, 349] width 871 height 483
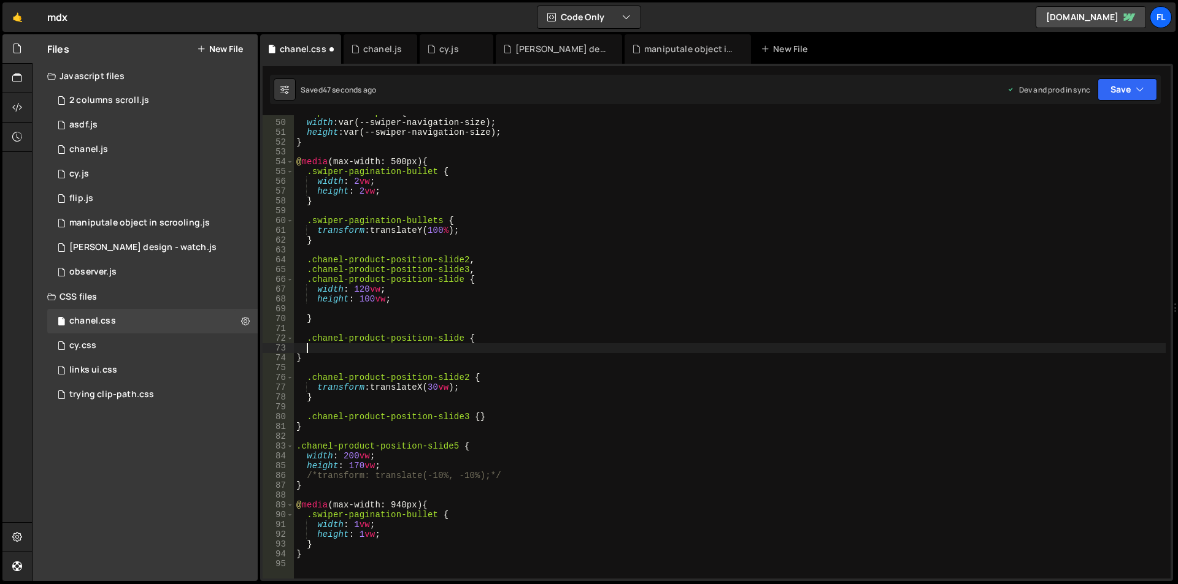
paste textarea "/*transform: translate(-10%, -10%);*/"
click at [464, 347] on div ".swiper-button-prev { width : var(--swiper-navigation-size) ; height : var(--sw…" at bounding box center [729, 349] width 871 height 483
click at [461, 347] on div ".swiper-button-prev { width : var(--swiper-navigation-size) ; height : var(--sw…" at bounding box center [729, 349] width 871 height 483
click at [465, 279] on div ".swiper-button-prev { width : var(--swiper-navigation-size) ; height : var(--sw…" at bounding box center [729, 349] width 871 height 483
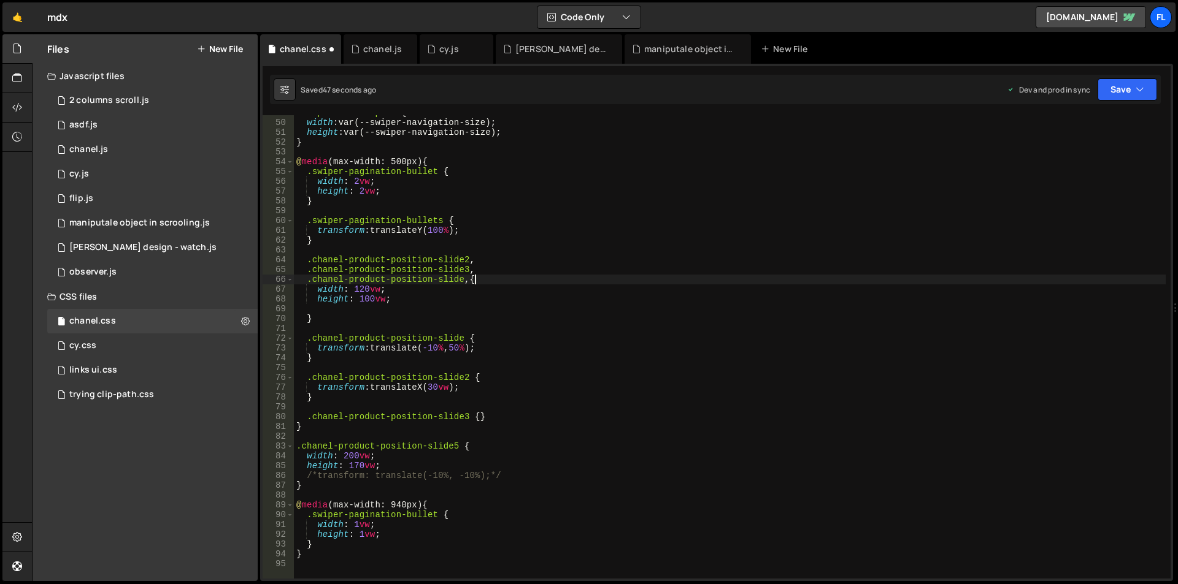
scroll to position [0, 13]
paste textarea "chanel-product-position-slide4"
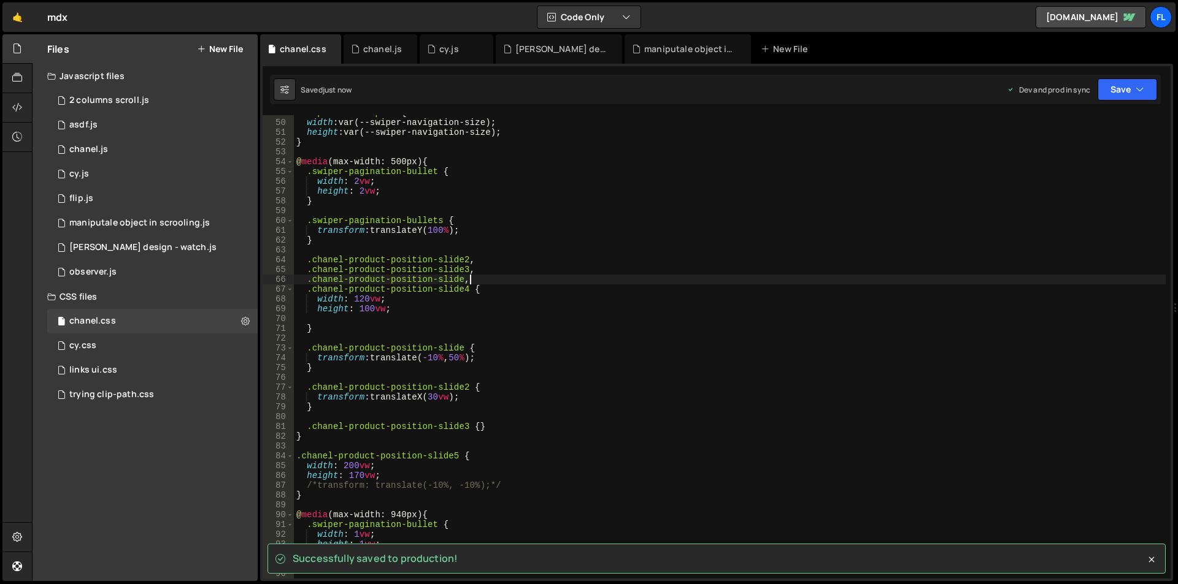
type textarea ".chanel-product-position-slide,"
